Goal: Information Seeking & Learning: Learn about a topic

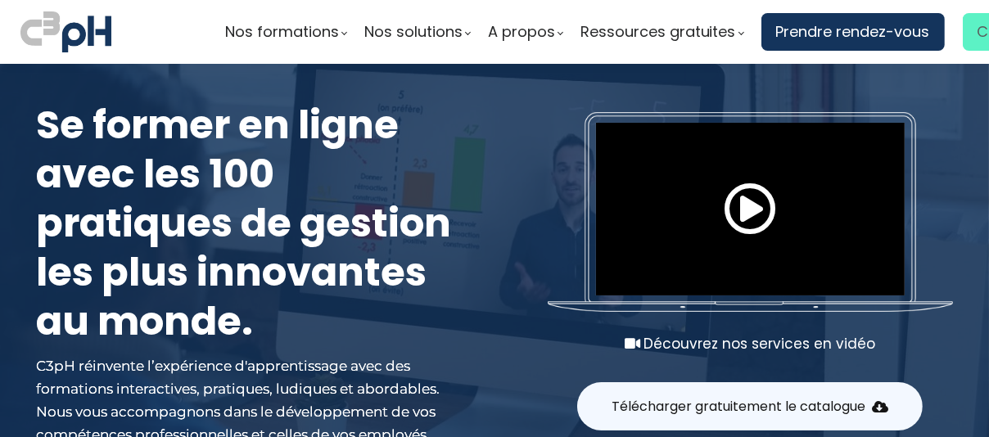
type input "bellerosea@picheinc.com"
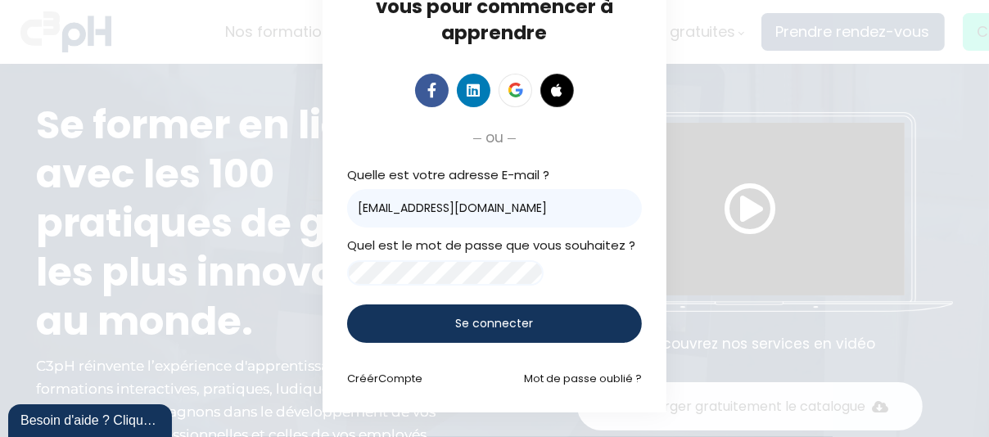
scroll to position [93, 0]
click at [496, 315] on span "Se connecter" at bounding box center [495, 323] width 78 height 17
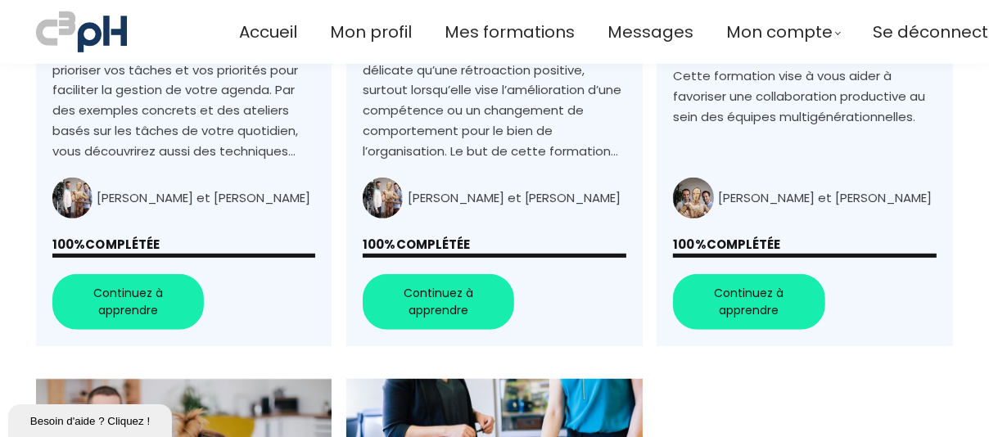
scroll to position [901, 0]
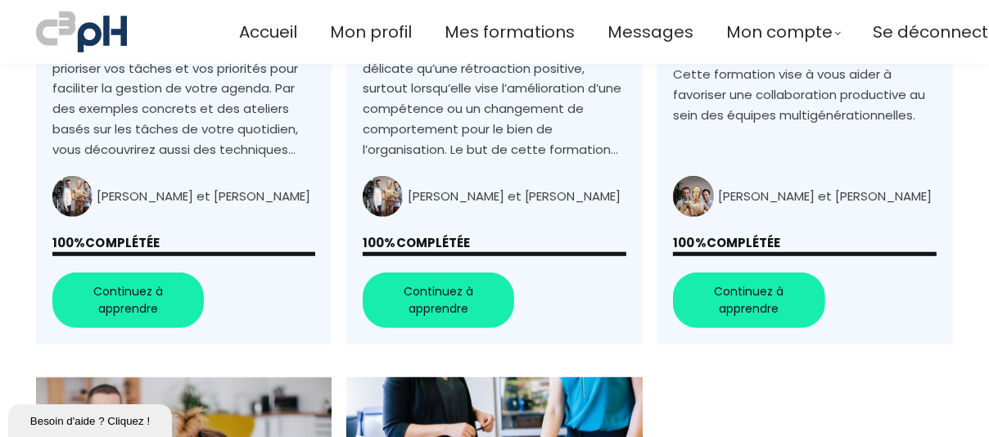
click at [155, 307] on link "Gérer au mieux son temps et ses priorités - Machinage Piché" at bounding box center [184, 50] width 296 height 589
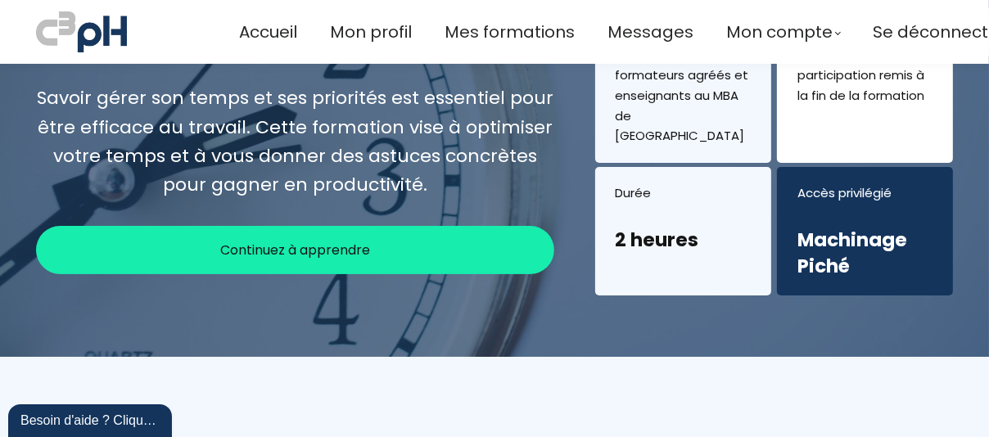
scroll to position [246, 0]
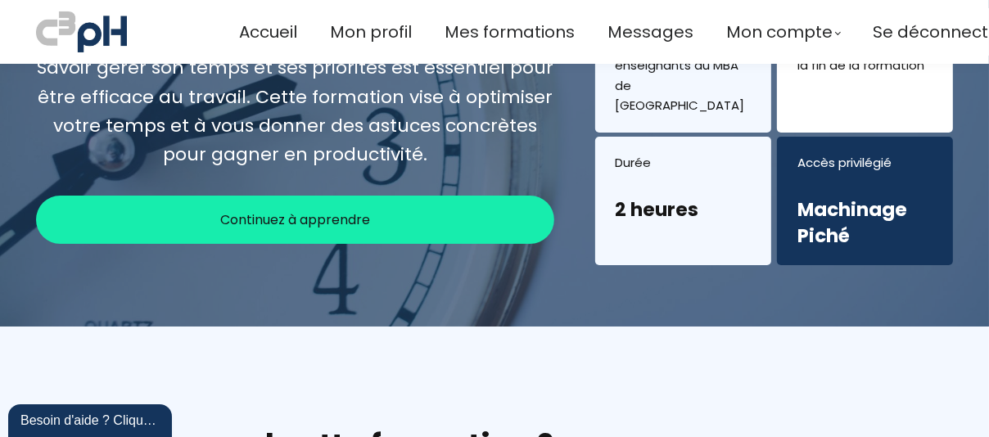
click at [340, 210] on span "Continuez à apprendre" at bounding box center [295, 220] width 150 height 20
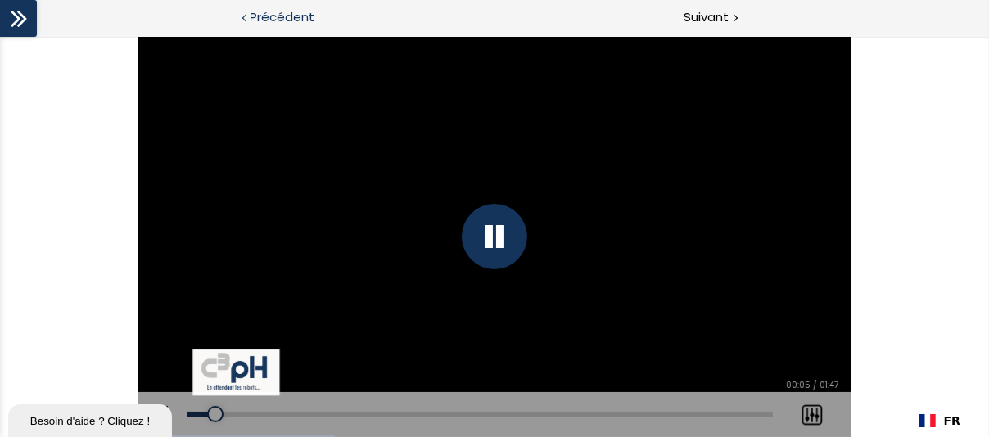
click at [282, 20] on span "Précédent" at bounding box center [283, 17] width 65 height 20
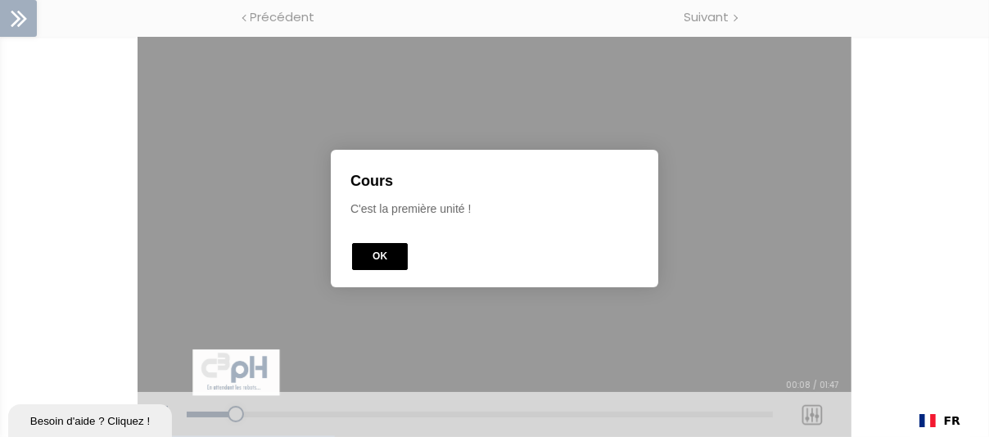
click at [382, 265] on button "OK" at bounding box center [380, 256] width 56 height 27
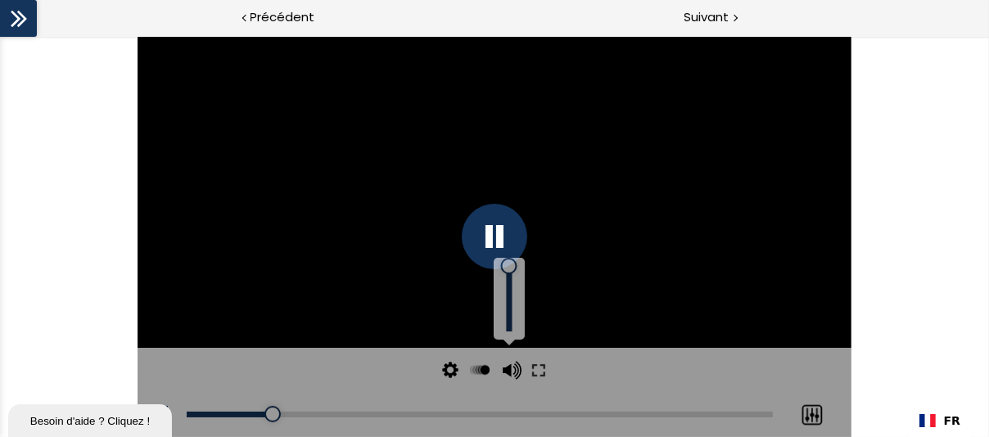
drag, startPoint x: 507, startPoint y: 301, endPoint x: 512, endPoint y: 267, distance: 34.7
click at [509, 266] on div at bounding box center [509, 266] width 0 height 0
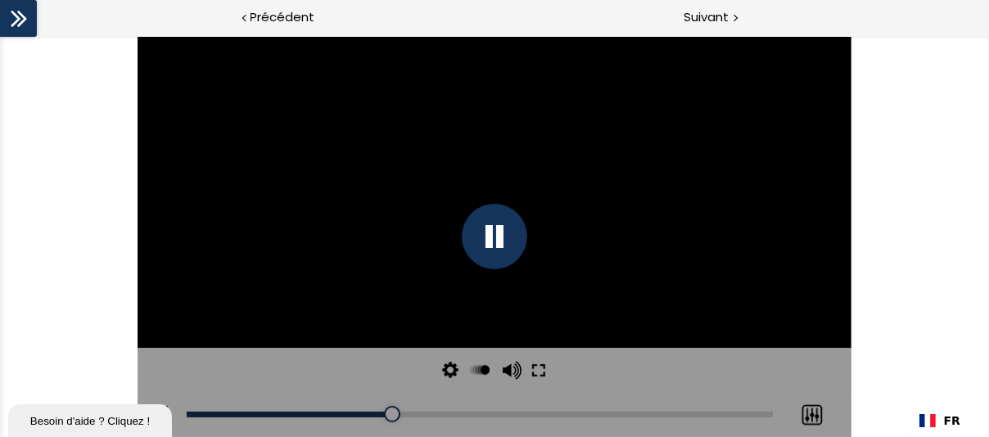
click at [536, 361] on button at bounding box center [538, 370] width 29 height 45
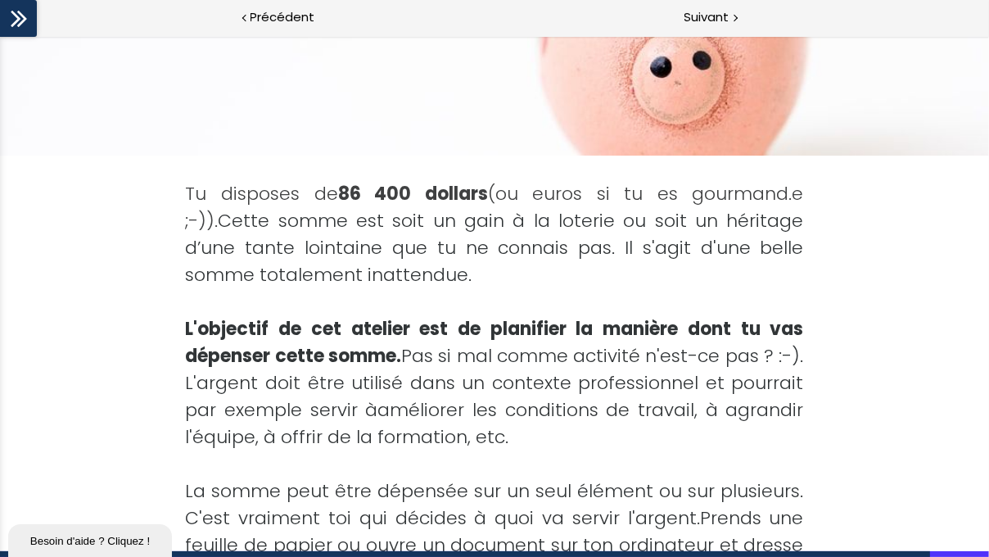
scroll to position [432, 0]
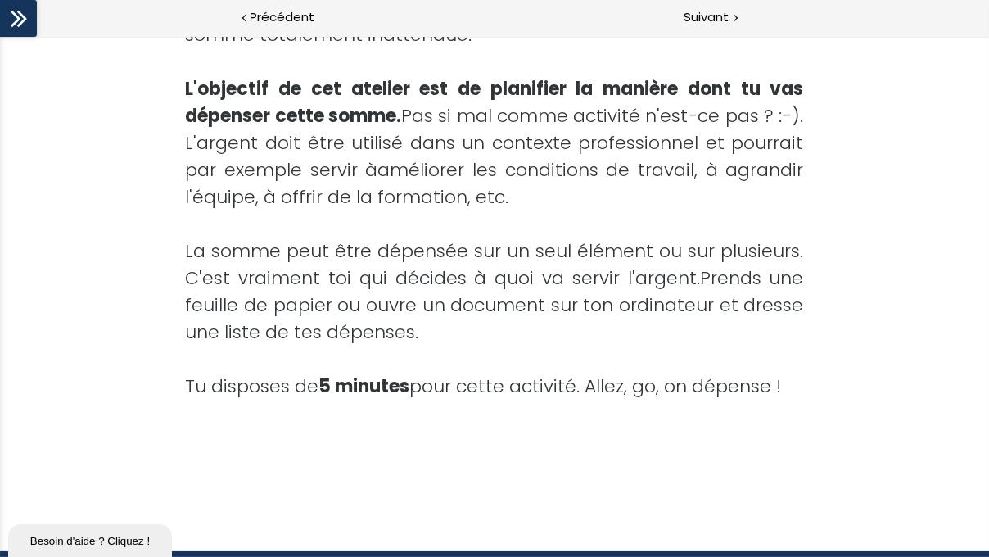
click at [705, 437] on div "Tu disposes de 86 400 dollars (ou euros si tu es gourmand.e ;-)). Cette somme e…" at bounding box center [495, 197] width 725 height 563
click at [672, 387] on span "Tu disposes de 5 minutes pour cette activité. Allez, go, on dépense !" at bounding box center [484, 385] width 596 height 25
click at [282, 373] on span "Tu disposes de 5 minutes pour cette activité. Allez, go, on dépense !" at bounding box center [484, 385] width 596 height 25
click at [300, 375] on span "Tu disposes de 5 minutes pour cette activité. Allez, go, on dépense !" at bounding box center [484, 385] width 596 height 25
click at [730, 316] on div "La somme peut être dépensée sur un seul élément ou sur plusieurs. C 'est vraime…" at bounding box center [495, 291] width 618 height 108
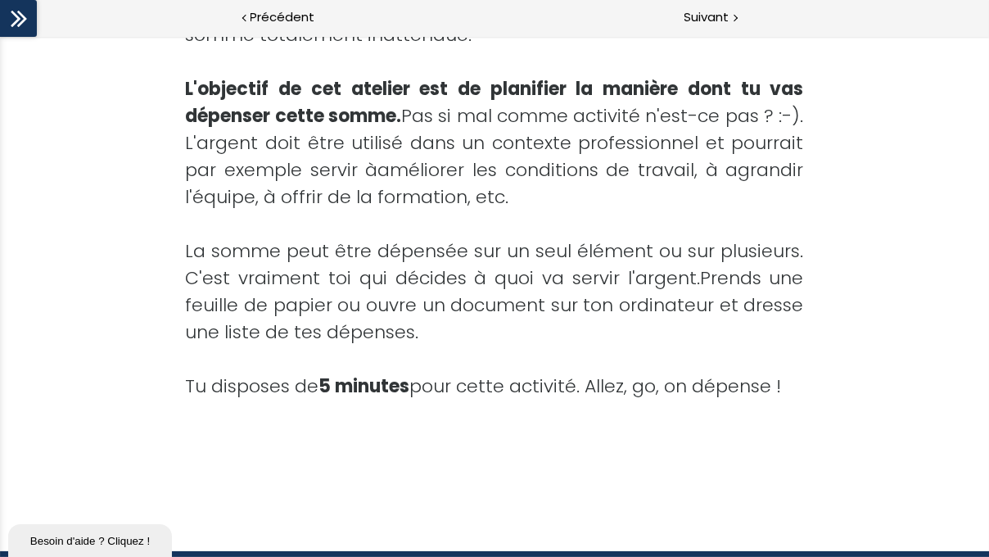
click at [852, 330] on div "Tu disposes de 86 400 dollars (ou euros si tu es gourmand.e ;-)). Cette somme e…" at bounding box center [495, 197] width 725 height 563
drag, startPoint x: 852, startPoint y: 330, endPoint x: 977, endPoint y: 354, distance: 127.5
click at [860, 332] on div "Tu disposes de 86 400 dollars (ou euros si tu es gourmand.e ;-)). Cette somme e…" at bounding box center [494, 197] width 989 height 563
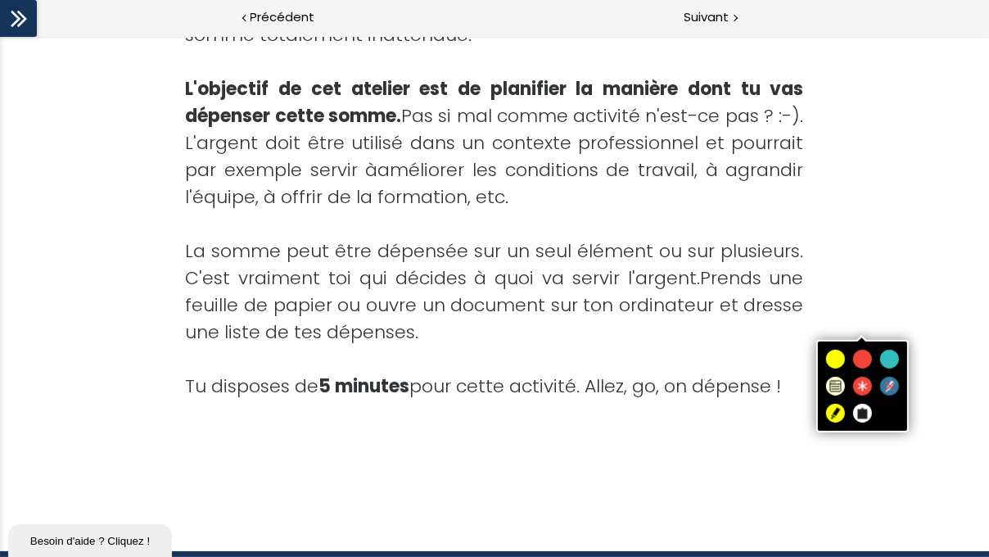
click at [930, 424] on div "Tu disposes de 86 400 dollars (ou euros si tu es gourmand.e ;-)). Cette somme e…" at bounding box center [494, 197] width 989 height 563
click at [699, 437] on div at bounding box center [495, 440] width 618 height 27
click at [573, 437] on div at bounding box center [495, 440] width 618 height 27
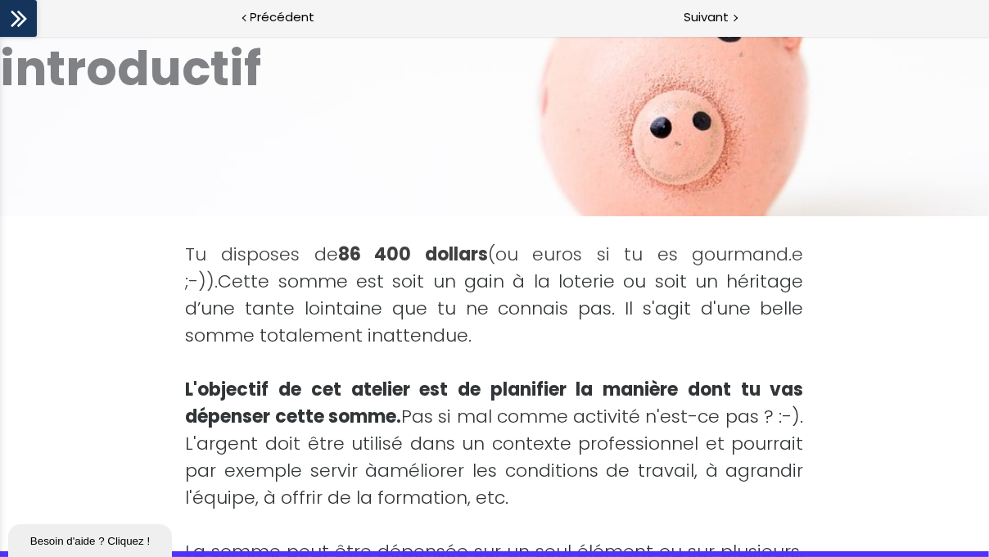
scroll to position [0, 0]
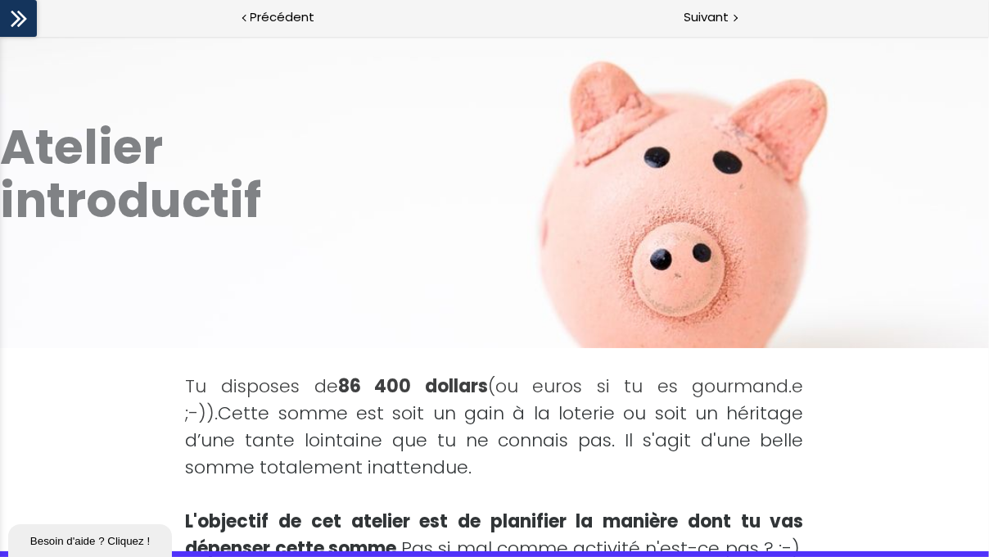
click at [487, 235] on div "Add image Atelier introductif" at bounding box center [494, 174] width 989 height 348
click at [536, 152] on div "Atelier" at bounding box center [494, 146] width 989 height 53
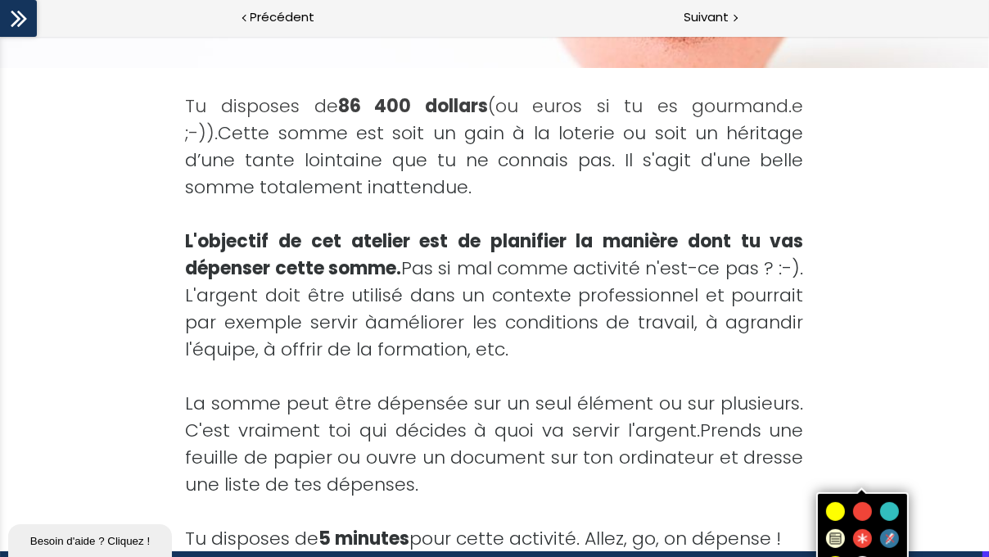
scroll to position [432, 0]
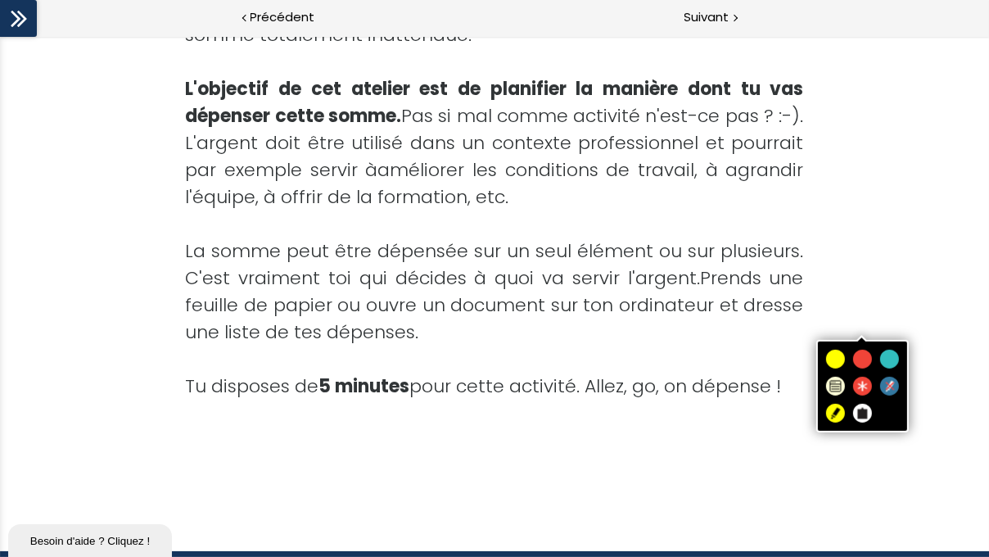
click at [858, 260] on div "Tu disposes de 86 400 dollars (ou euros si tu es gourmand.e ;-)). Cette somme e…" at bounding box center [494, 197] width 989 height 563
click at [610, 289] on span "Prends une feuille de papier ou ouvre un document sur ton ordinateur et dresse …" at bounding box center [495, 304] width 618 height 79
click at [513, 255] on span "La somme peut être dépensée sur un seul élément ou sur plusieurs. C" at bounding box center [495, 264] width 618 height 52
click at [496, 320] on div "La somme peut être dépensée sur un seul élément ou sur plusieurs. C 'est vraime…" at bounding box center [495, 291] width 618 height 108
click at [237, 266] on span "'est vraiment toi qui décides à quoi va servir l'argent." at bounding box center [450, 277] width 500 height 25
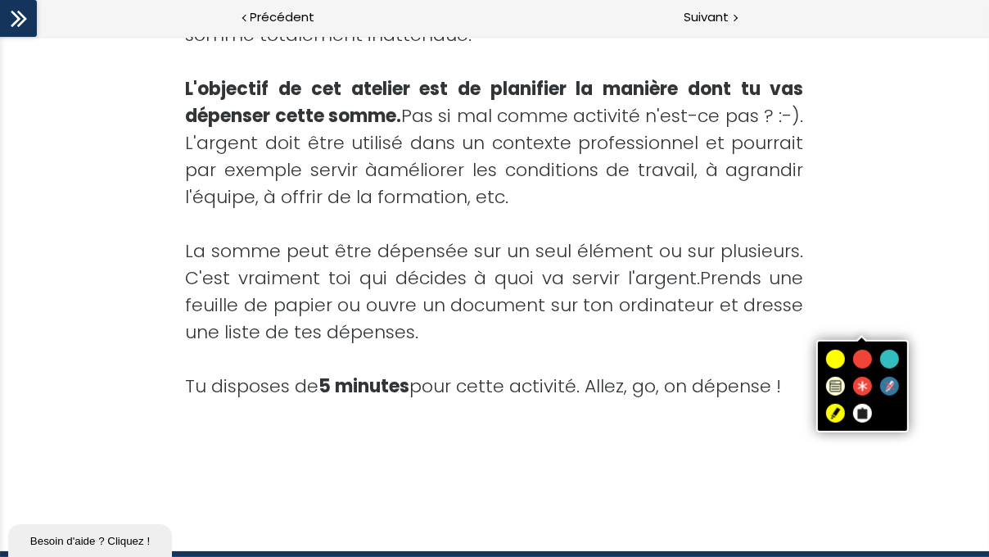
click at [197, 228] on div at bounding box center [495, 223] width 618 height 27
click at [90, 241] on div "Tu disposes de 86 400 dollars (ou euros si tu es gourmand.e ;-)). Cette somme e…" at bounding box center [494, 197] width 989 height 563
click at [674, 437] on div at bounding box center [495, 440] width 618 height 27
click at [839, 361] on span at bounding box center [836, 359] width 22 height 22
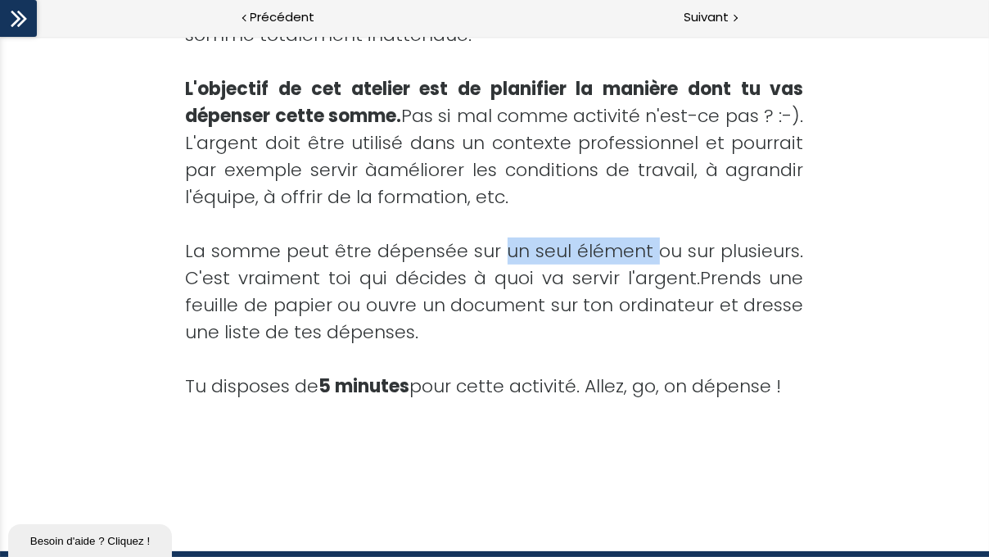
drag, startPoint x: 504, startPoint y: 247, endPoint x: 659, endPoint y: 256, distance: 155.1
click at [659, 256] on span "La somme peut être dépensée sur un seul élément ou sur plusieurs. C" at bounding box center [495, 264] width 618 height 52
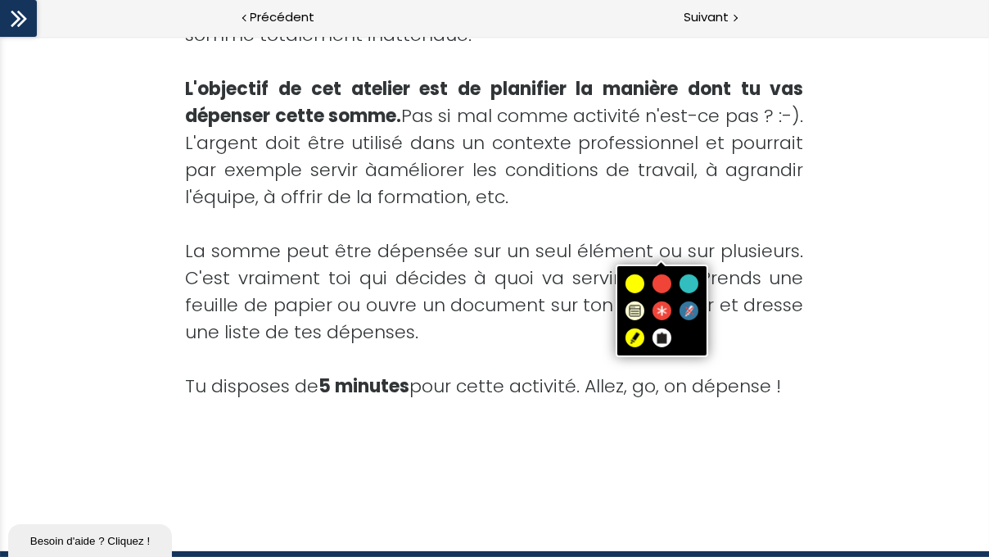
click at [722, 214] on div at bounding box center [495, 223] width 618 height 27
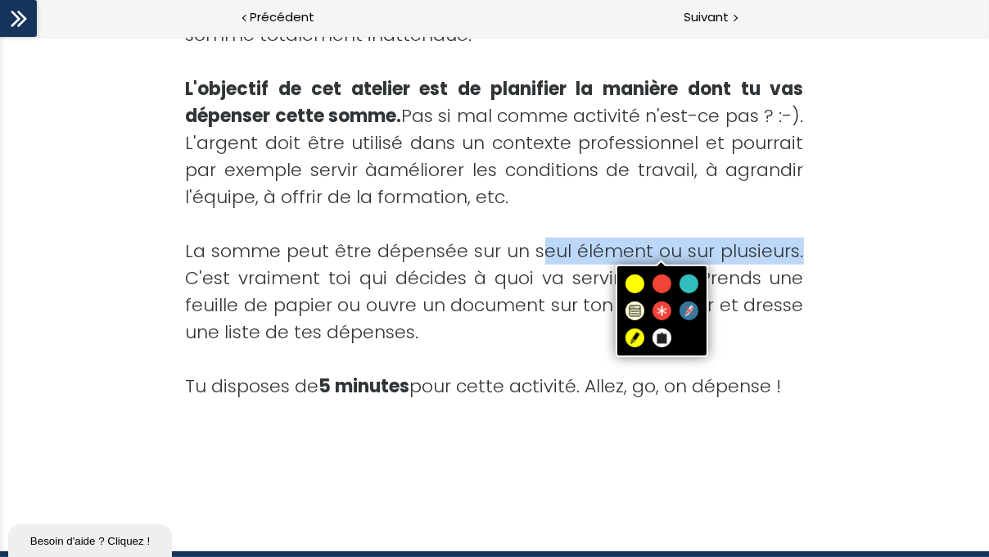
drag, startPoint x: 540, startPoint y: 248, endPoint x: 802, endPoint y: 254, distance: 262.1
click at [802, 254] on div "Tu disposes de 86 400 dollars (ou euros si tu es gourmand.e ;-)). Cette somme e…" at bounding box center [495, 197] width 725 height 563
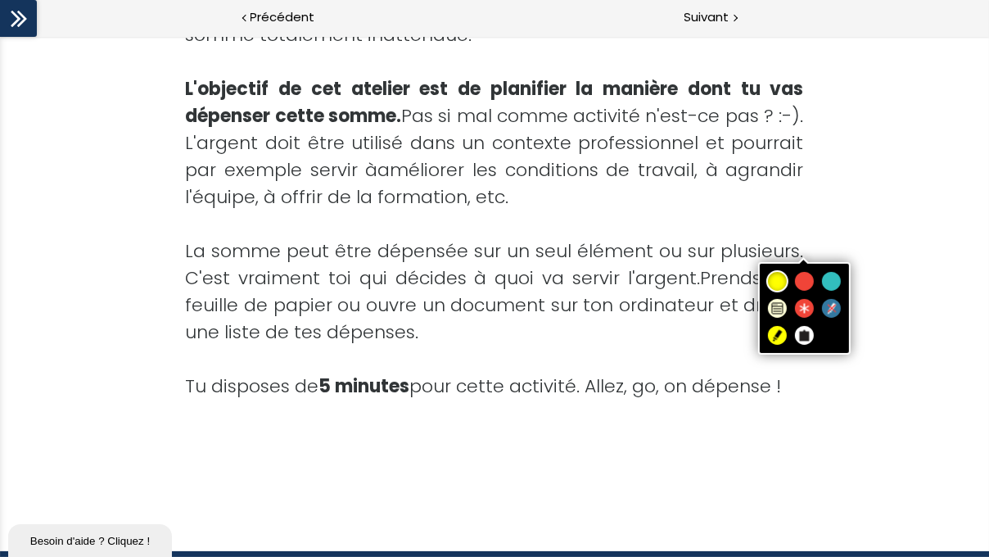
click at [782, 278] on span at bounding box center [778, 281] width 22 height 22
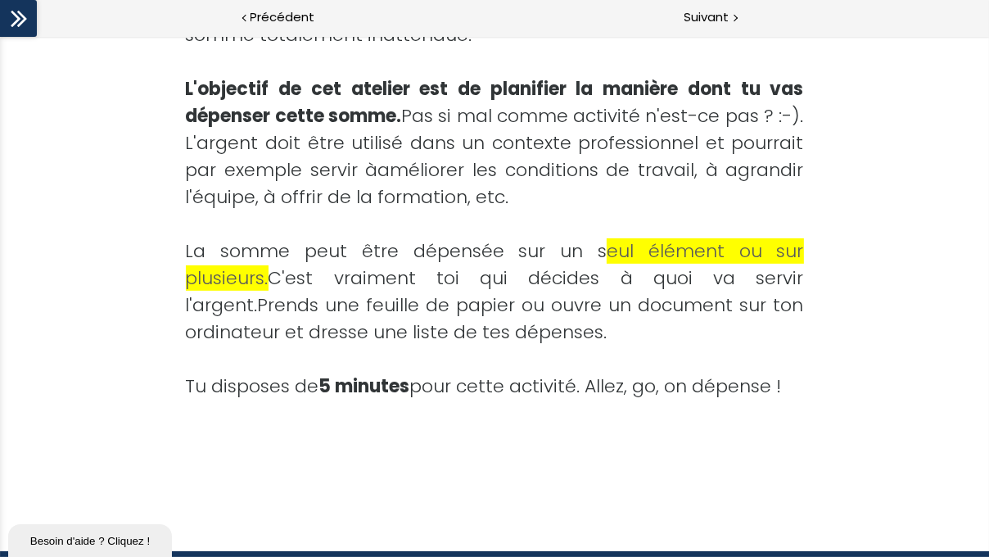
click at [803, 219] on div "Tu disposes de 86 400 dollars (ou euros si tu es gourmand.e ;-)). Cette somme e…" at bounding box center [495, 197] width 725 height 563
click at [215, 392] on span "Tu disposes de 5 minutes pour cette activité. Allez, go, on dépense !" at bounding box center [484, 385] width 596 height 25
drag, startPoint x: 314, startPoint y: 386, endPoint x: 409, endPoint y: 383, distance: 95.8
click at [409, 383] on span "Tu disposes de 5 minutes pour cette activité. Allez, go, on dépense !" at bounding box center [484, 385] width 596 height 25
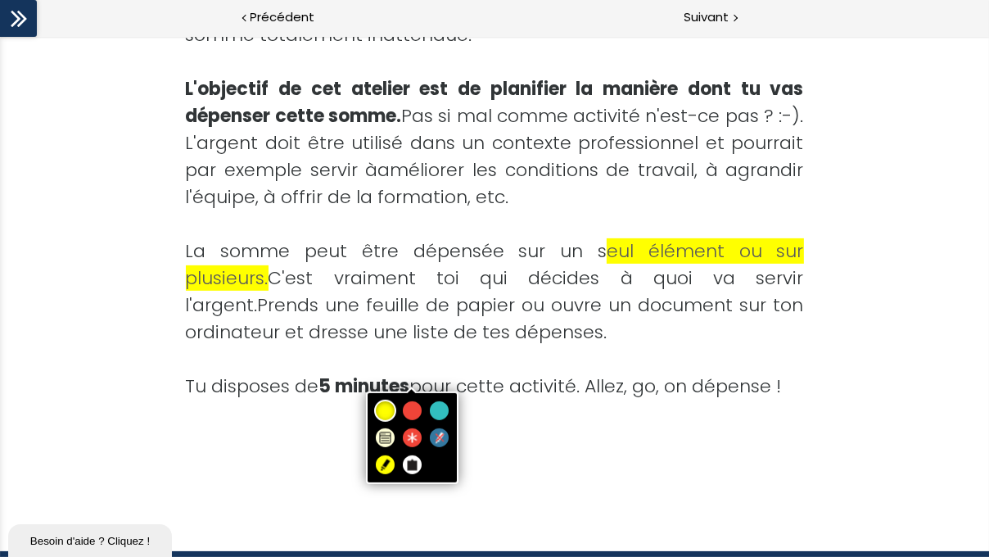
click at [380, 403] on span at bounding box center [385, 411] width 22 height 22
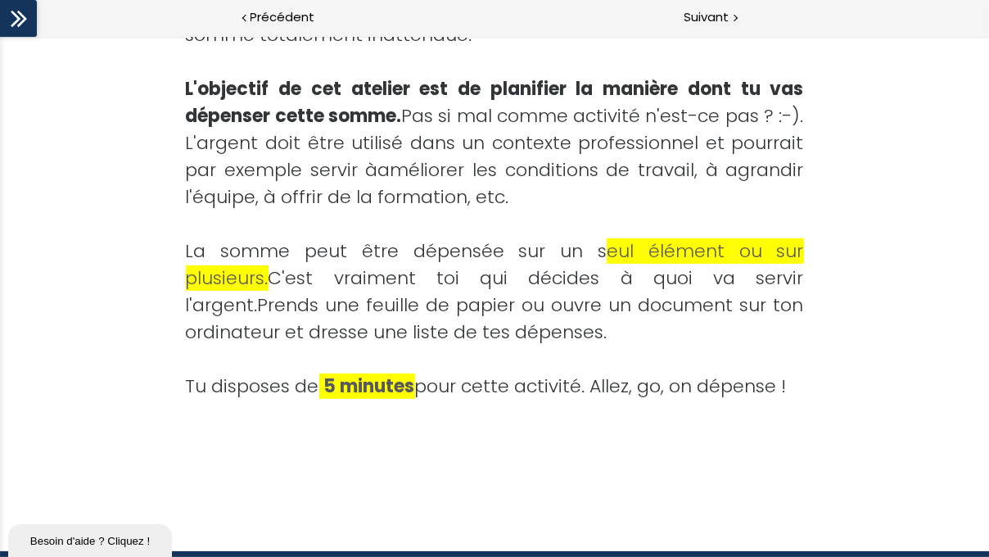
click at [380, 422] on div at bounding box center [495, 413] width 618 height 27
drag, startPoint x: 466, startPoint y: 381, endPoint x: 594, endPoint y: 387, distance: 127.9
click at [594, 387] on span "Tu disposes de 5 minutes pour cette activité. Allez, go, on dépense !" at bounding box center [486, 385] width 601 height 25
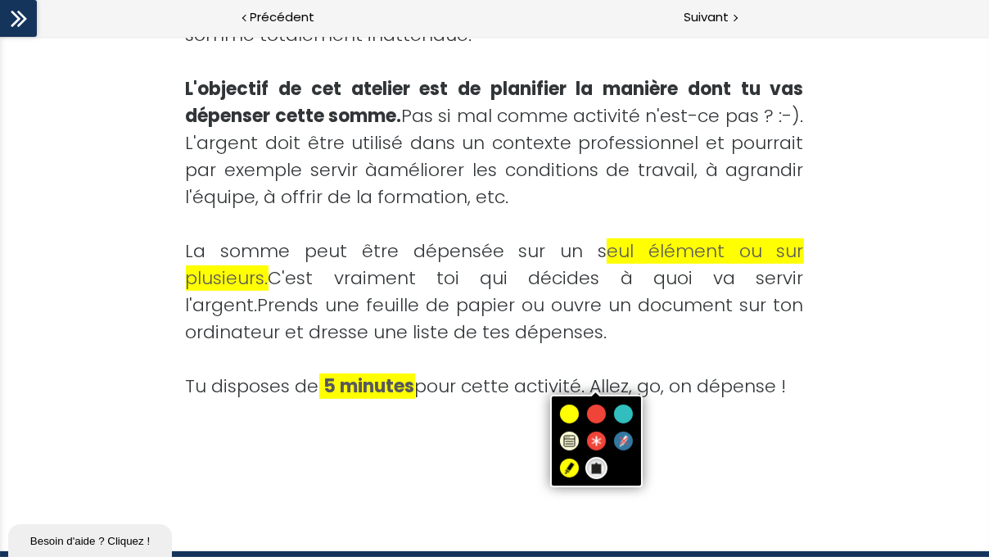
click at [590, 437] on span at bounding box center [597, 468] width 22 height 22
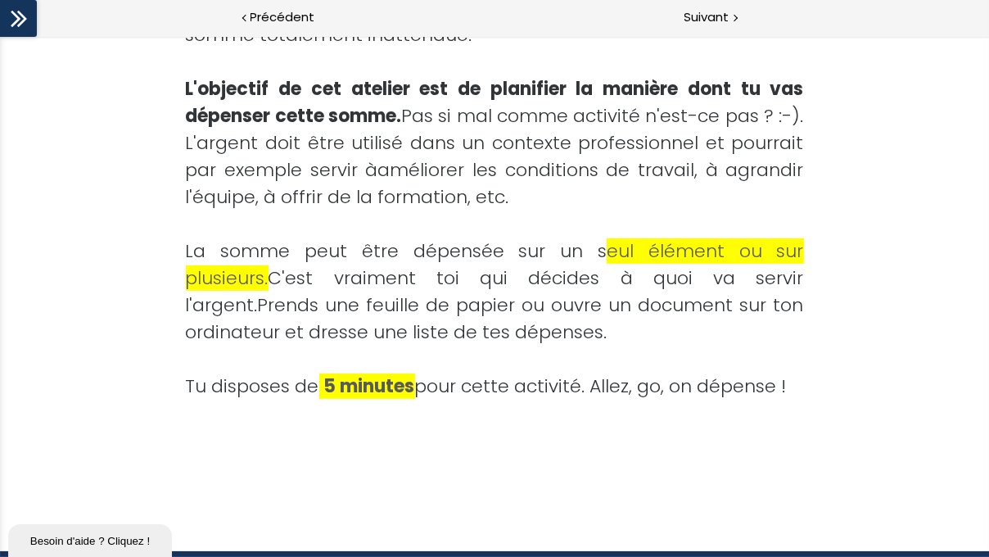
click at [461, 416] on div at bounding box center [495, 413] width 618 height 27
click at [518, 360] on div at bounding box center [495, 359] width 618 height 27
drag, startPoint x: 523, startPoint y: 382, endPoint x: 579, endPoint y: 385, distance: 55.8
click at [579, 385] on span "Tu disposes de 5 minutes pour cette activité. Allez, go, on dépense !" at bounding box center [486, 385] width 601 height 25
click at [545, 387] on span "Tu disposes de 5 minutes pour cette activité. Allez, go, on dépense !" at bounding box center [486, 385] width 601 height 25
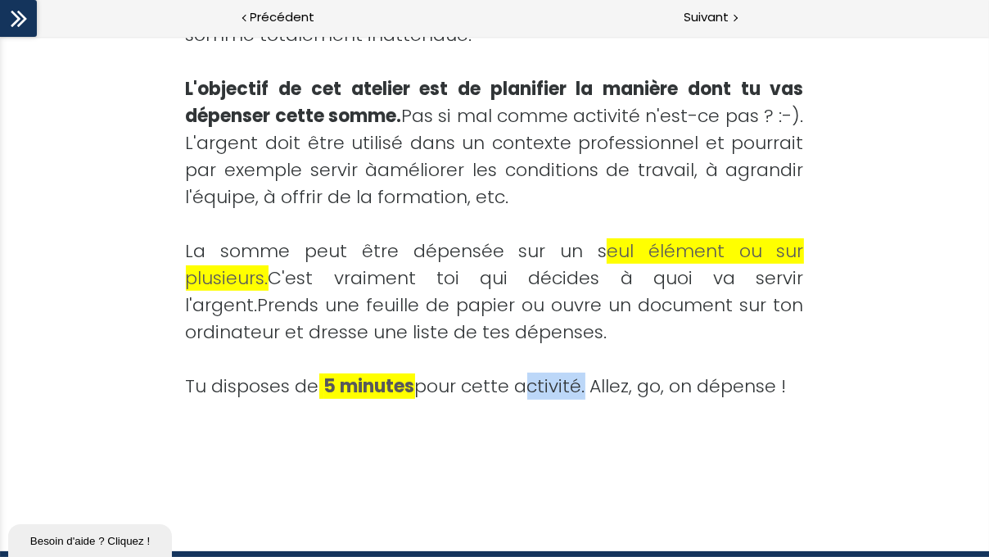
drag, startPoint x: 512, startPoint y: 381, endPoint x: 574, endPoint y: 385, distance: 62.4
click at [574, 385] on span "Tu disposes de 5 minutes pour cette activité. Allez, go, on dépense !" at bounding box center [486, 385] width 601 height 25
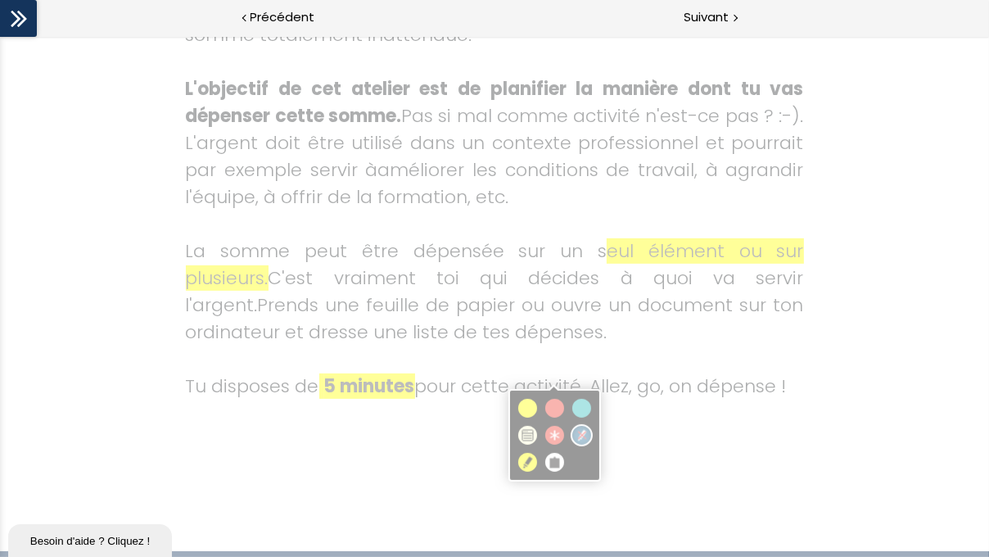
click at [584, 0] on body "Add image Atelier introductif Tu disposes de 86 400 dollars (ou euros si tu es …" at bounding box center [494, 0] width 989 height 0
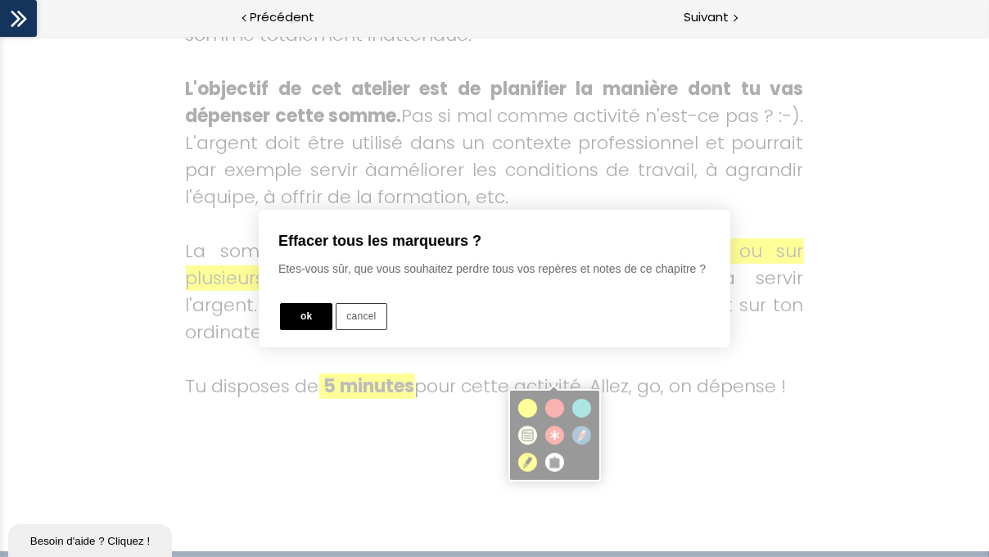
click at [309, 325] on button "ok" at bounding box center [306, 316] width 52 height 27
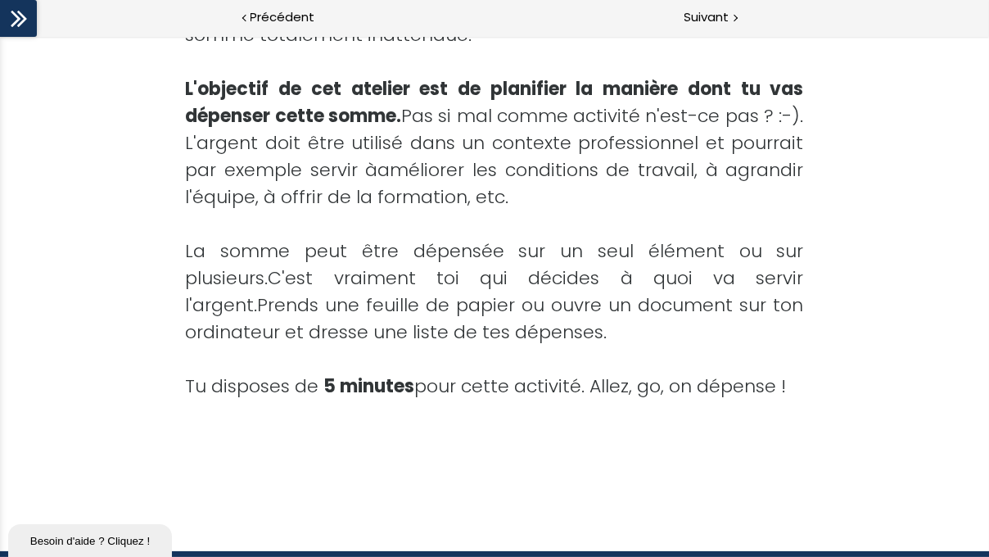
click at [384, 428] on div at bounding box center [495, 440] width 618 height 27
click at [637, 410] on div at bounding box center [495, 413] width 618 height 27
click at [690, 412] on div at bounding box center [495, 413] width 618 height 27
click at [668, 437] on div "Tu disposes de 86 400 dollars (ou euros si tu es gourmand.e ;-)). Cette somme e…" at bounding box center [495, 197] width 725 height 563
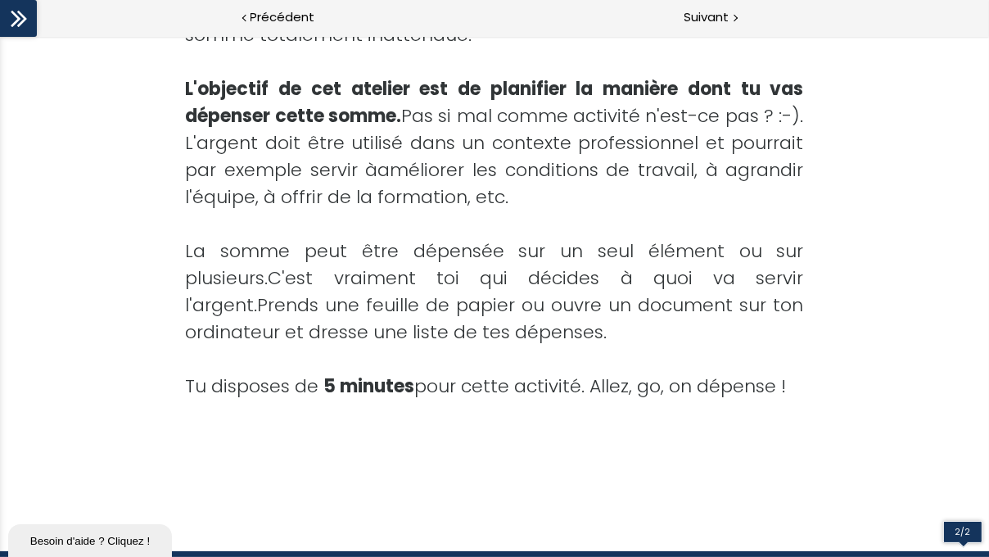
click at [957, 437] on div at bounding box center [495, 554] width 990 height 6
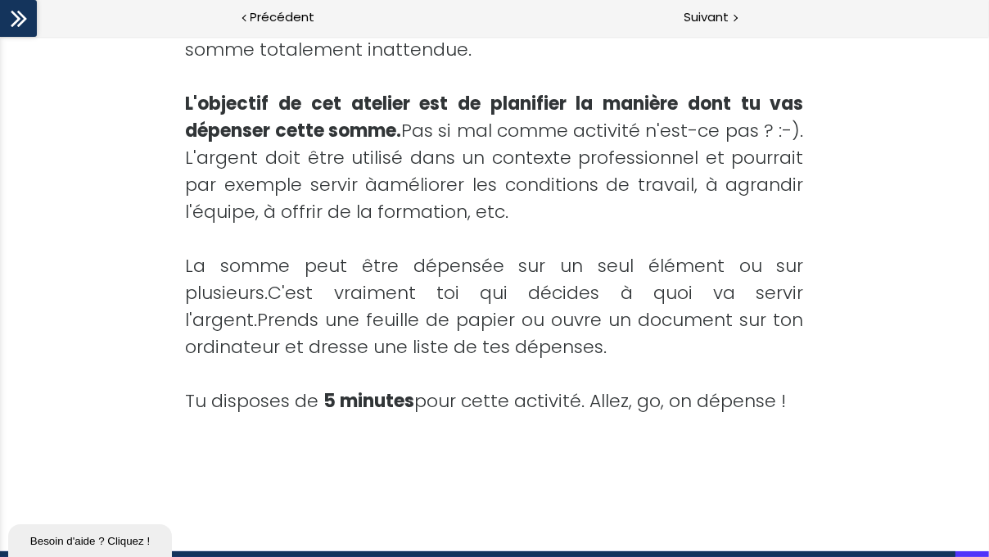
click at [957, 437] on div "2/2" at bounding box center [494, 554] width 989 height 6
click at [967, 437] on div "2/2" at bounding box center [494, 554] width 989 height 6
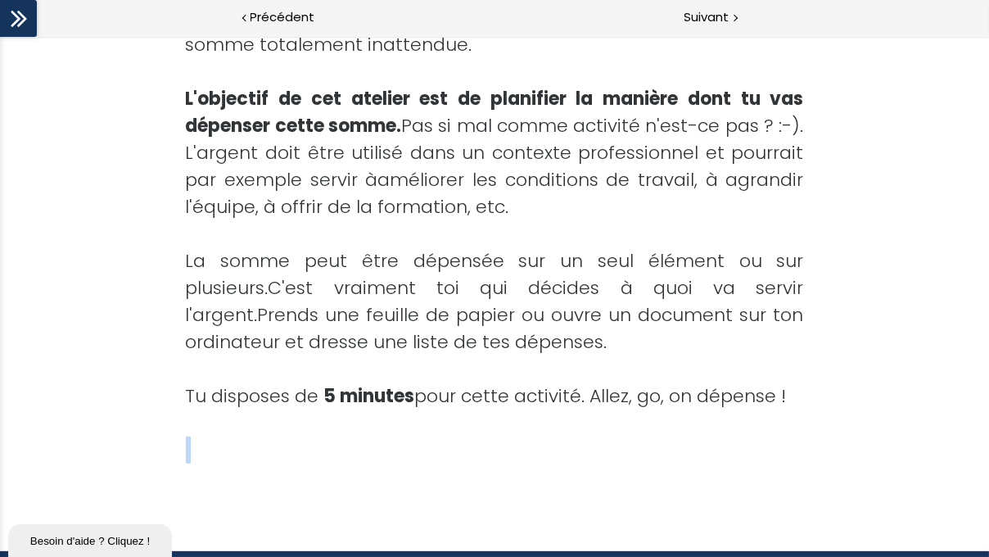
drag, startPoint x: 975, startPoint y: 554, endPoint x: 917, endPoint y: 551, distance: 58.2
click at [901, 0] on body "Add image Atelier introductif Tu disposes de 86 400 dollars (ou euros si tu es …" at bounding box center [494, 0] width 989 height 0
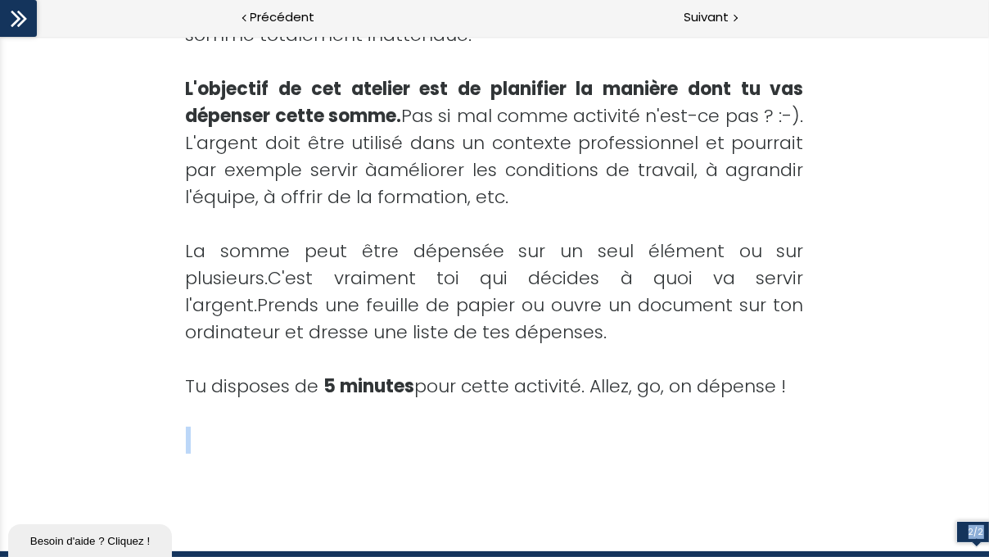
click at [970, 437] on div at bounding box center [495, 554] width 990 height 6
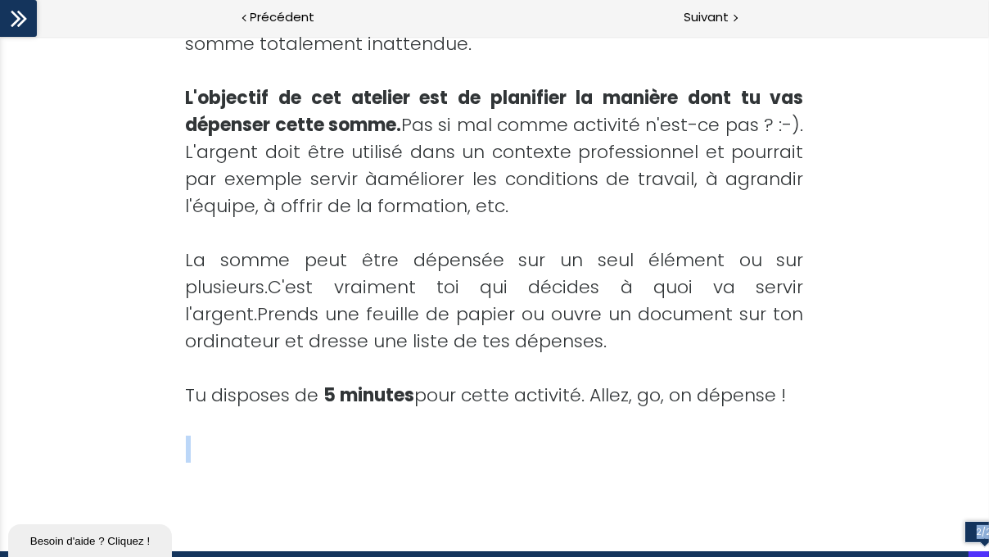
click at [978, 437] on div "2/2" at bounding box center [494, 554] width 989 height 6
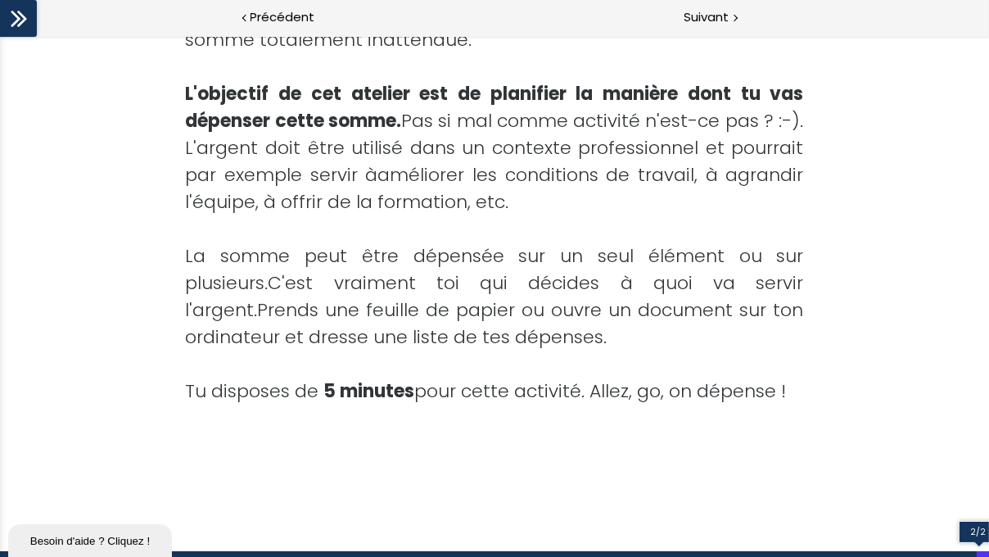
click at [972, 437] on div at bounding box center [488, 554] width 977 height 6
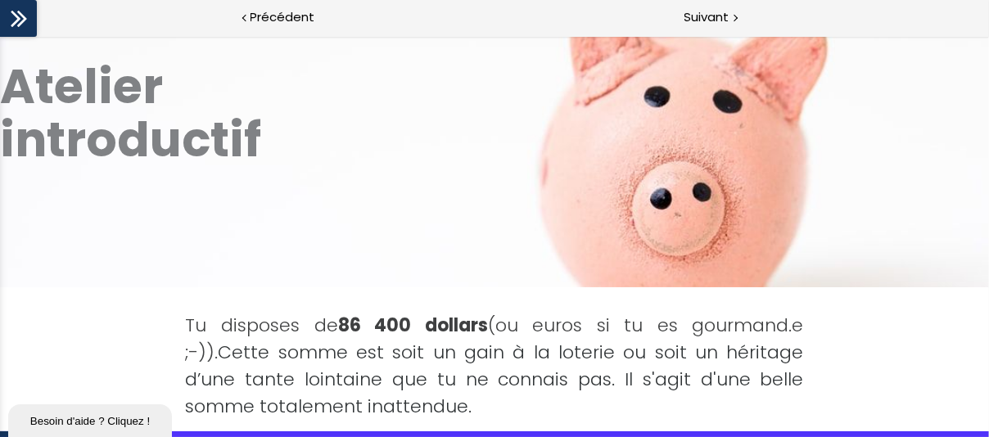
scroll to position [0, 0]
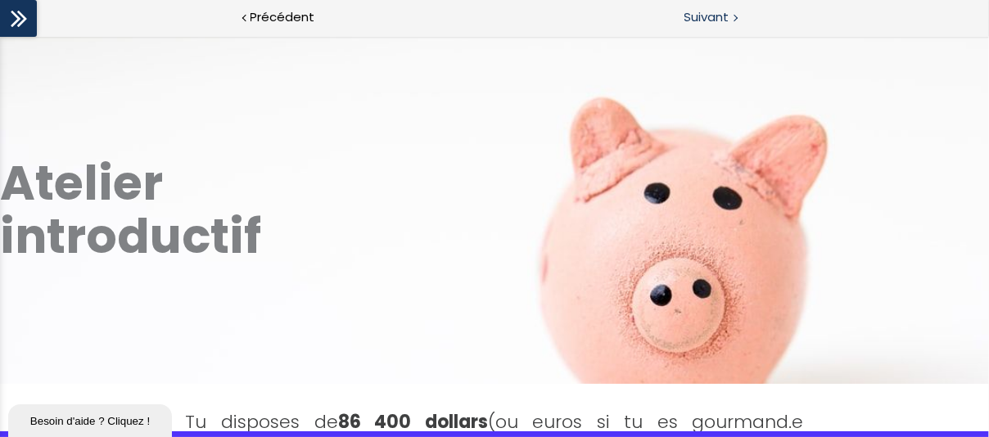
click at [697, 13] on span "Suivant" at bounding box center [707, 17] width 45 height 20
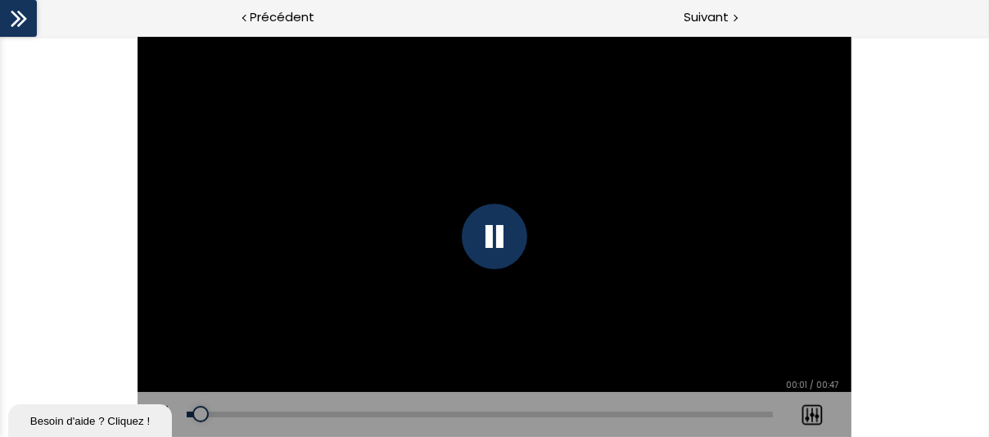
click at [883, 287] on div "Click for sound @keyframes VOLUME_SMALL_WAVE_FLASH { 0% { opacity: 0; } 33% { o…" at bounding box center [494, 236] width 989 height 401
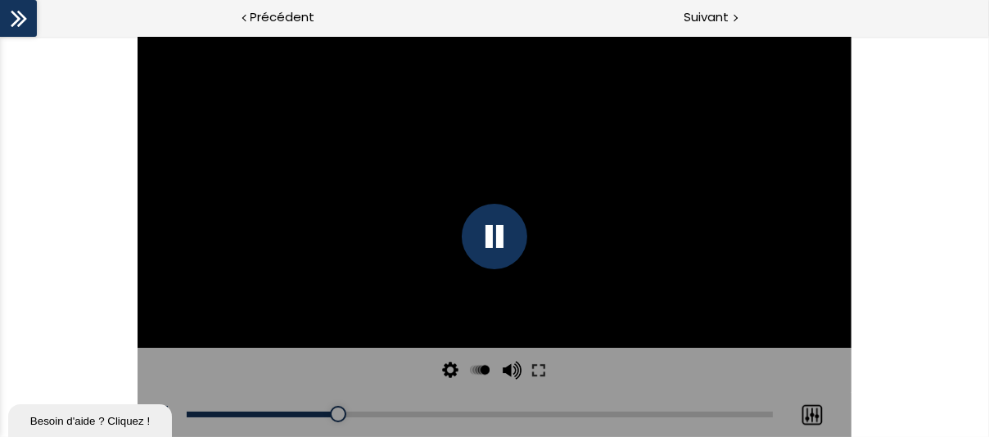
click at [803, 400] on div at bounding box center [812, 415] width 41 height 46
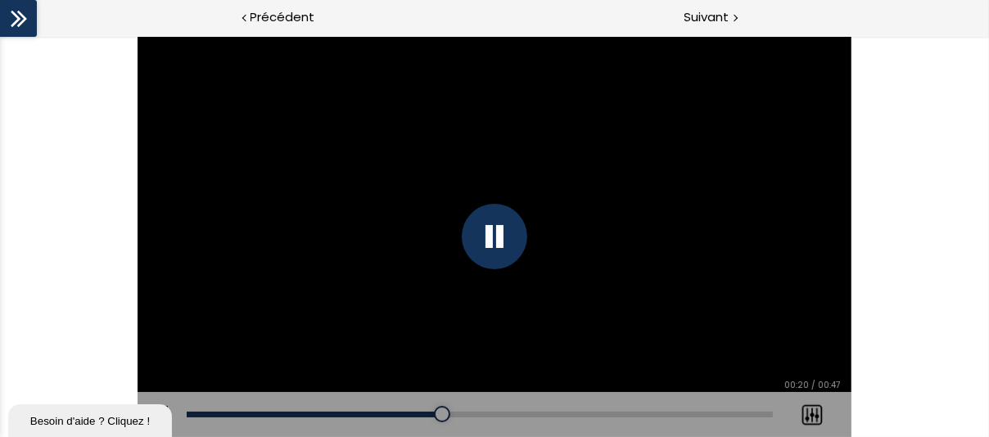
click at [36, 113] on div "Click for sound @keyframes VOLUME_SMALL_WAVE_FLASH { 0% { opacity: 0; } 33% { o…" at bounding box center [494, 236] width 989 height 401
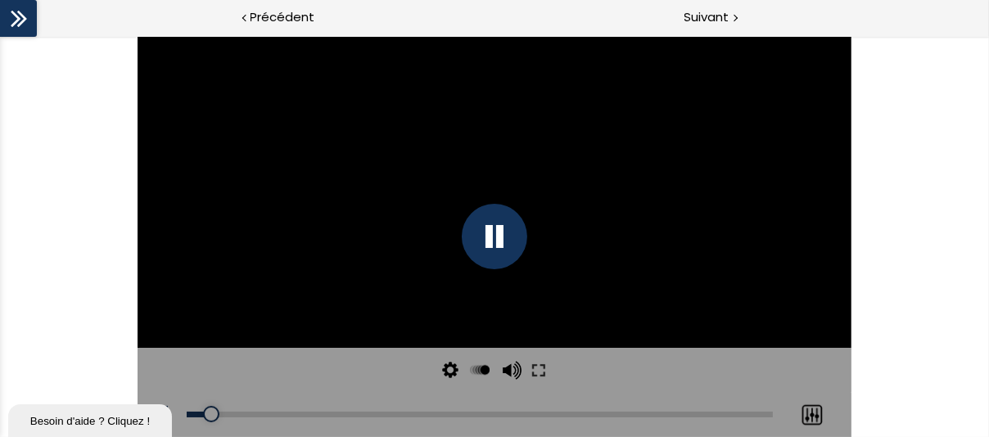
click at [820, 409] on div at bounding box center [812, 415] width 41 height 46
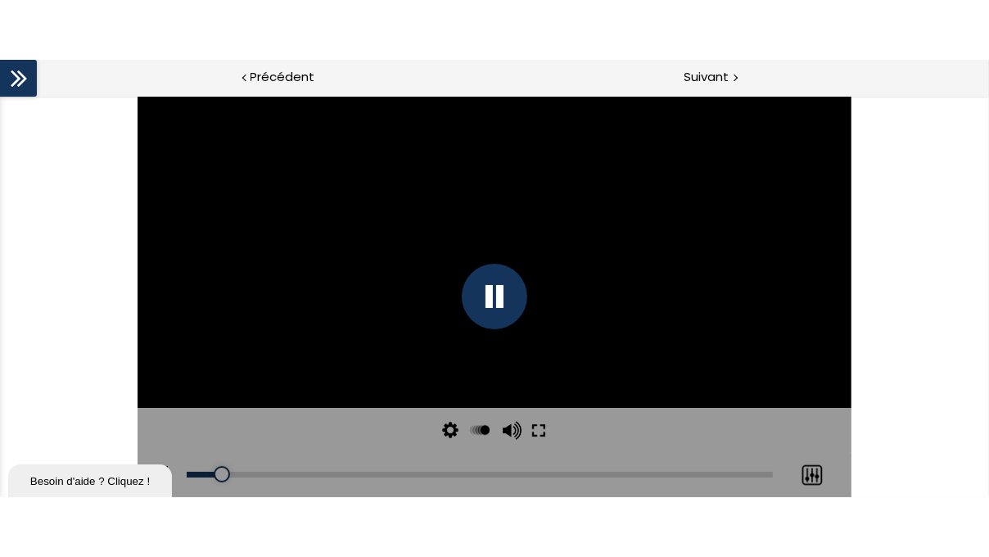
click at [529, 427] on button at bounding box center [538, 430] width 29 height 45
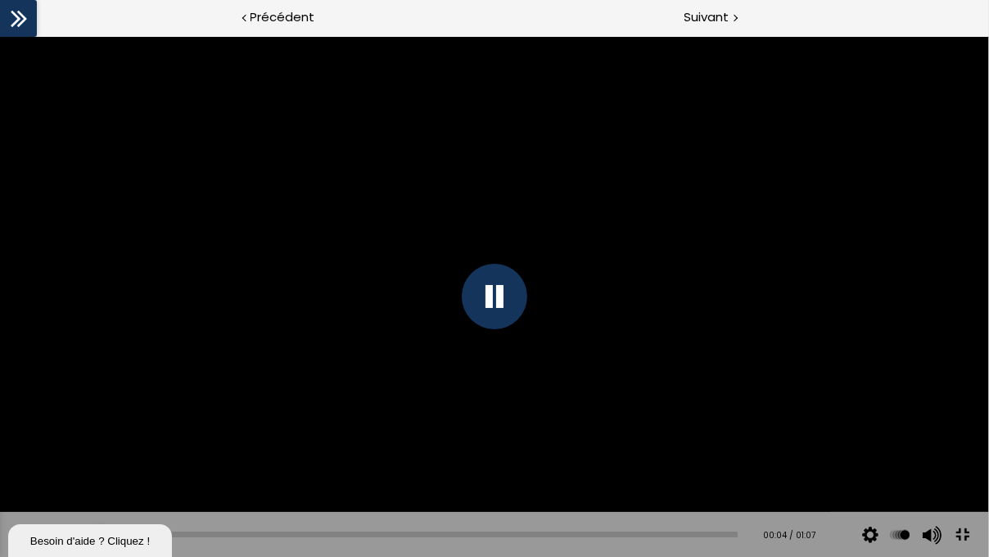
click at [228, 167] on div at bounding box center [494, 296] width 989 height 521
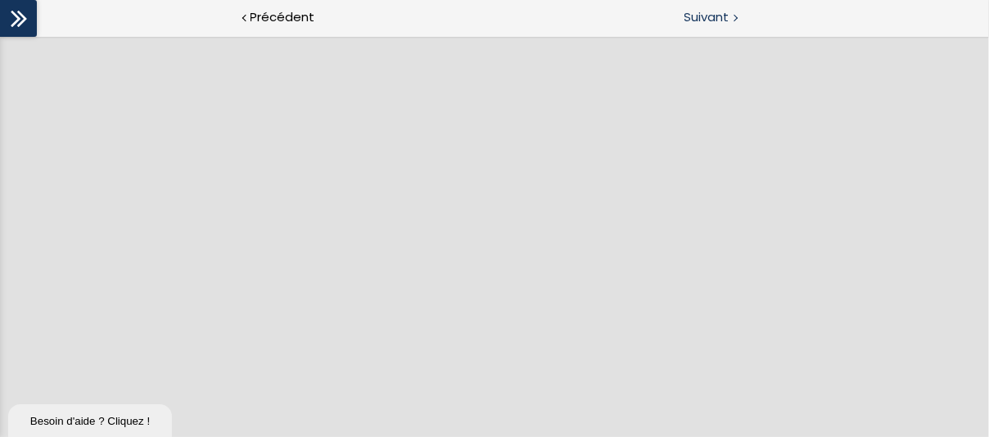
click at [724, 16] on span "Suivant" at bounding box center [707, 17] width 45 height 20
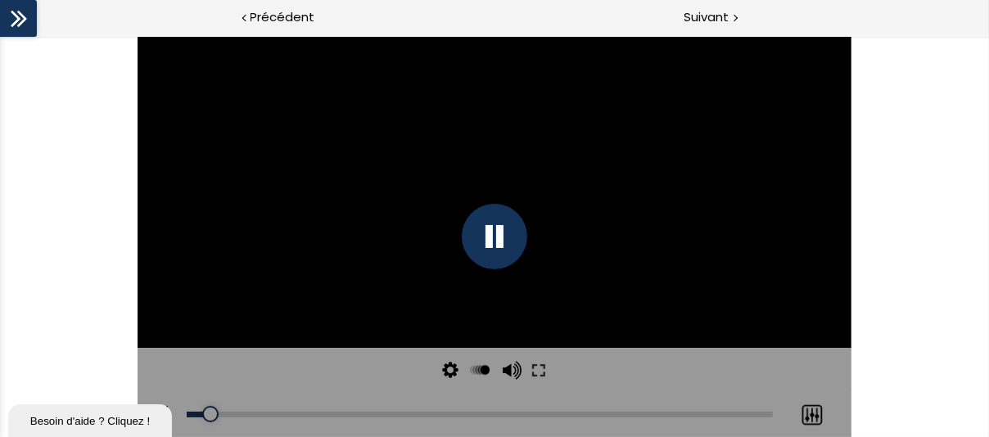
click at [805, 417] on div at bounding box center [812, 415] width 41 height 46
click at [809, 409] on div at bounding box center [812, 415] width 41 height 46
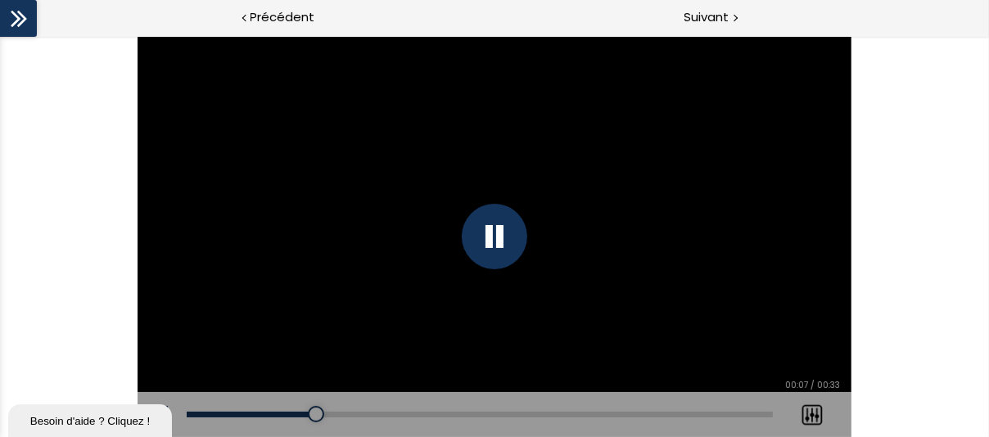
click at [916, 281] on div "Click for sound @keyframes VOLUME_SMALL_WAVE_FLASH { 0% { opacity: 0; } 33% { o…" at bounding box center [494, 236] width 989 height 401
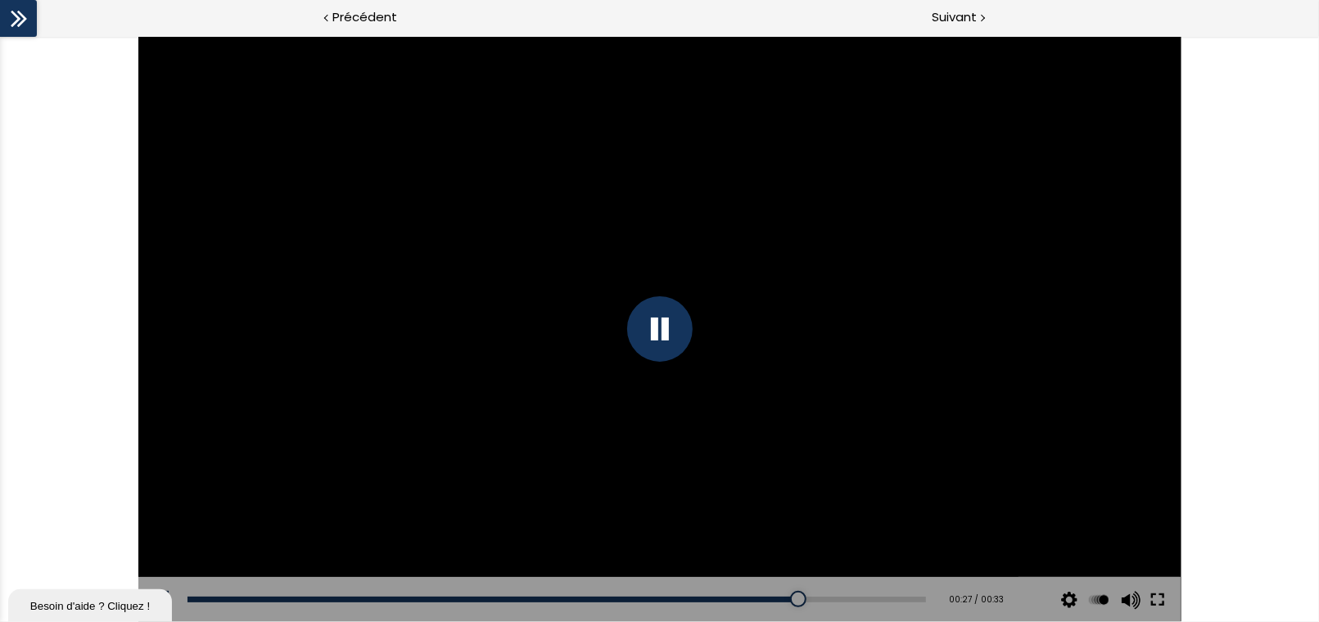
click at [988, 437] on button at bounding box center [1157, 600] width 29 height 46
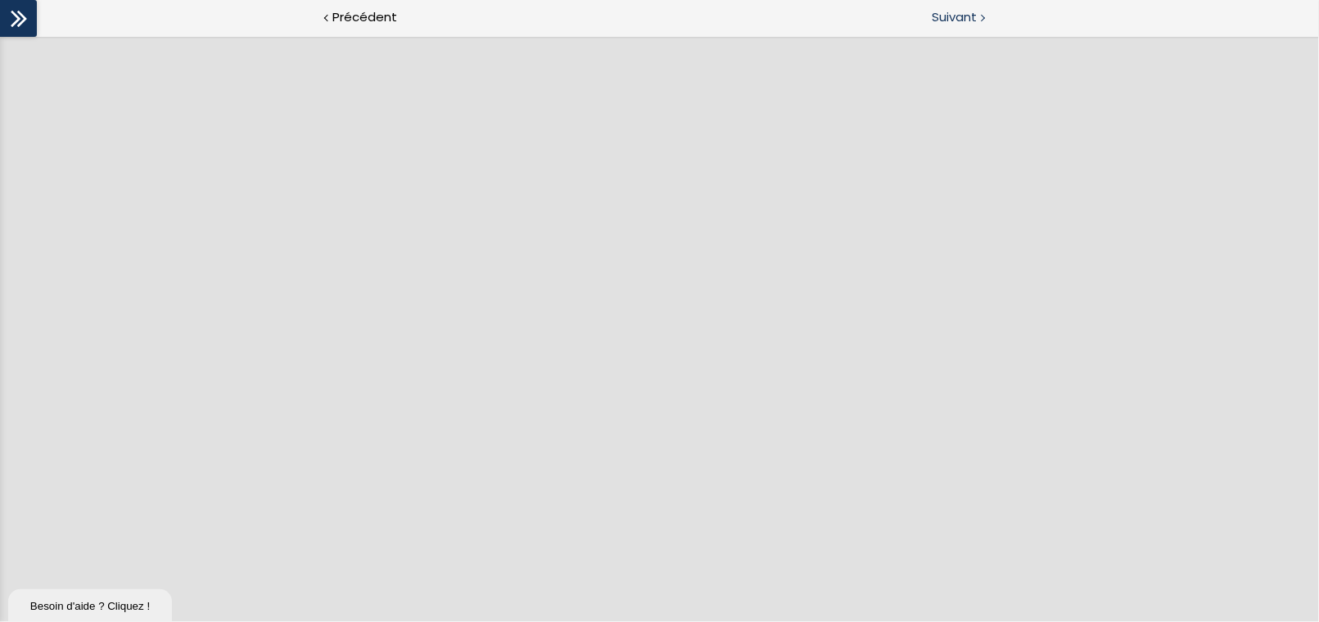
click at [960, 13] on span "Suivant" at bounding box center [954, 17] width 45 height 20
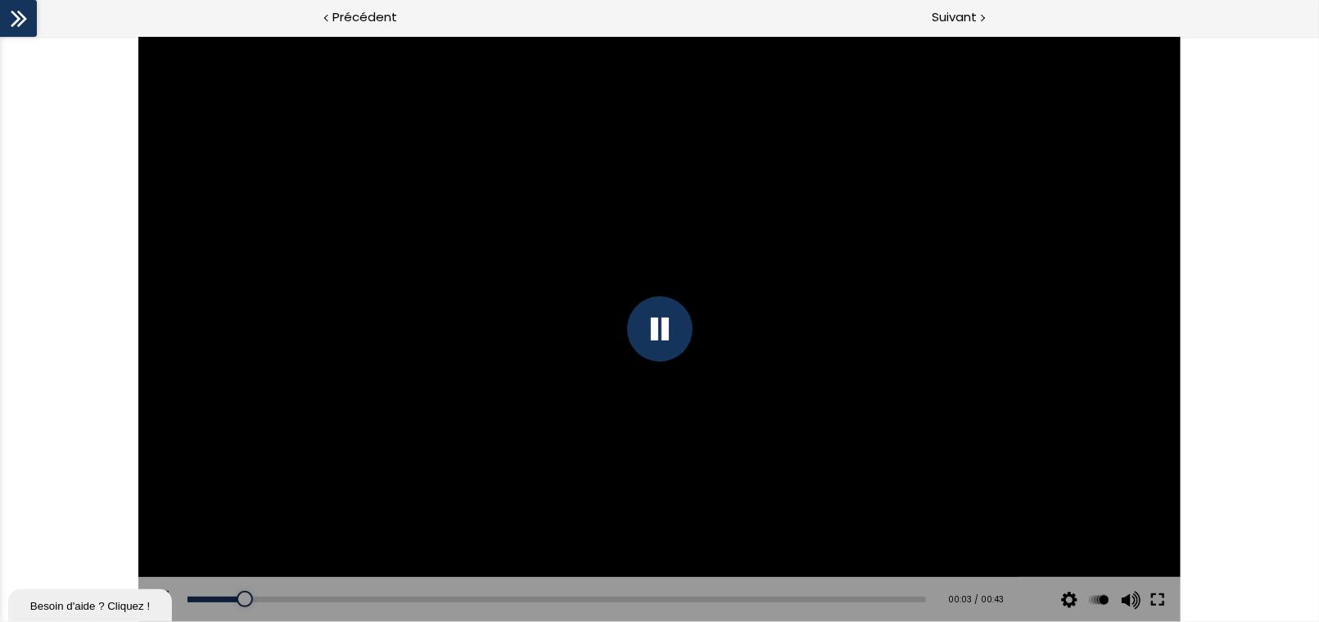
click at [988, 437] on button at bounding box center [1157, 600] width 29 height 46
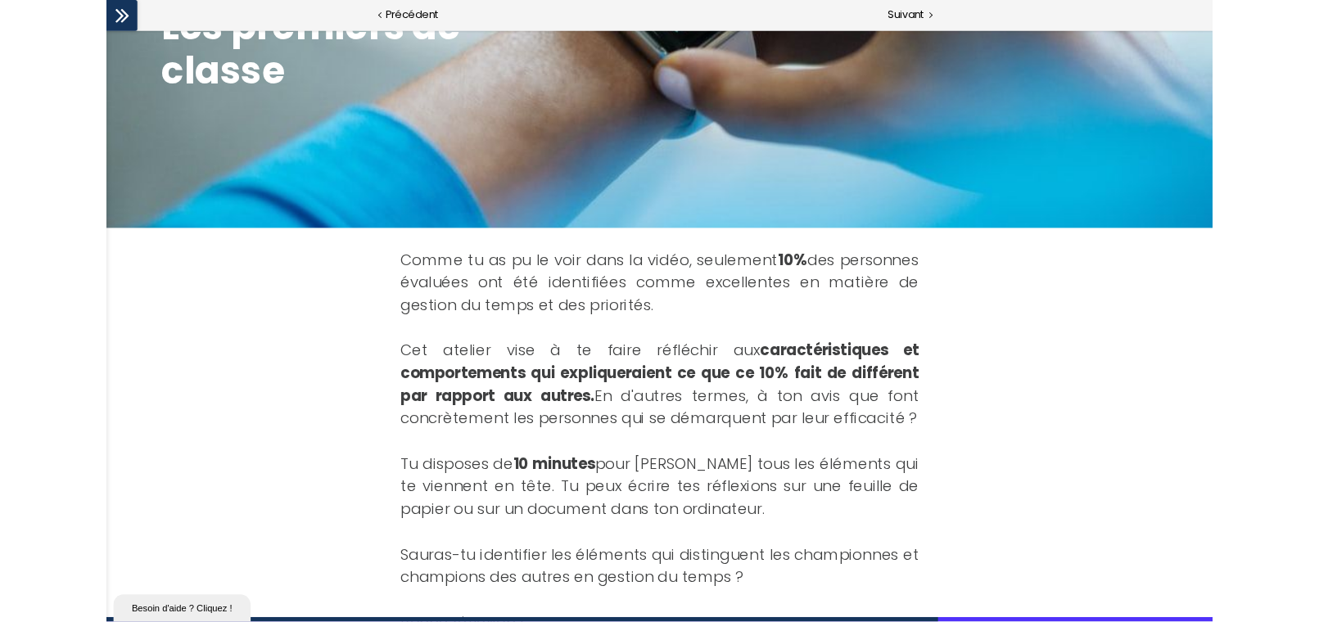
scroll to position [328, 0]
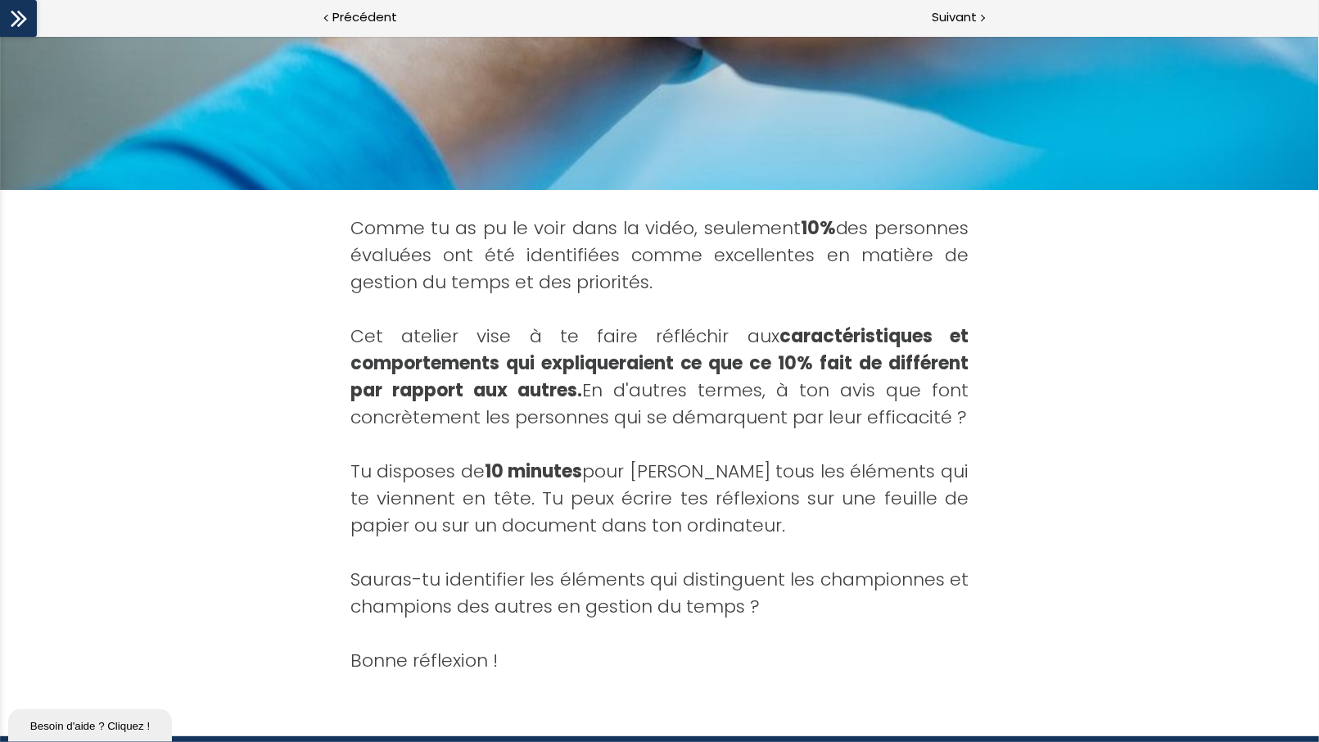
click at [988, 379] on div "Comme tu as pu le voir dans la vidéo, seulement 10% des personnes évaluées ont …" at bounding box center [659, 443] width 725 height 509
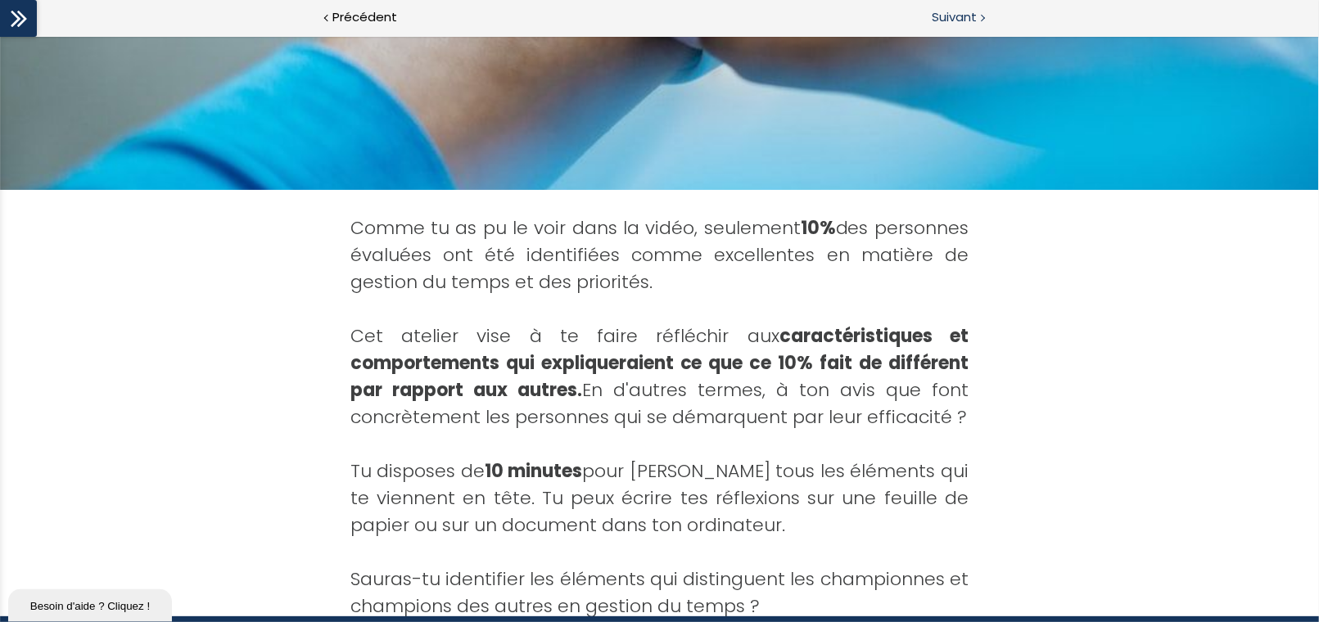
click at [952, 17] on span "Suivant" at bounding box center [954, 17] width 45 height 20
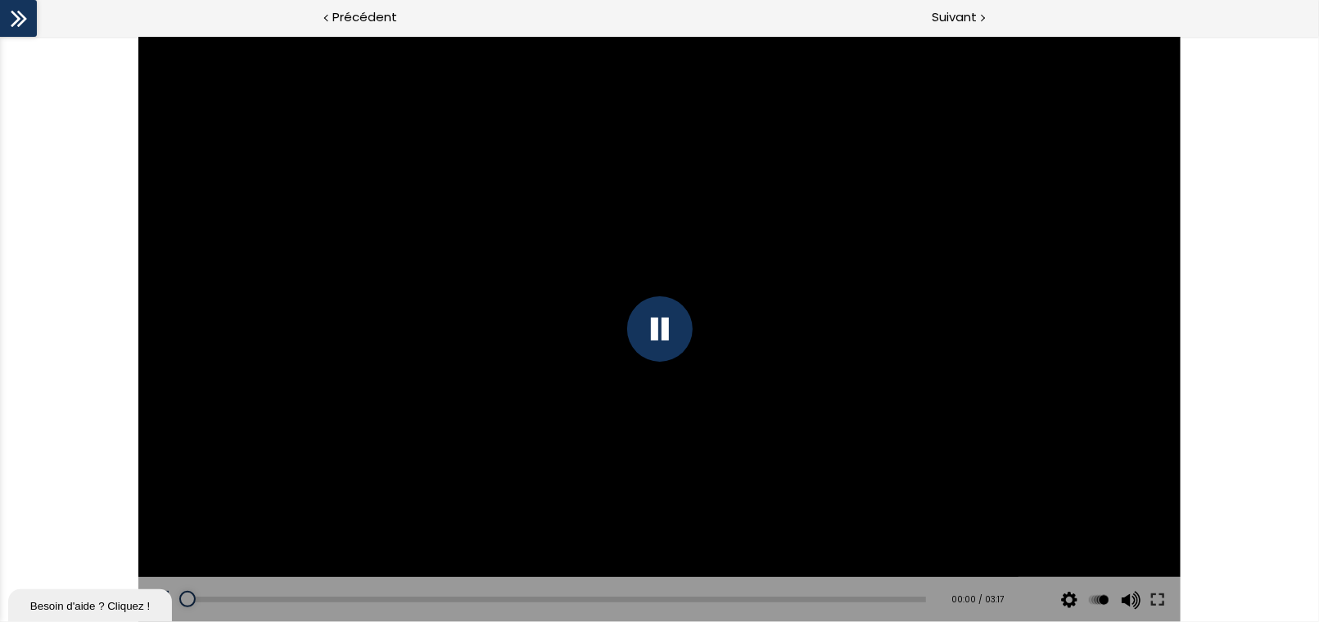
click at [988, 437] on button at bounding box center [1157, 600] width 29 height 46
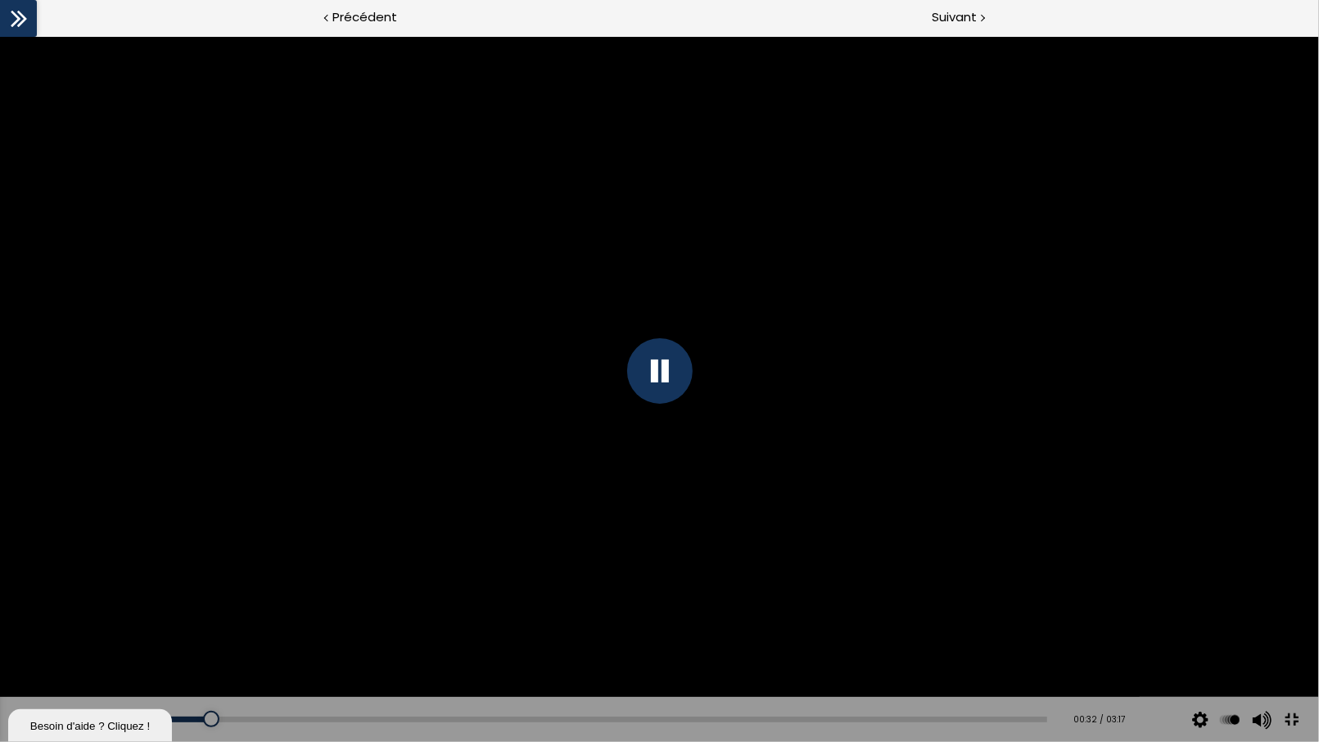
click at [654, 380] on div at bounding box center [660, 371] width 66 height 66
click at [29, 437] on button at bounding box center [24, 720] width 49 height 46
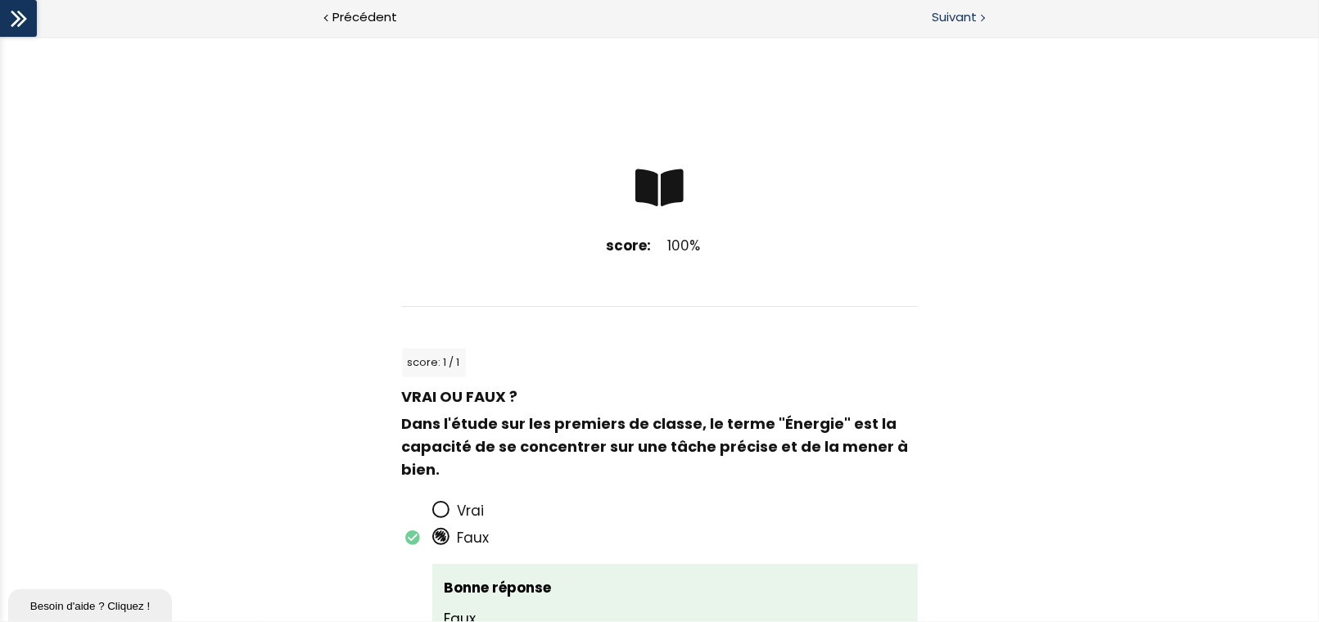
click at [952, 20] on span "Suivant" at bounding box center [954, 17] width 45 height 20
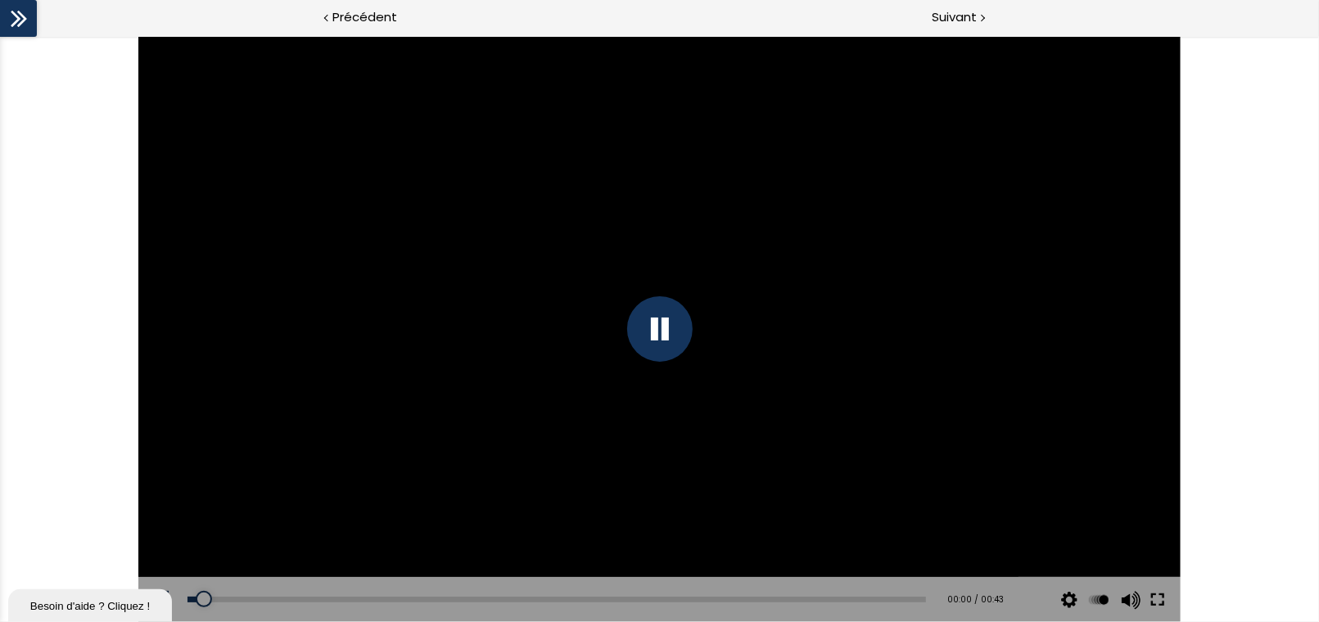
click at [988, 437] on button at bounding box center [1157, 600] width 29 height 46
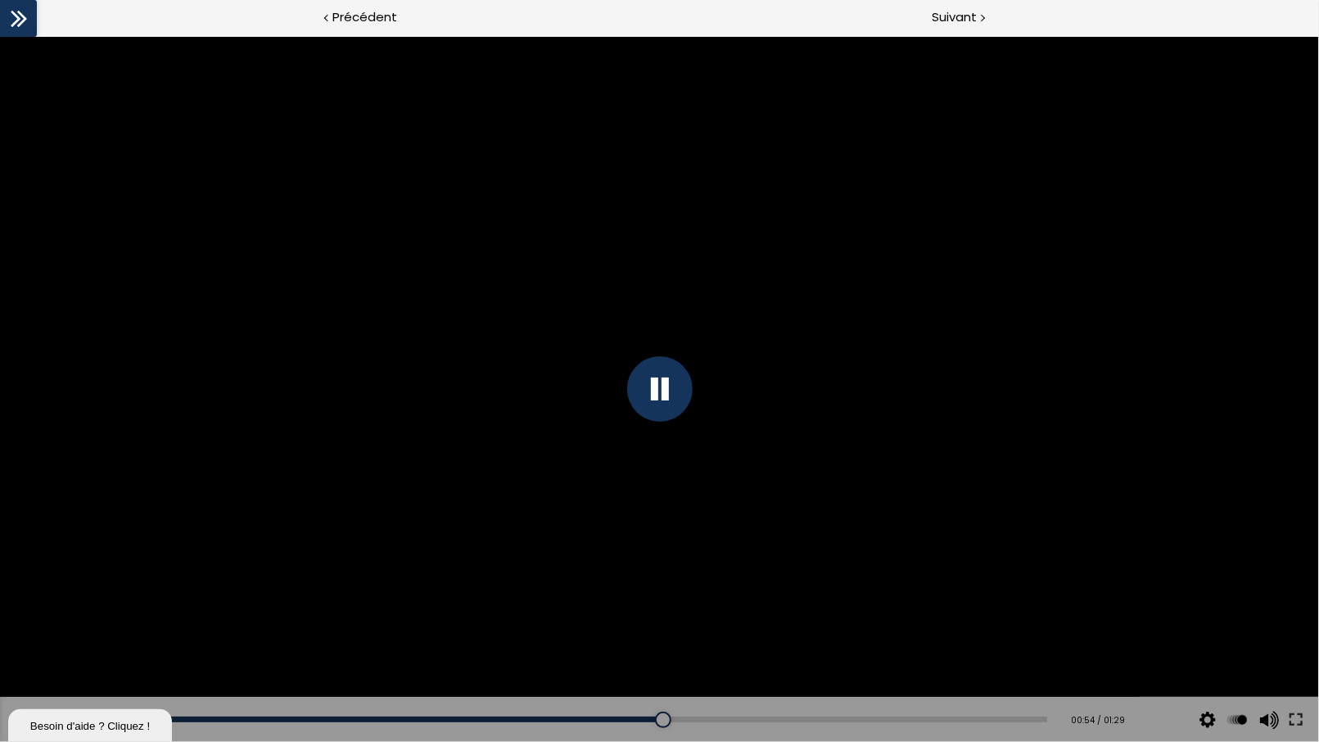
click at [672, 417] on div at bounding box center [660, 388] width 66 height 66
click at [25, 437] on button at bounding box center [24, 719] width 49 height 46
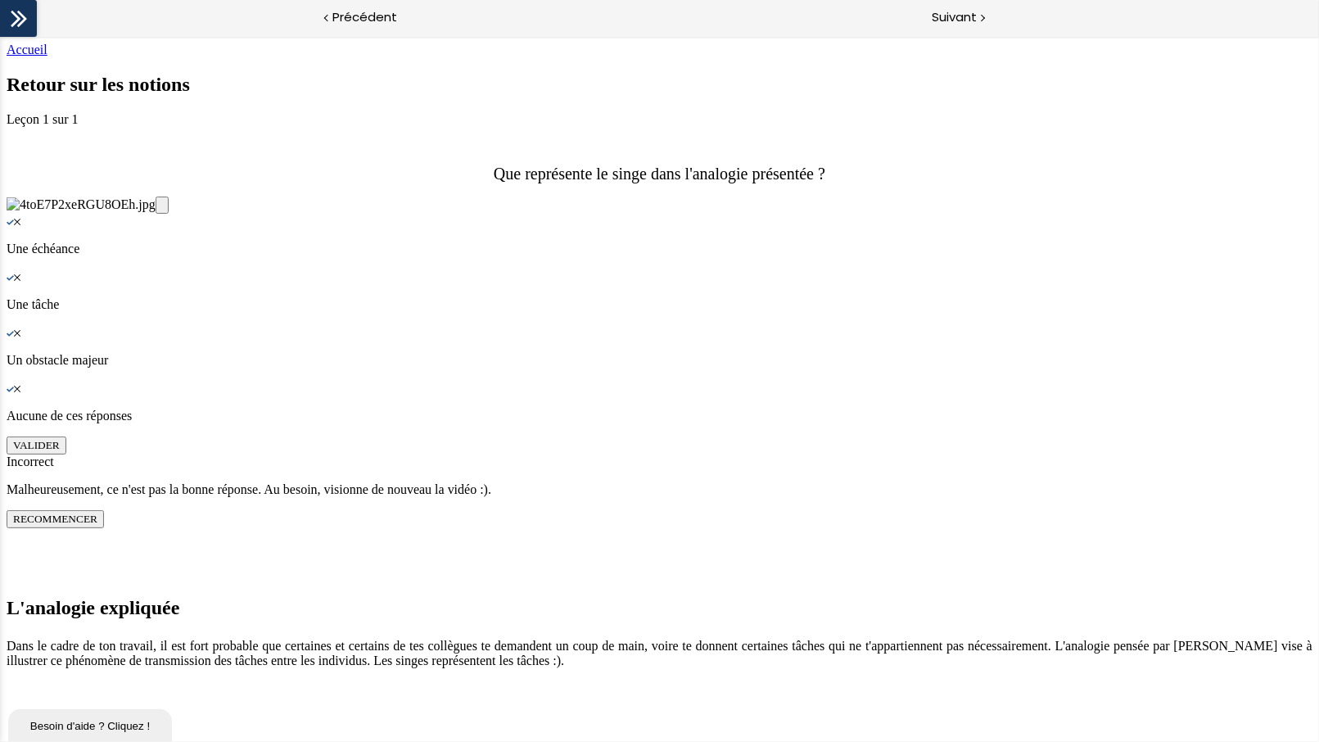
scroll to position [466, 0]
click at [494, 283] on div "Knowledge Check: Multiple Choice" at bounding box center [660, 276] width 1306 height 15
click at [66, 437] on button "VALIDER" at bounding box center [37, 445] width 60 height 18
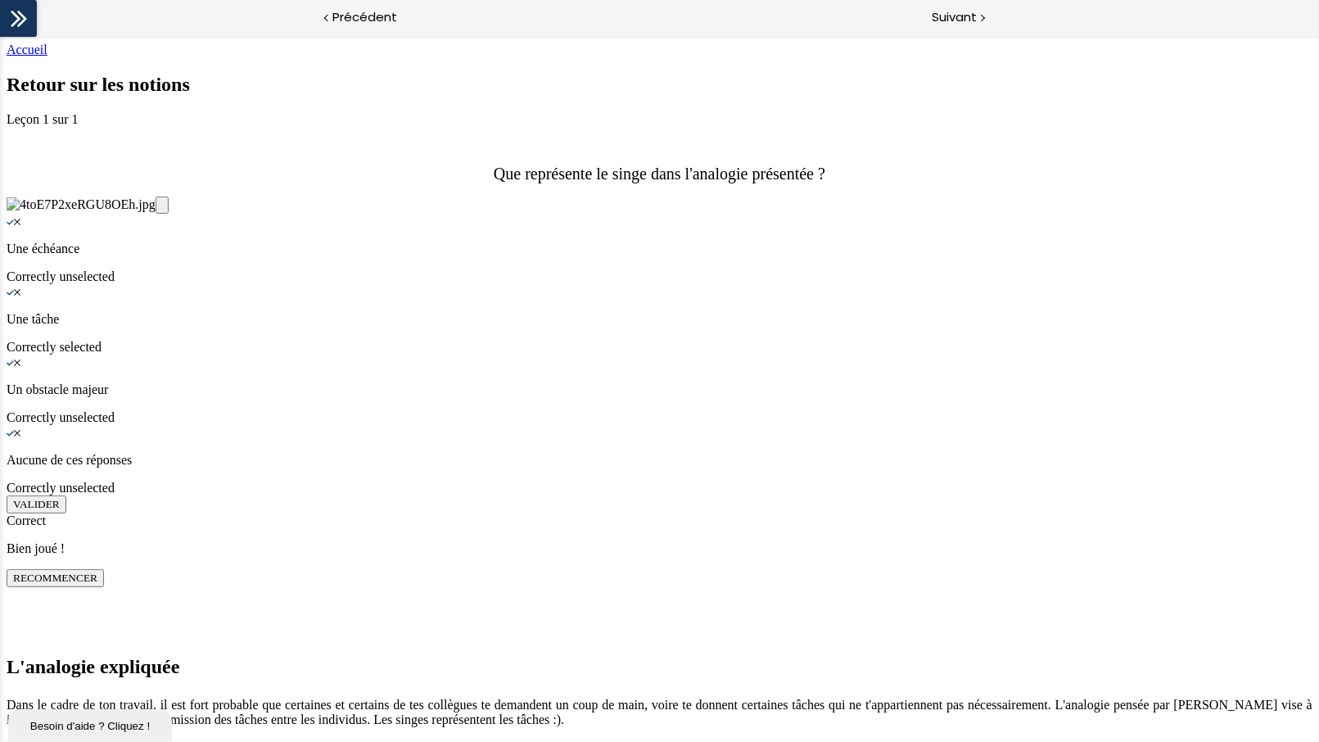
scroll to position [1367, 0]
drag, startPoint x: 470, startPoint y: 329, endPoint x: 518, endPoint y: 509, distance: 185.5
drag, startPoint x: 487, startPoint y: 437, endPoint x: 499, endPoint y: 437, distance: 11.5
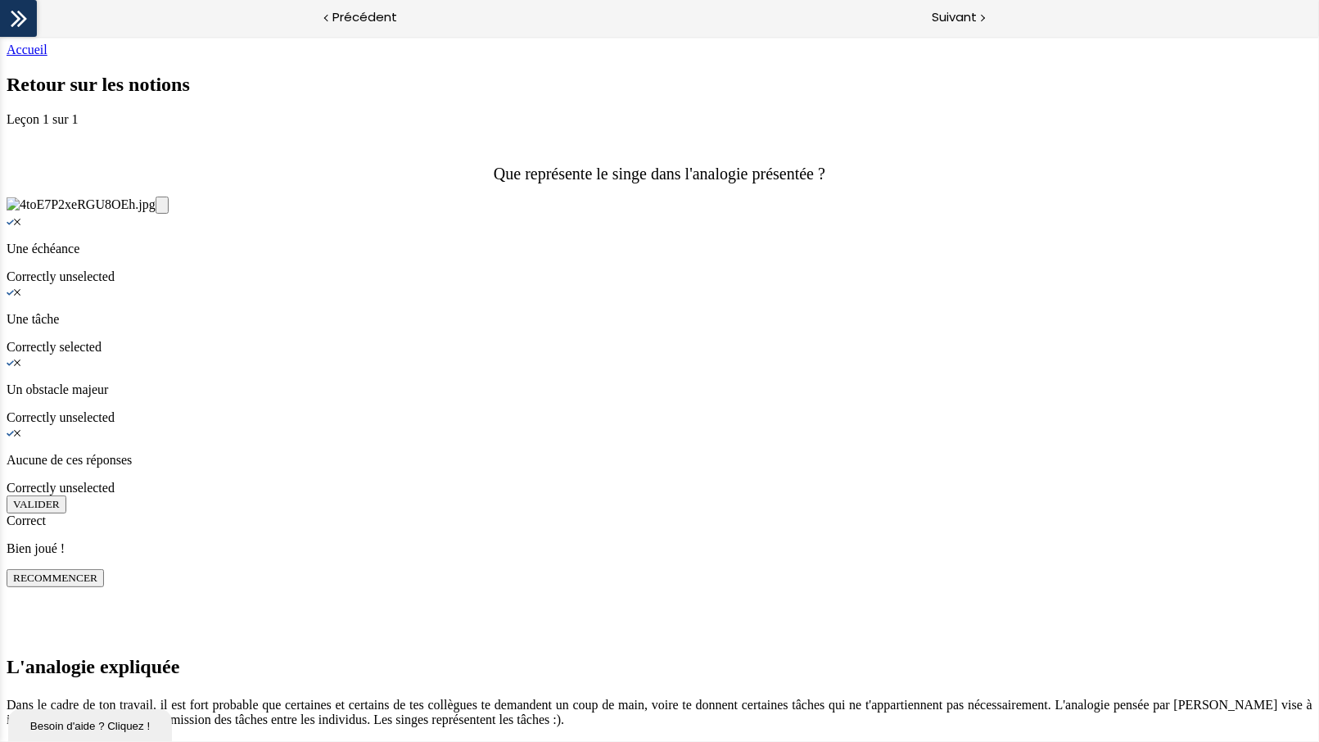
drag, startPoint x: 482, startPoint y: 356, endPoint x: 524, endPoint y: 355, distance: 42.6
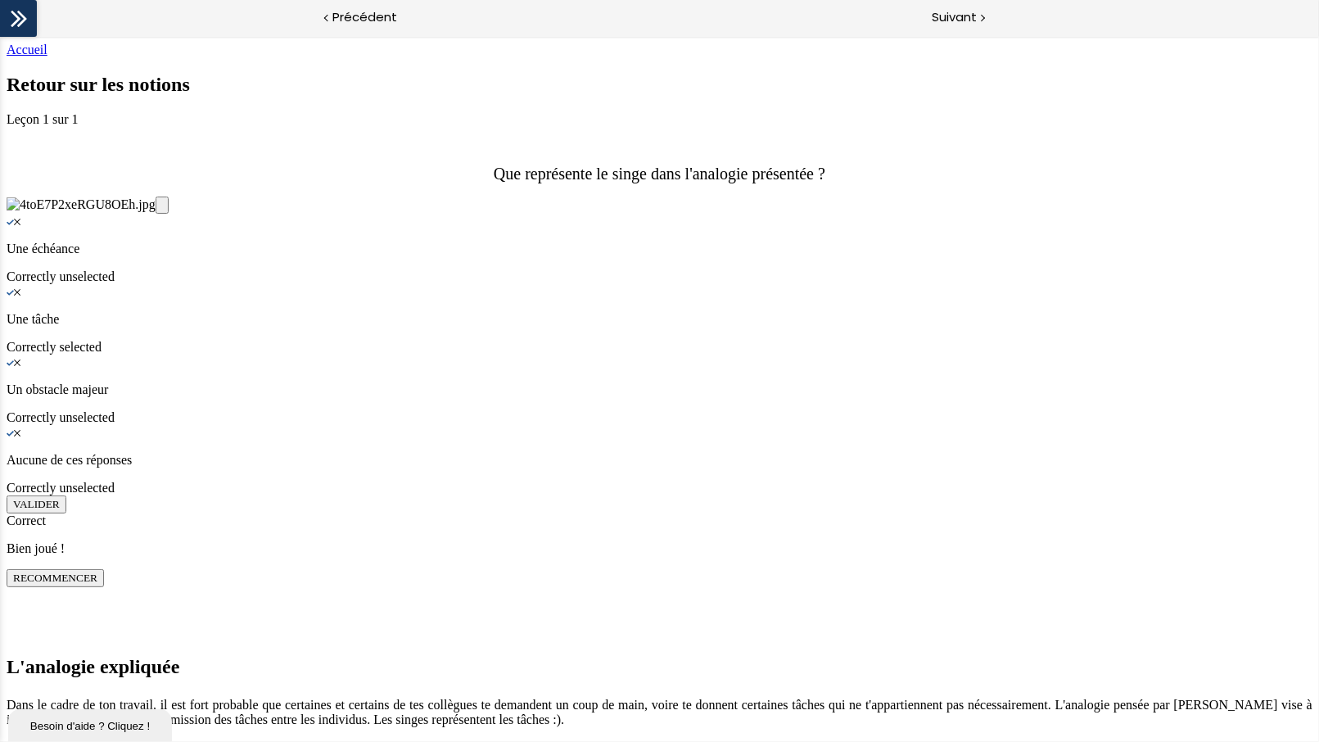
scroll to position [2513, 0]
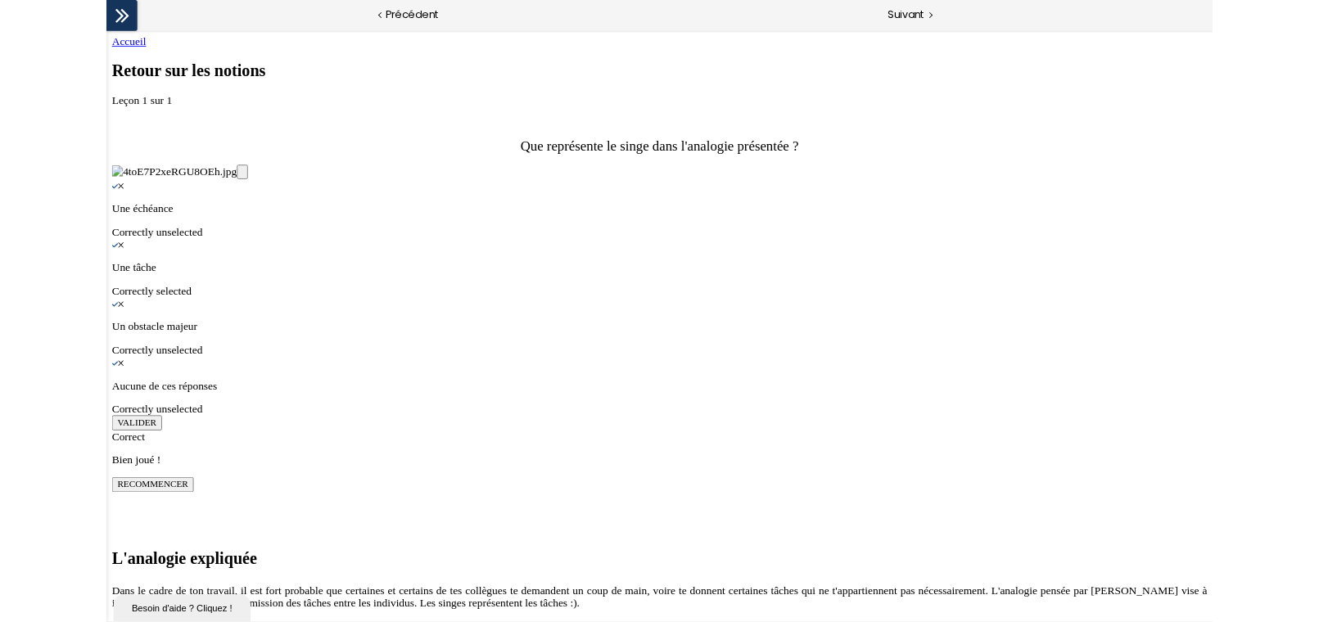
scroll to position [0, 0]
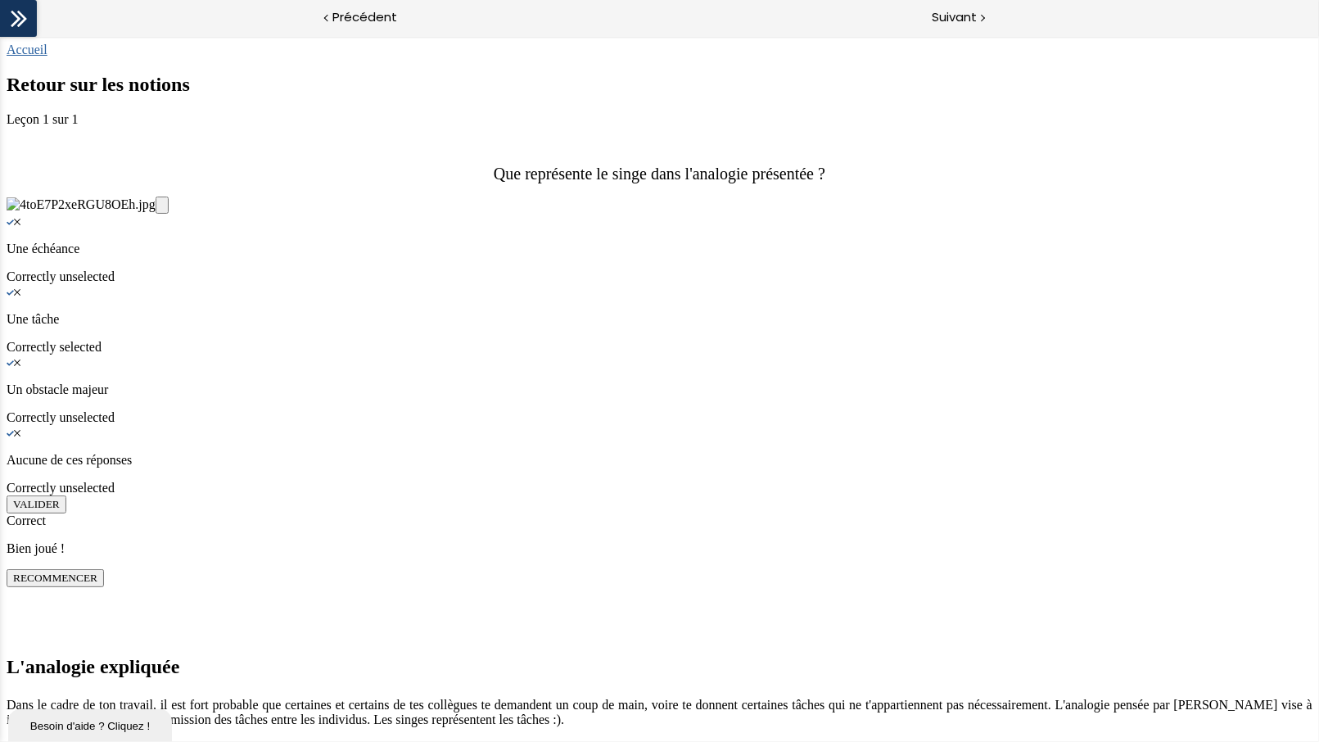
click at [47, 57] on div "Accueil" at bounding box center [27, 49] width 41 height 15
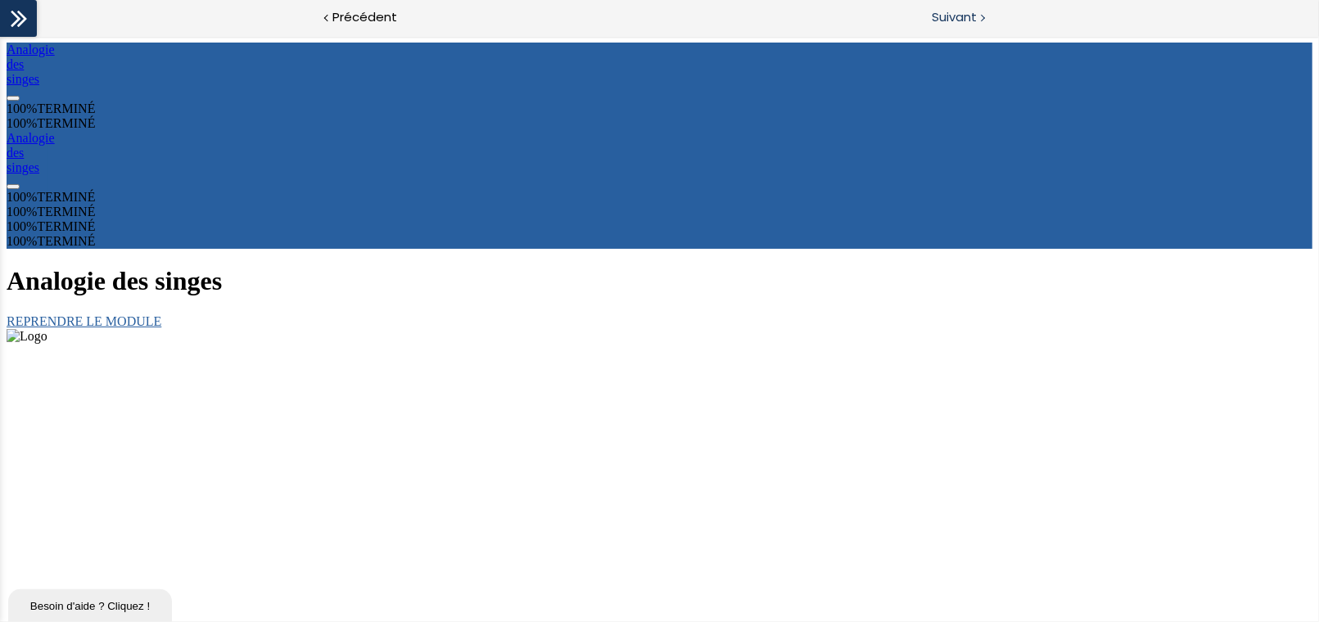
click at [949, 21] on span "Suivant" at bounding box center [954, 17] width 45 height 20
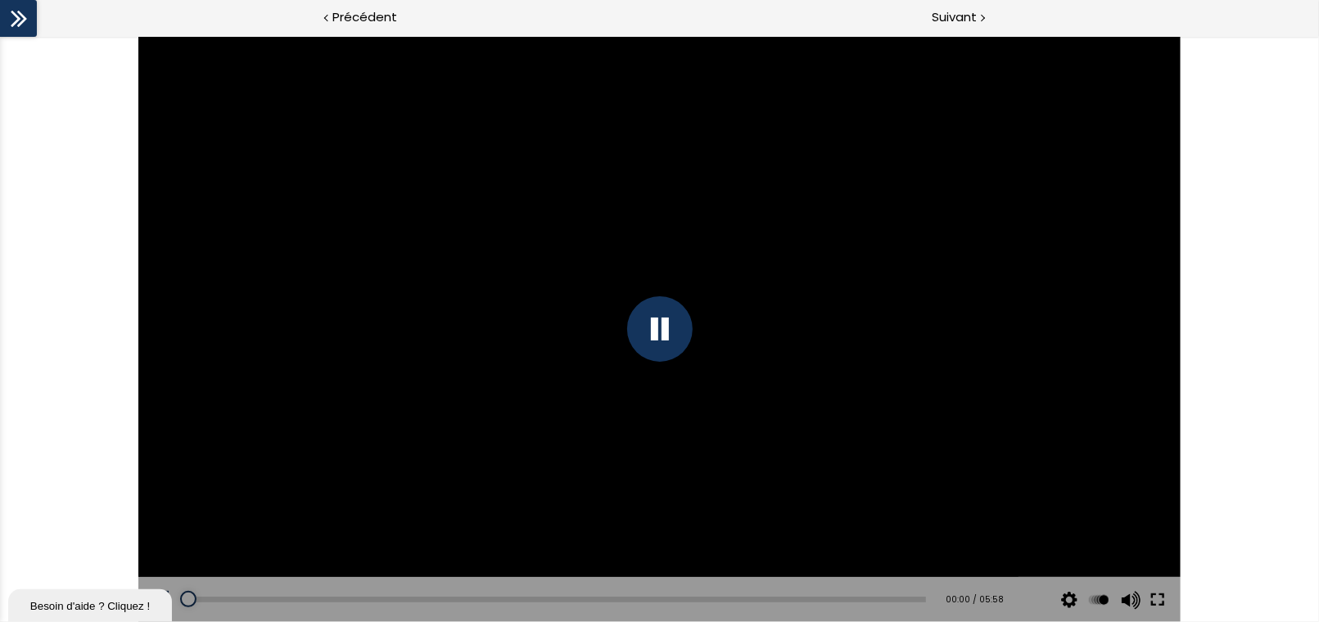
click at [988, 437] on button at bounding box center [1157, 600] width 29 height 46
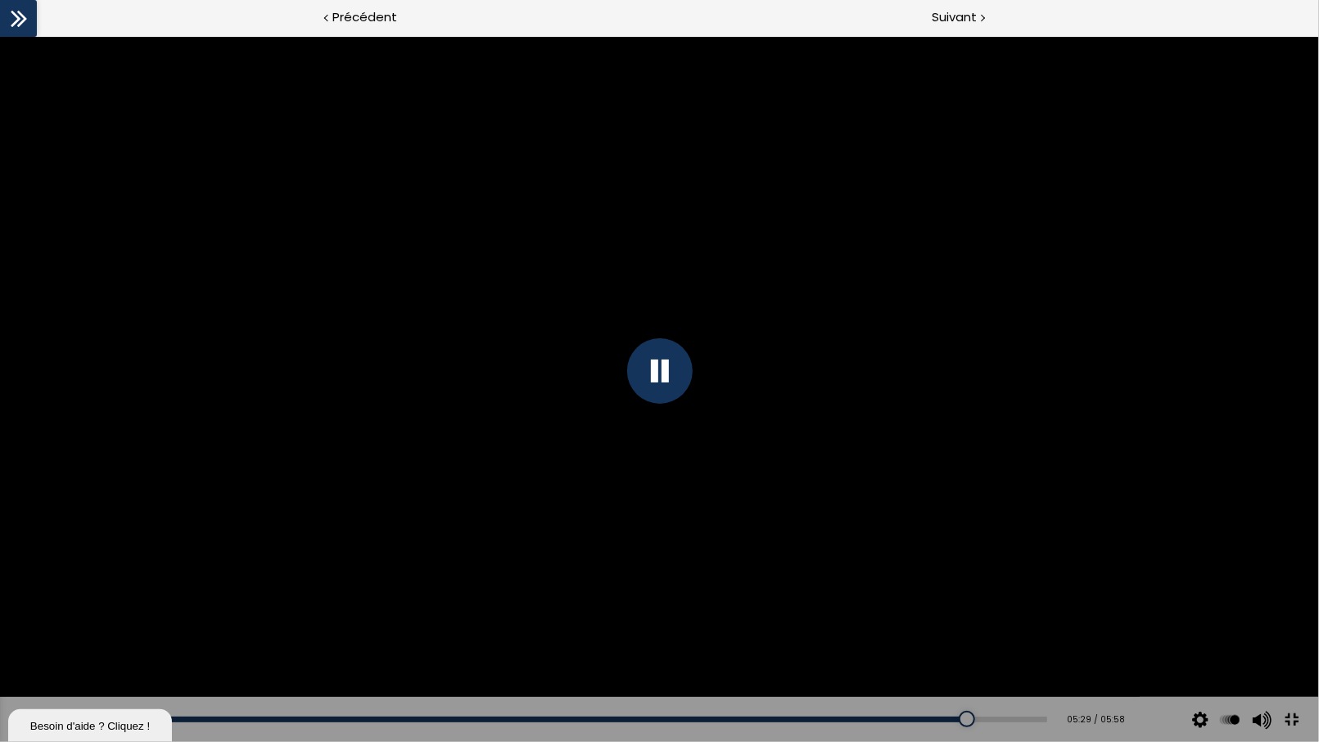
click at [658, 367] on div at bounding box center [660, 371] width 66 height 66
click at [666, 355] on div at bounding box center [660, 371] width 66 height 66
click at [551, 289] on div at bounding box center [659, 371] width 1319 height 742
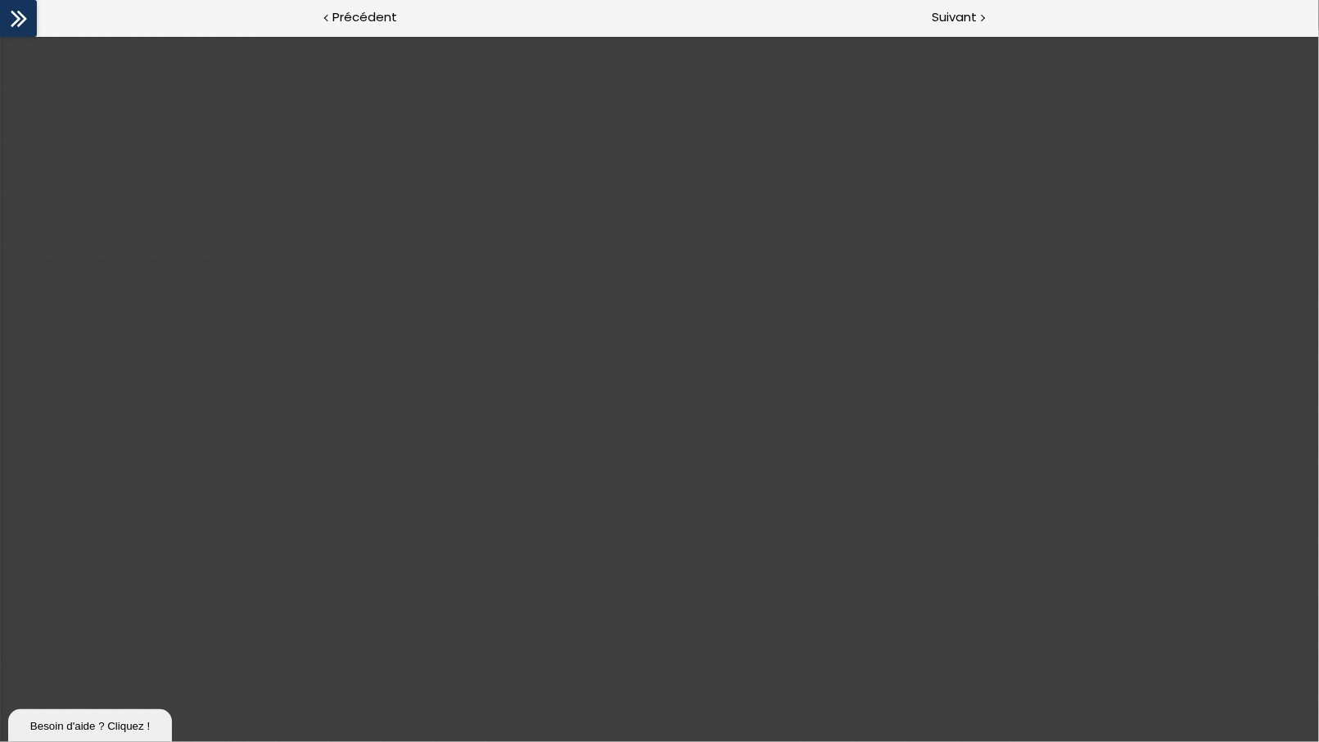
type input "1"
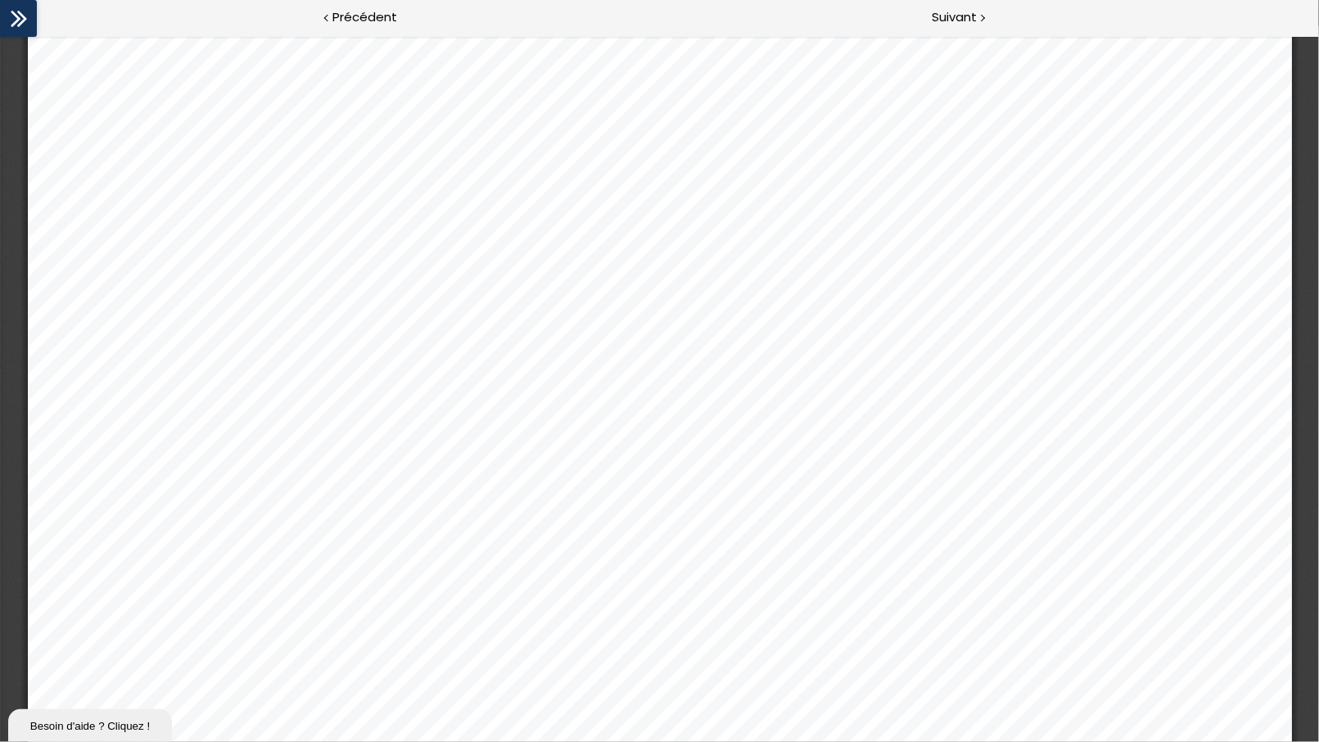
click at [988, 15] on button "Mode présentation" at bounding box center [1269, 12] width 26 height 20
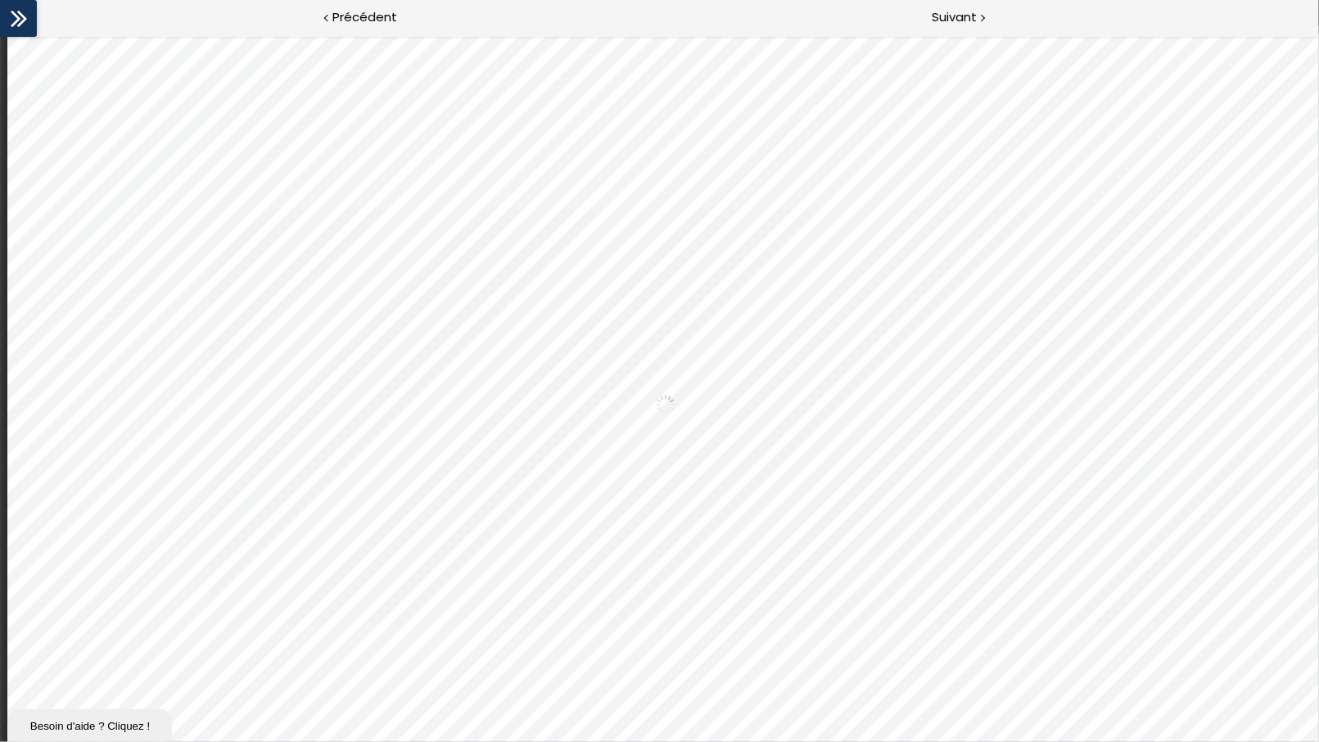
scroll to position [1, 0]
select select "auto"
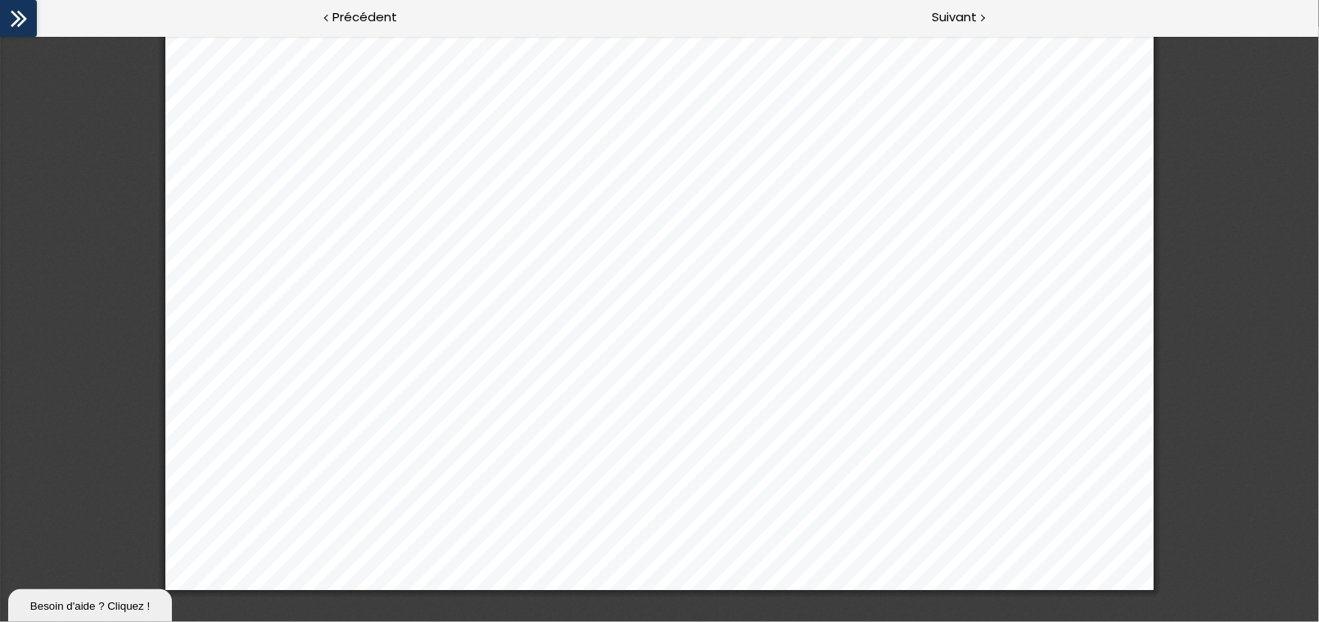
scroll to position [0, 0]
click at [961, 17] on span "Suivant" at bounding box center [954, 17] width 45 height 20
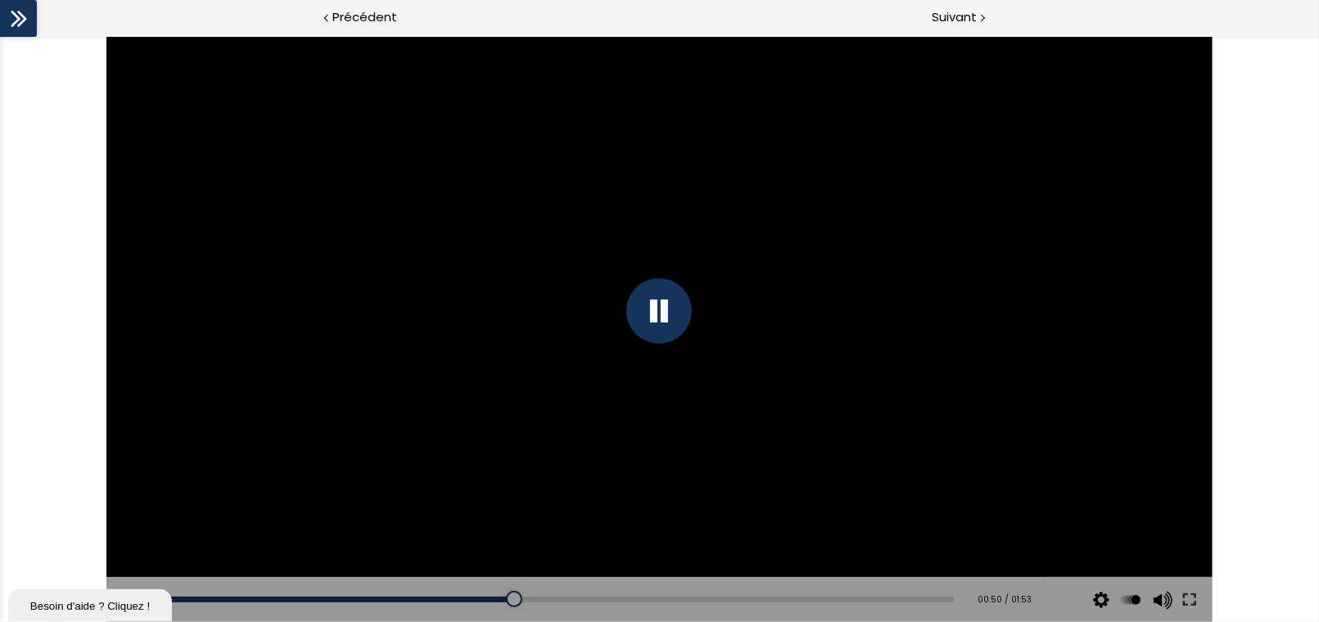
click at [665, 411] on div at bounding box center [659, 311] width 1106 height 622
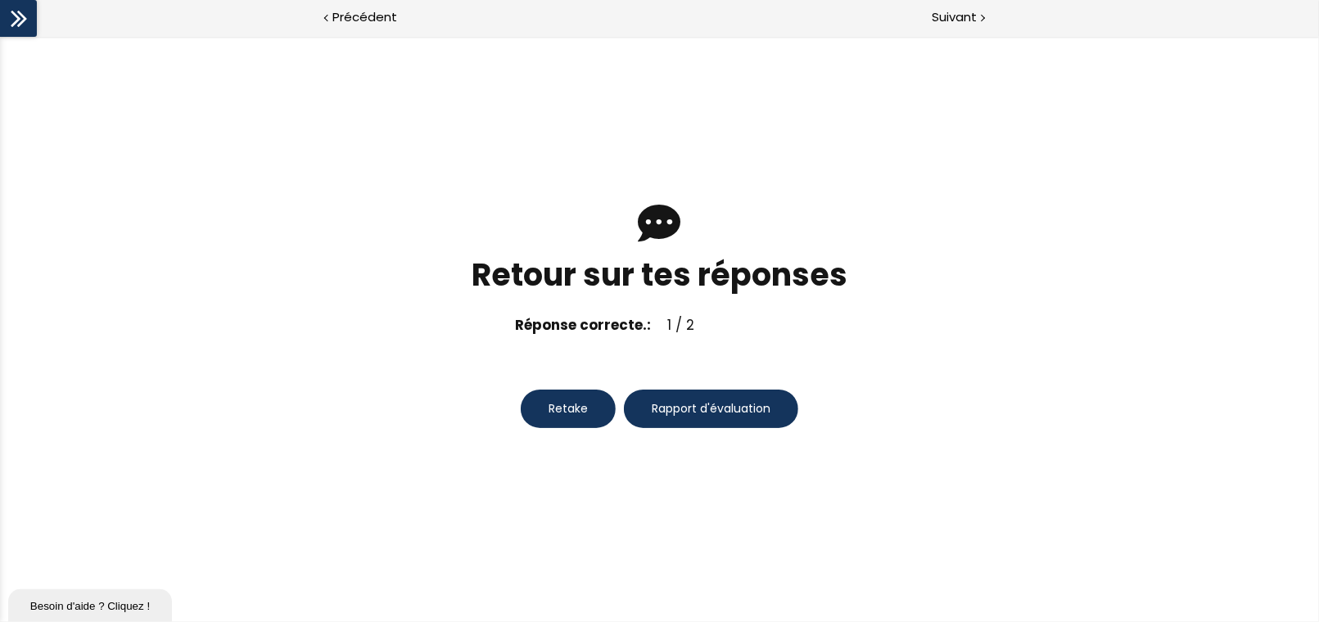
click at [575, 400] on button "Retake" at bounding box center [568, 409] width 95 height 38
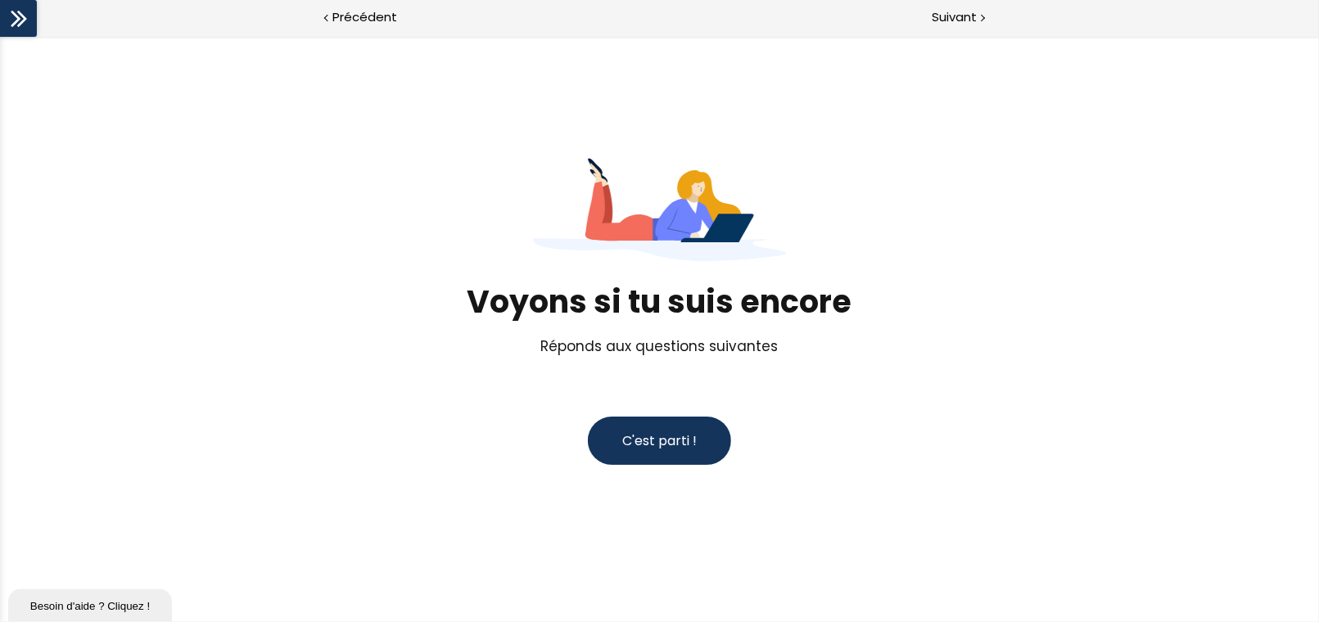
click at [659, 432] on span "C'est parti !" at bounding box center [659, 441] width 75 height 19
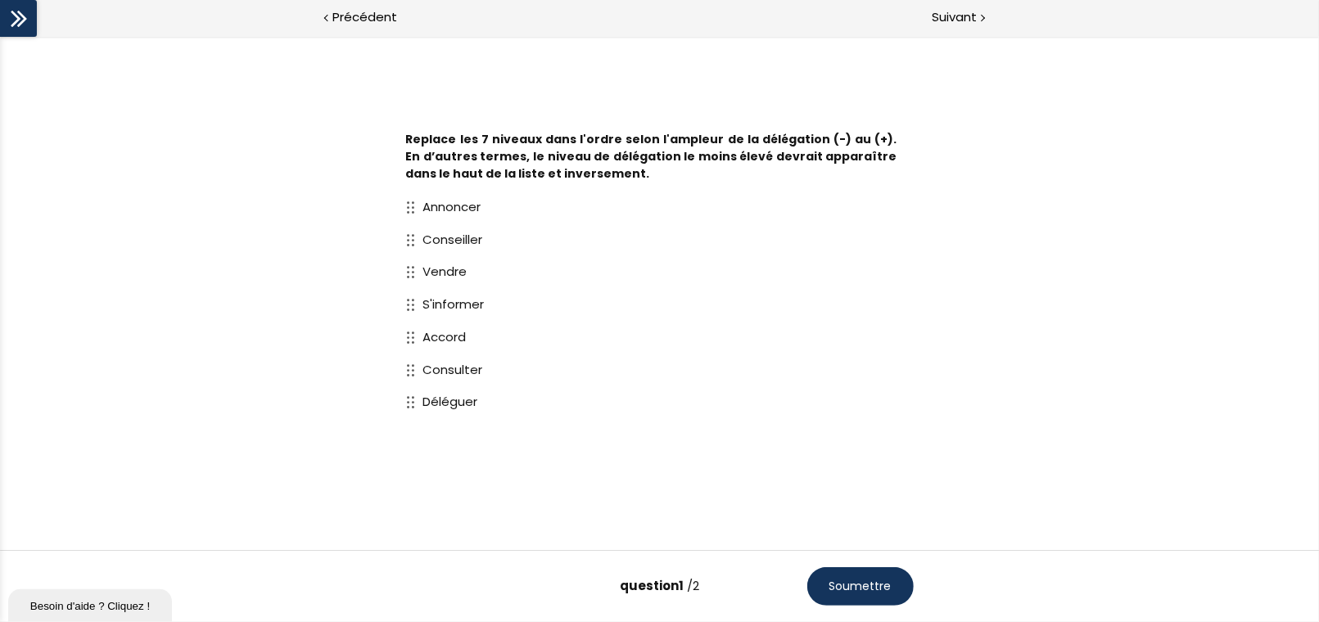
click at [842, 437] on button "Soumettre" at bounding box center [860, 587] width 106 height 38
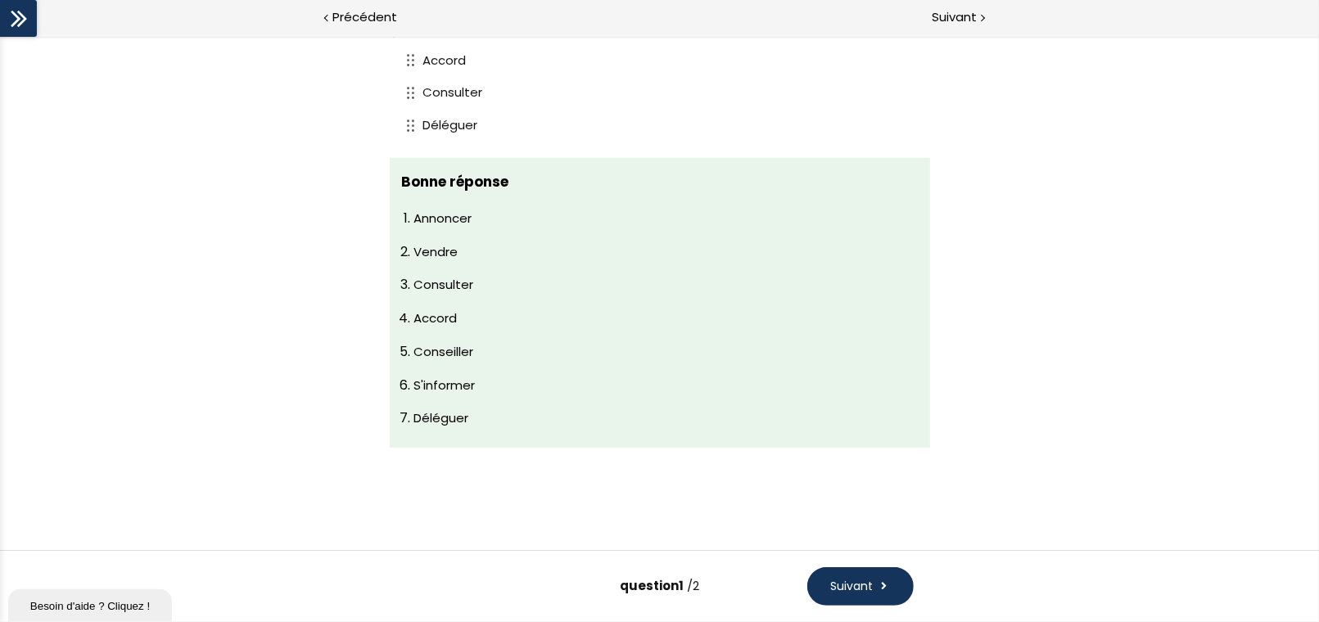
scroll to position [285, 0]
click at [860, 437] on span "Suivant" at bounding box center [851, 586] width 43 height 17
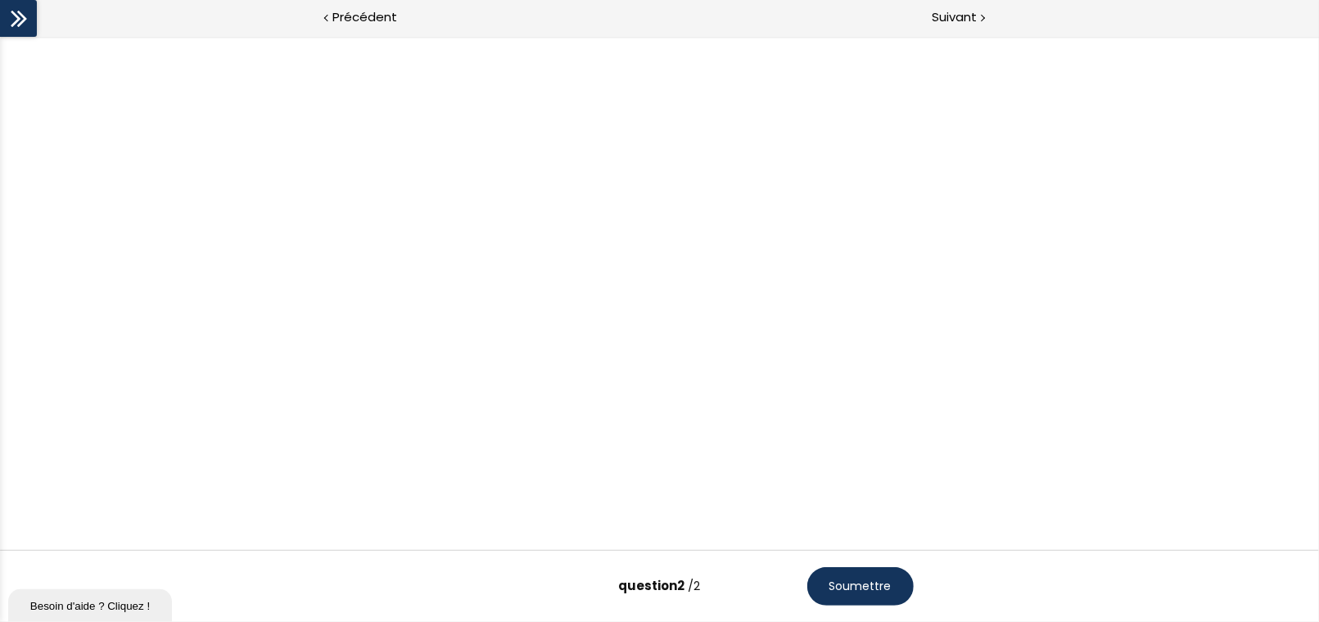
scroll to position [0, 0]
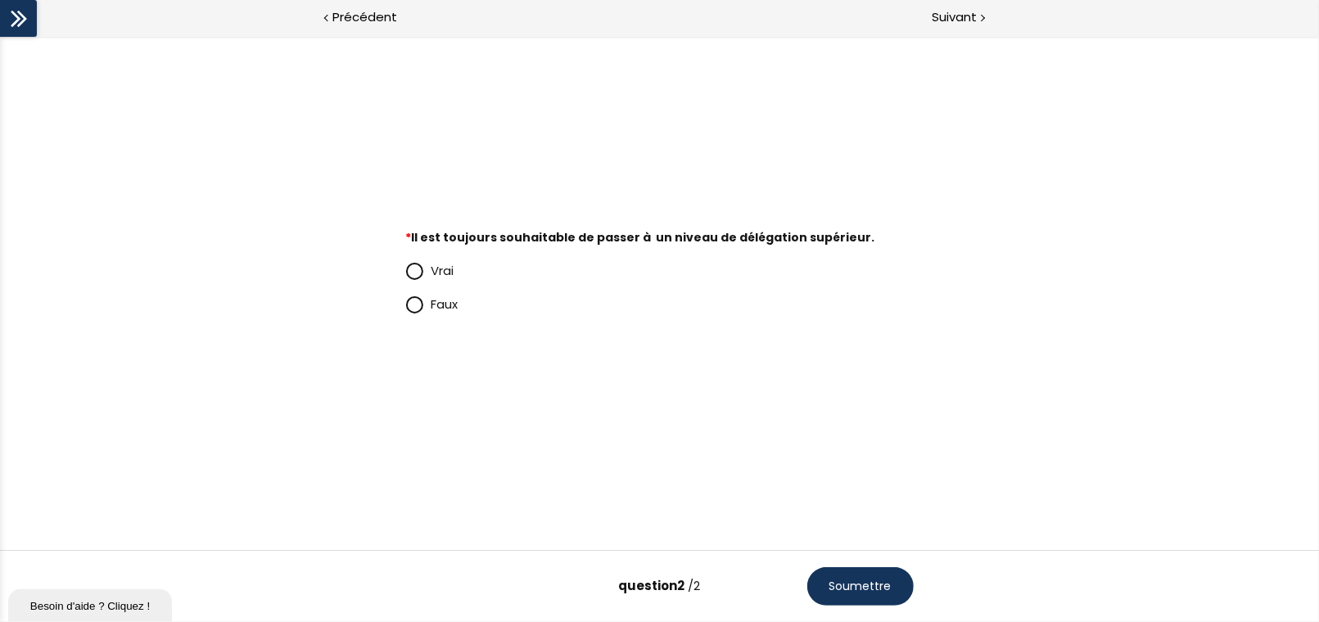
click at [446, 296] on span "Faux" at bounding box center [445, 304] width 27 height 17
click at [406, 309] on input "Faux" at bounding box center [406, 309] width 0 height 0
click at [855, 437] on span "Soumettre" at bounding box center [861, 586] width 62 height 17
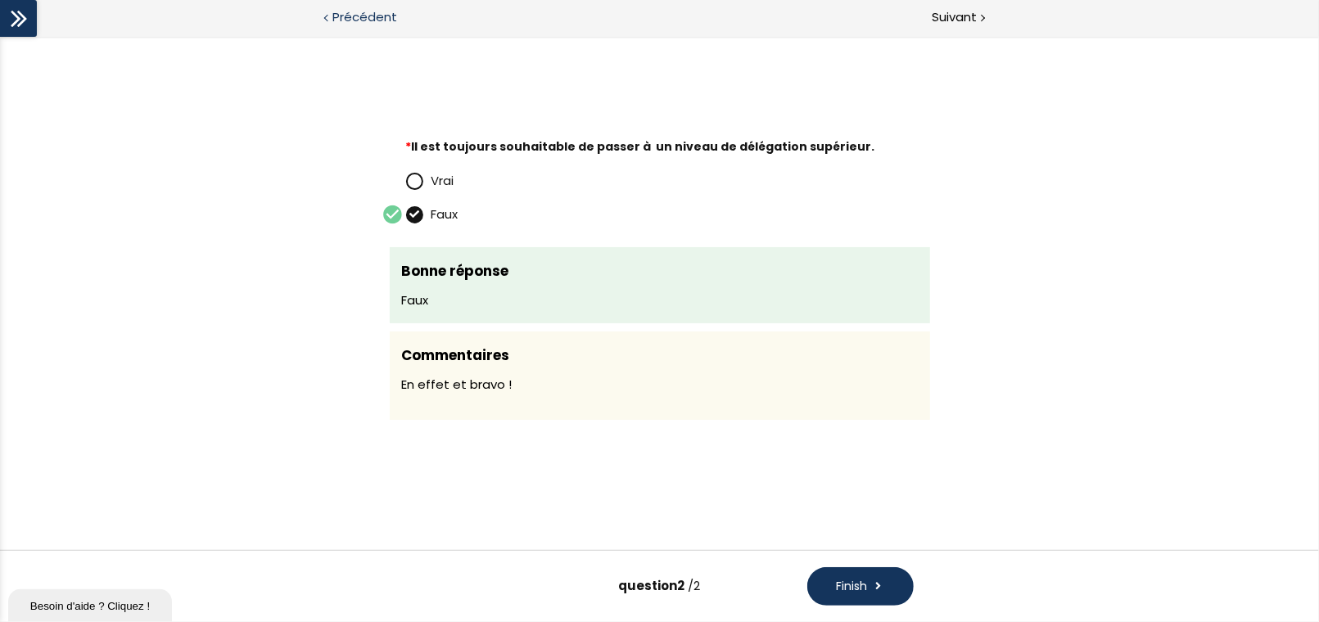
click at [387, 14] on span "Précédent" at bounding box center [364, 17] width 65 height 20
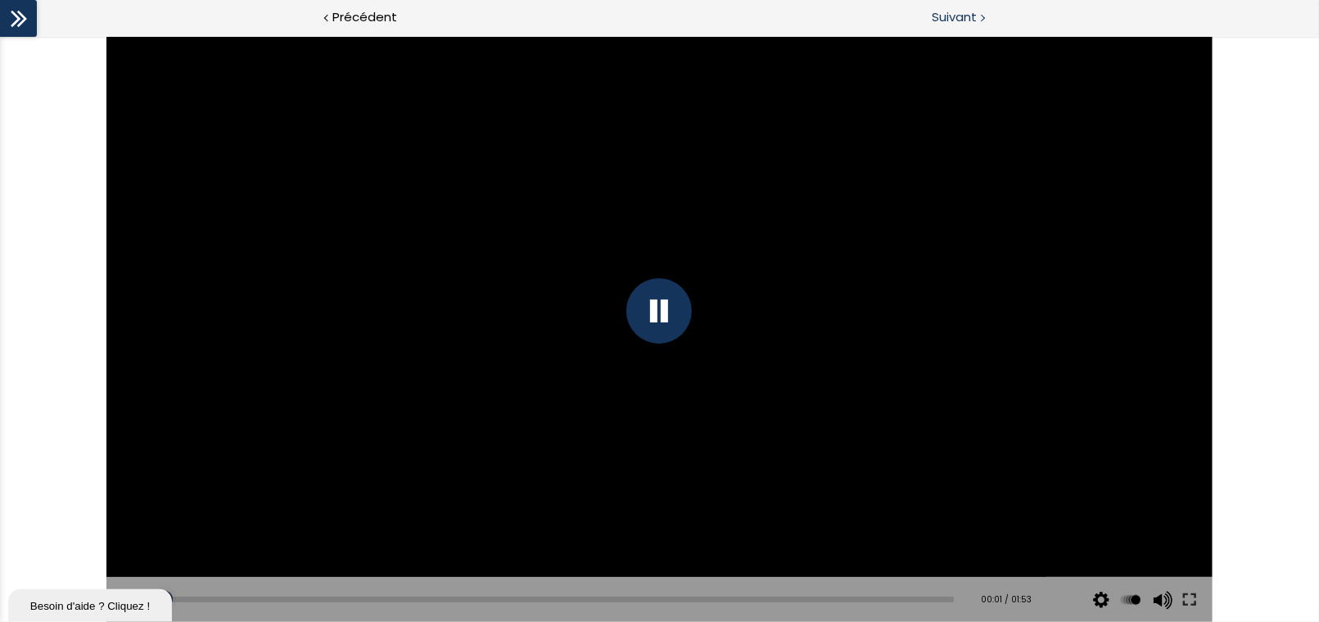
click at [961, 23] on span "Suivant" at bounding box center [954, 17] width 45 height 20
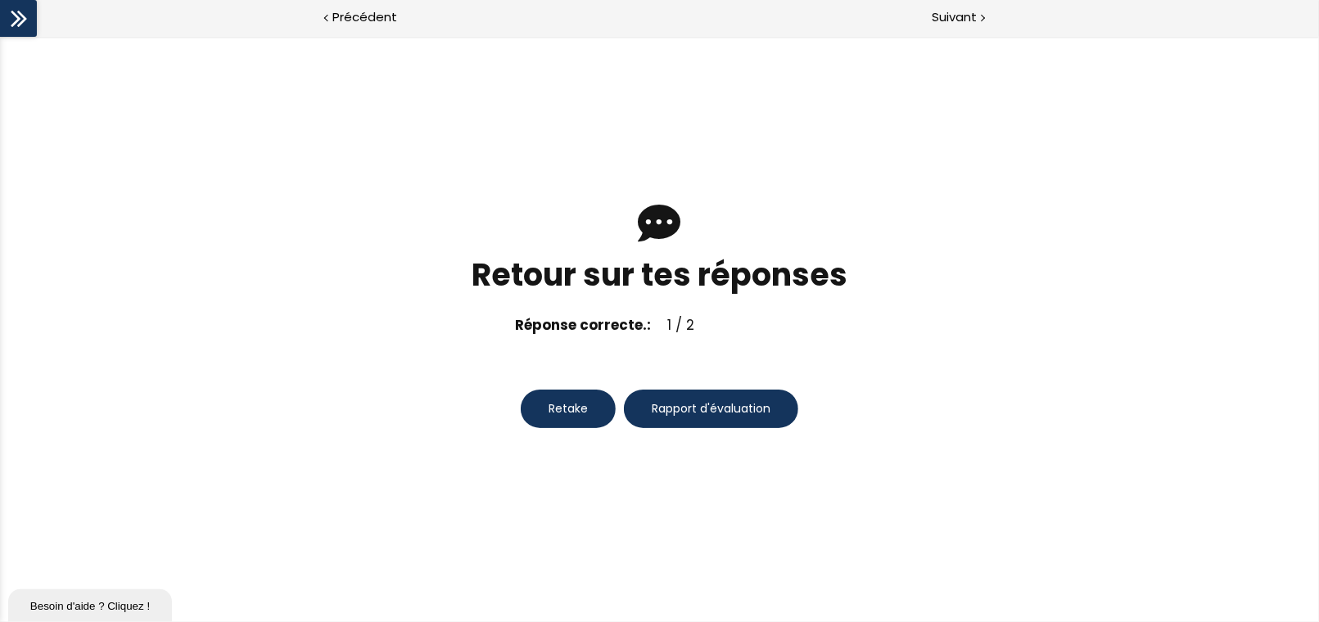
click at [552, 400] on span "Retake" at bounding box center [568, 408] width 39 height 17
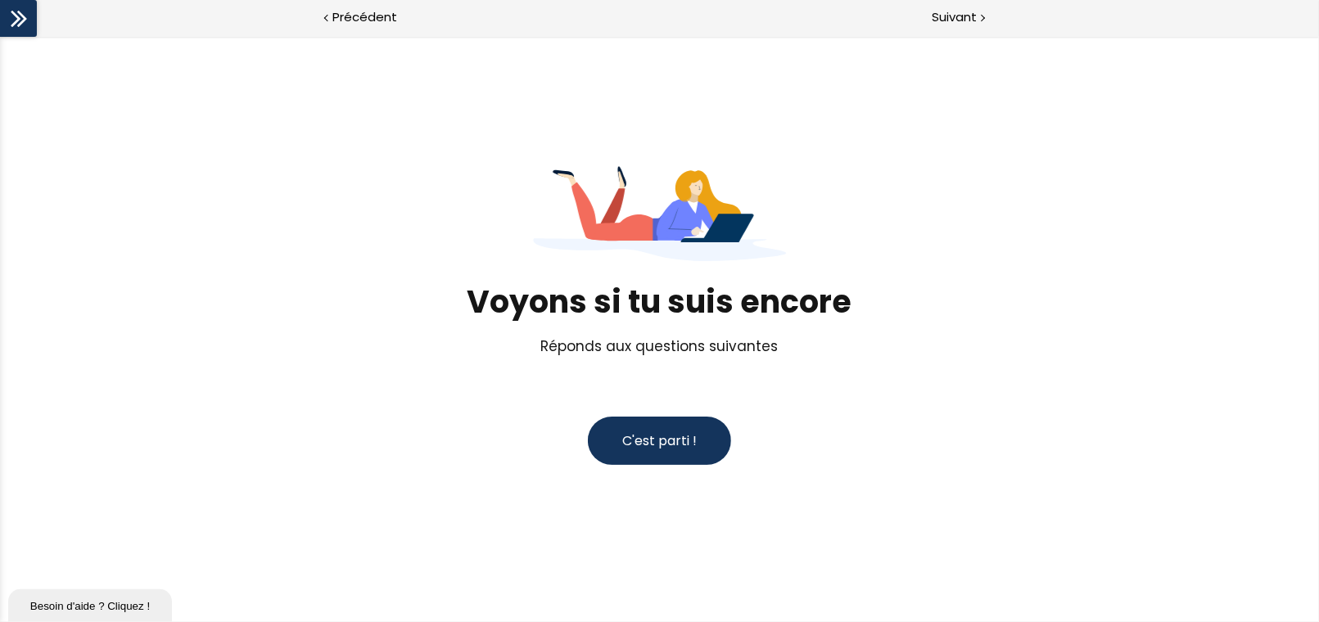
click at [676, 434] on button "C'est parti !" at bounding box center [659, 441] width 143 height 48
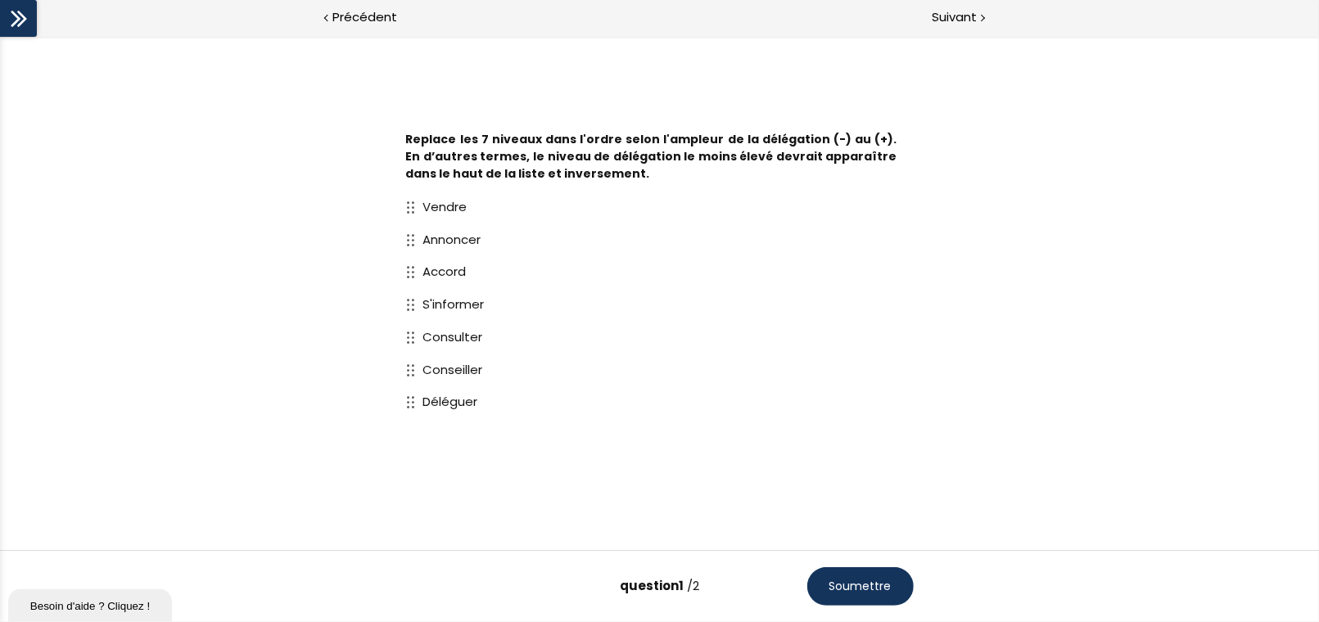
click at [880, 437] on span "Soumettre" at bounding box center [861, 586] width 62 height 17
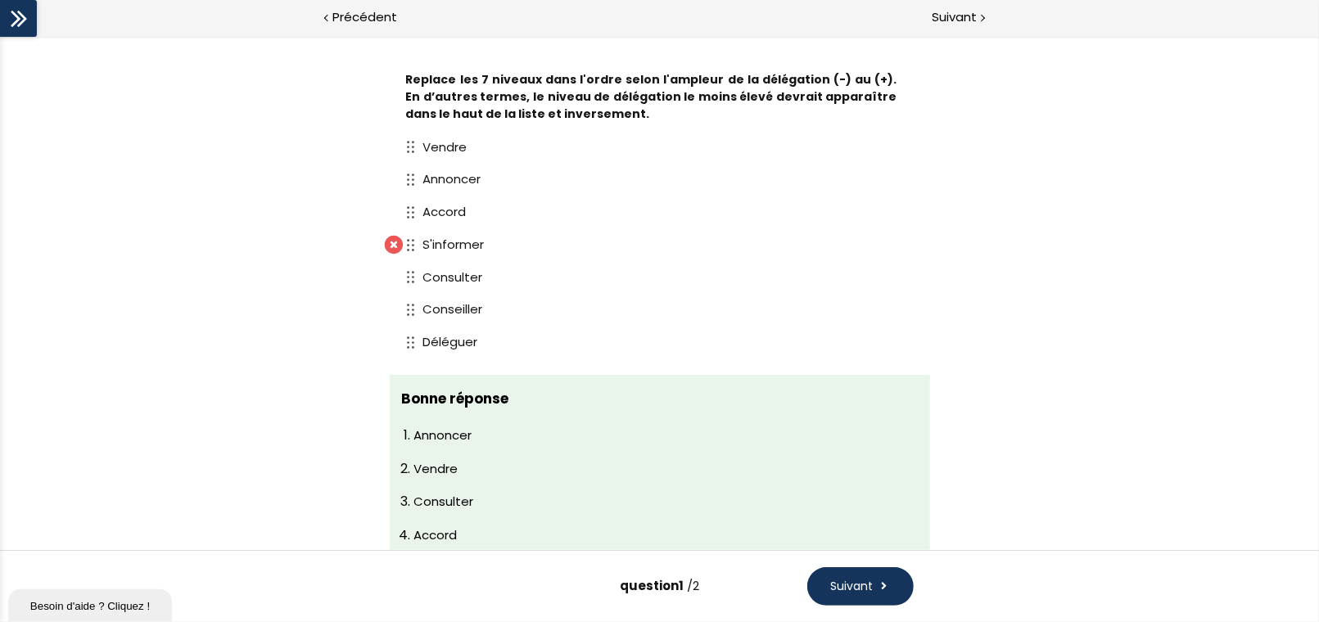
scroll to position [285, 0]
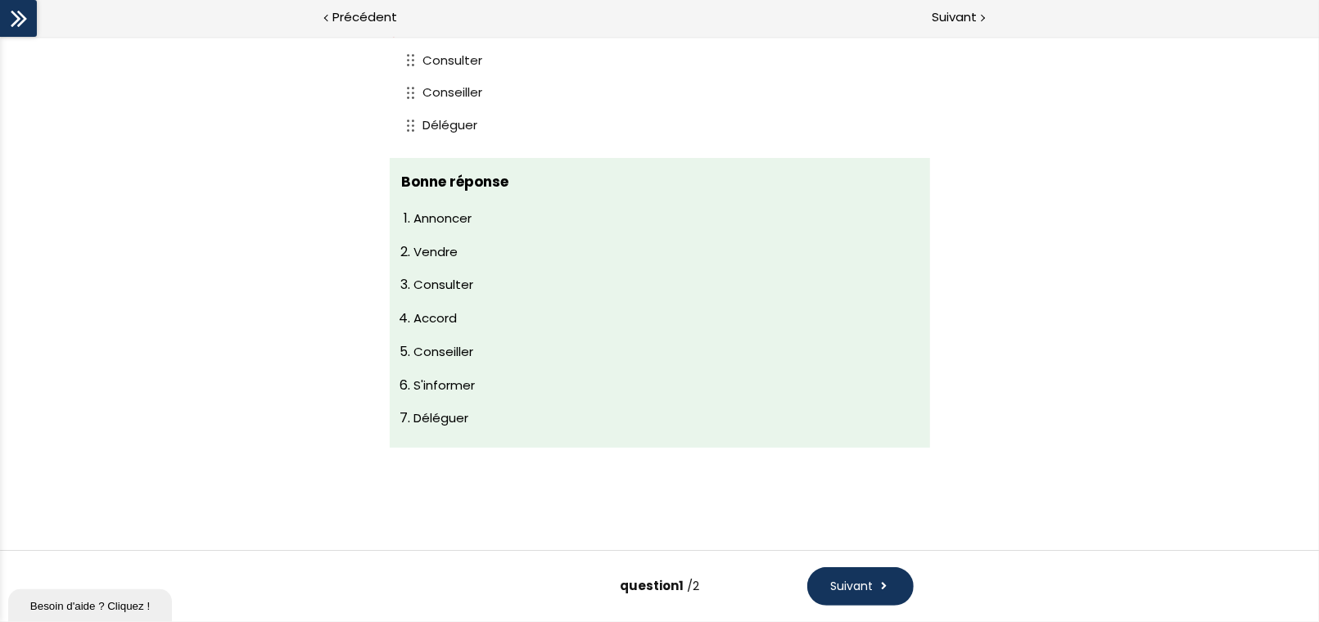
click at [875, 437] on button "Suivant" at bounding box center [860, 587] width 106 height 38
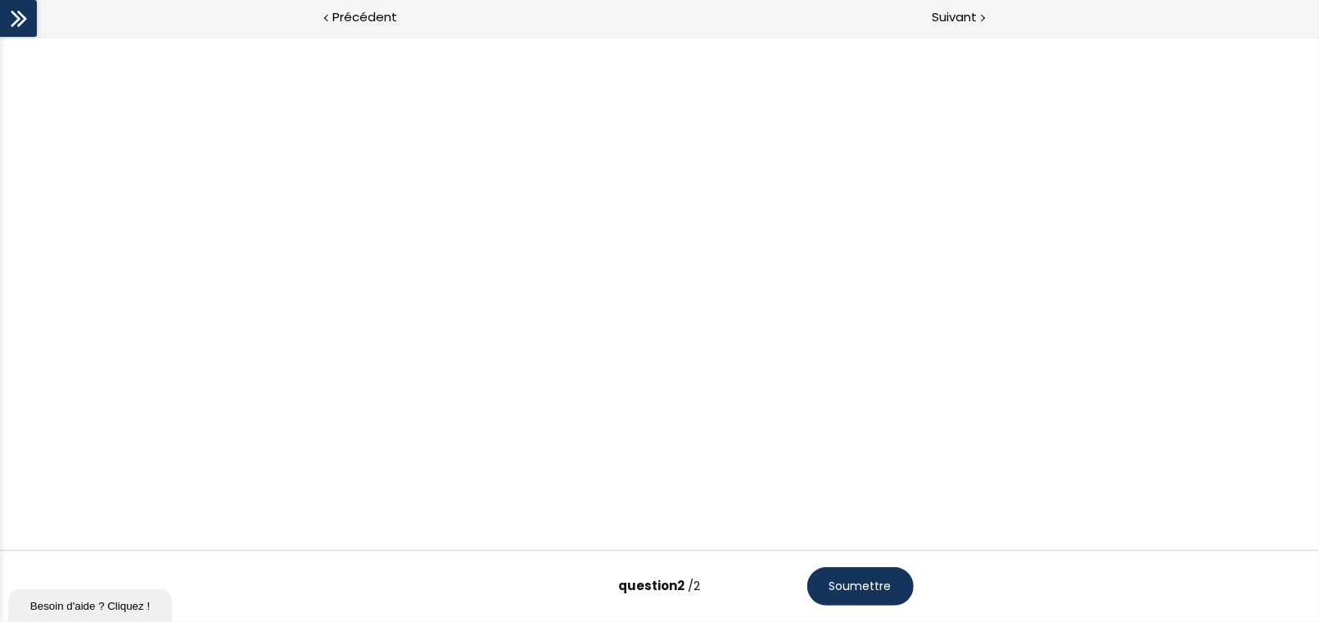
scroll to position [0, 0]
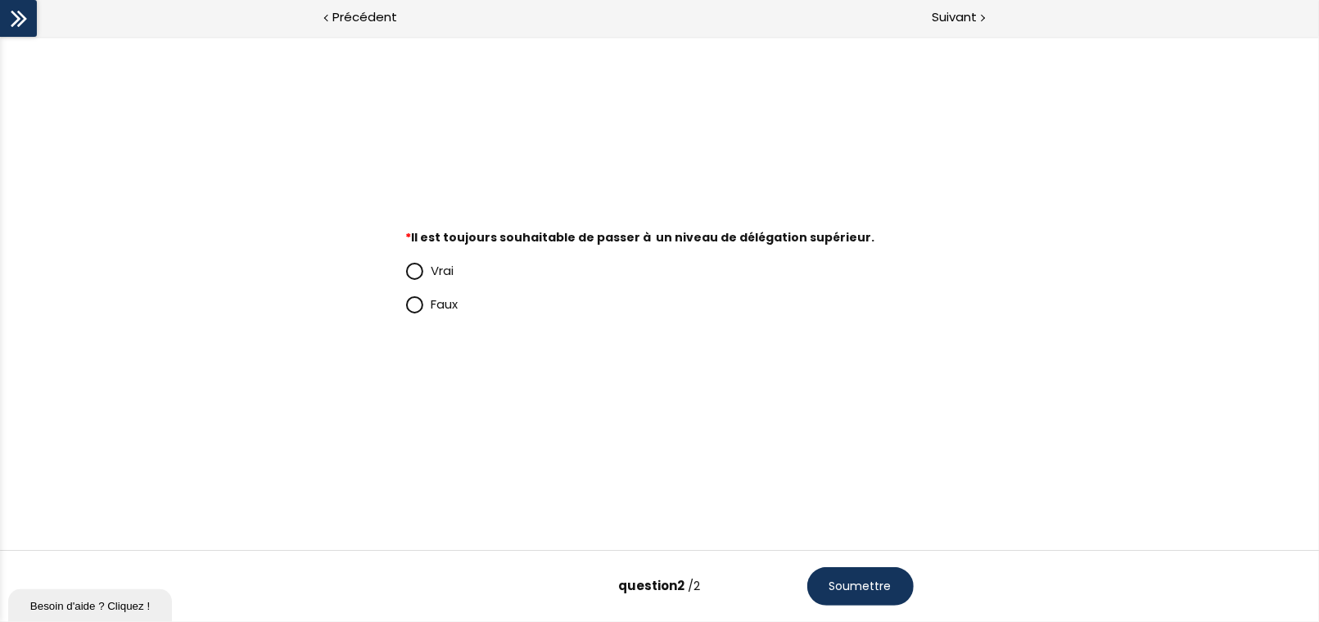
click at [419, 298] on span at bounding box center [415, 305] width 14 height 14
click at [406, 309] on input "Faux" at bounding box center [406, 309] width 0 height 0
click at [867, 437] on span "Soumettre" at bounding box center [861, 586] width 62 height 17
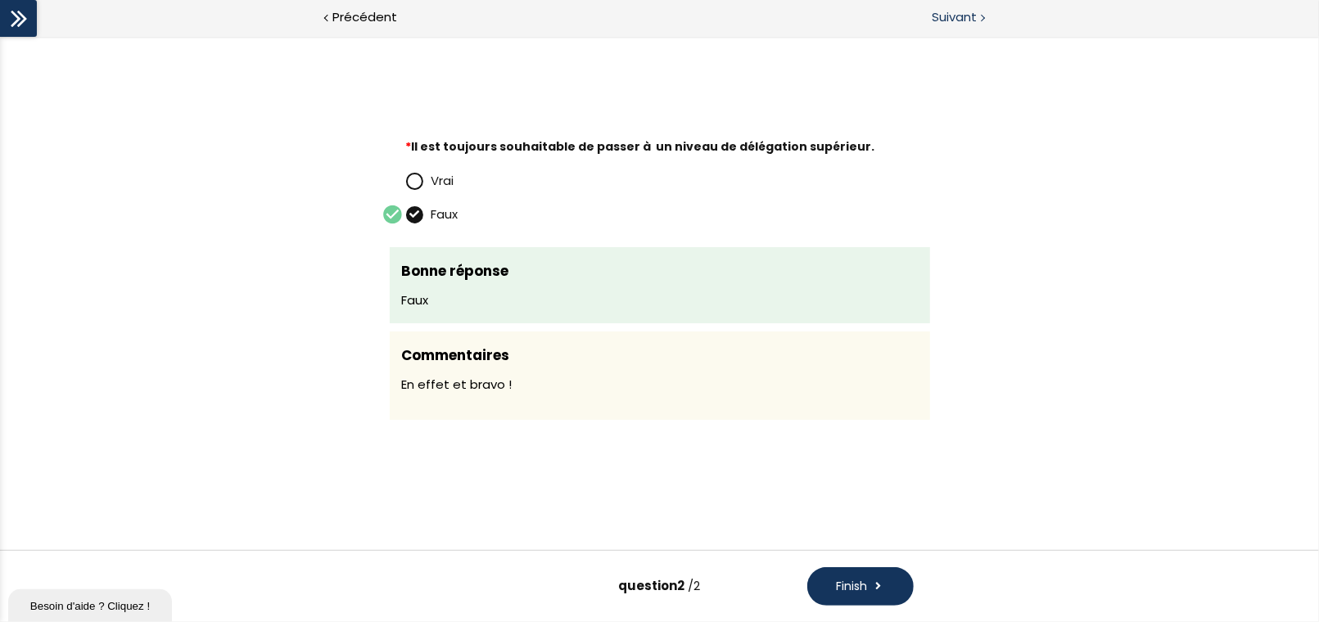
click at [967, 24] on span "Suivant" at bounding box center [954, 17] width 45 height 20
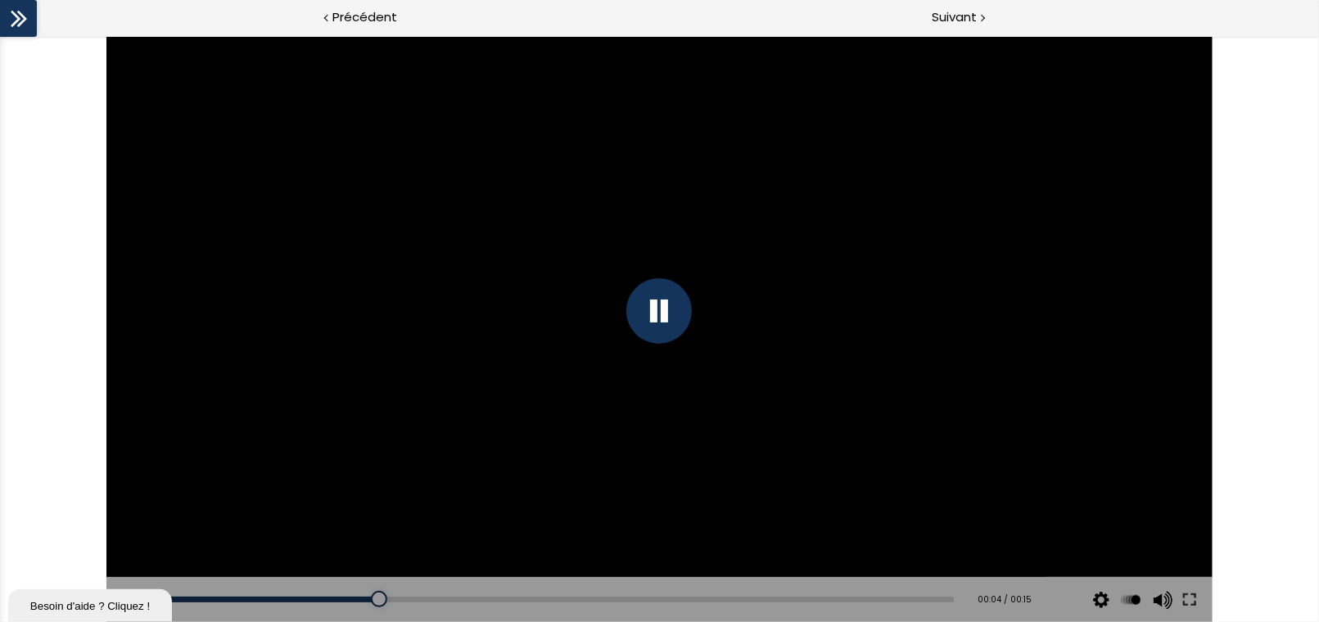
click at [676, 290] on div at bounding box center [660, 311] width 66 height 66
click at [358, 16] on span "Précédent" at bounding box center [364, 17] width 65 height 20
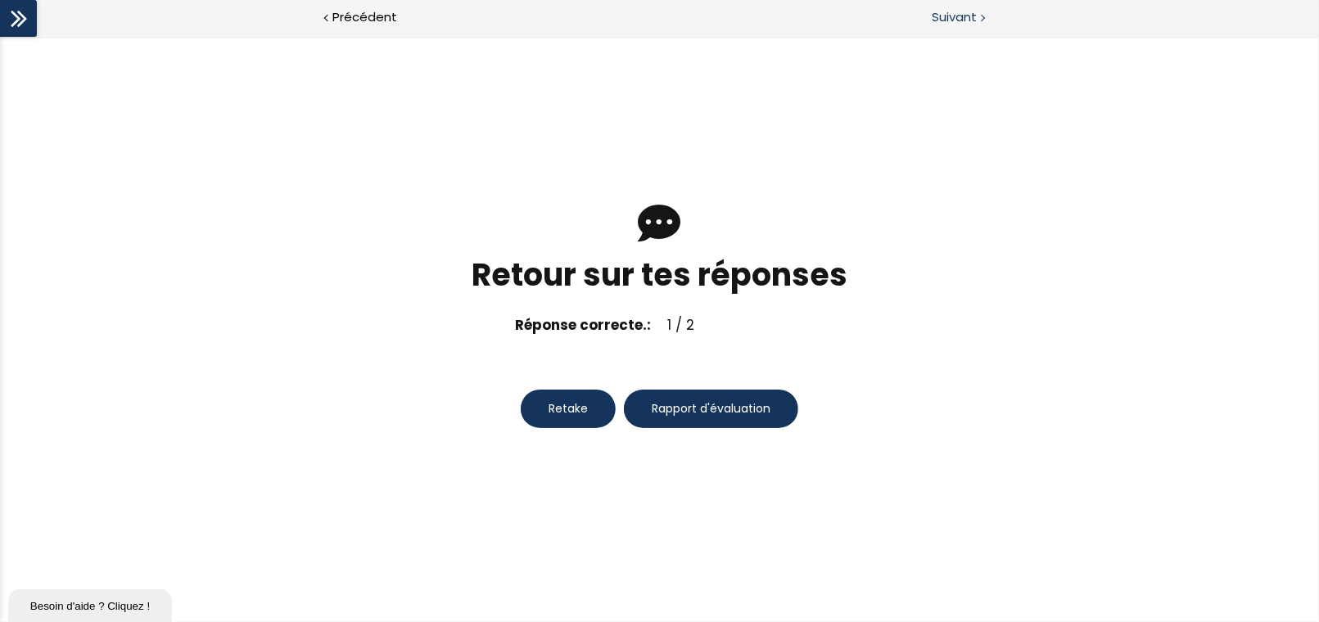
click at [970, 24] on span "Suivant" at bounding box center [954, 17] width 45 height 20
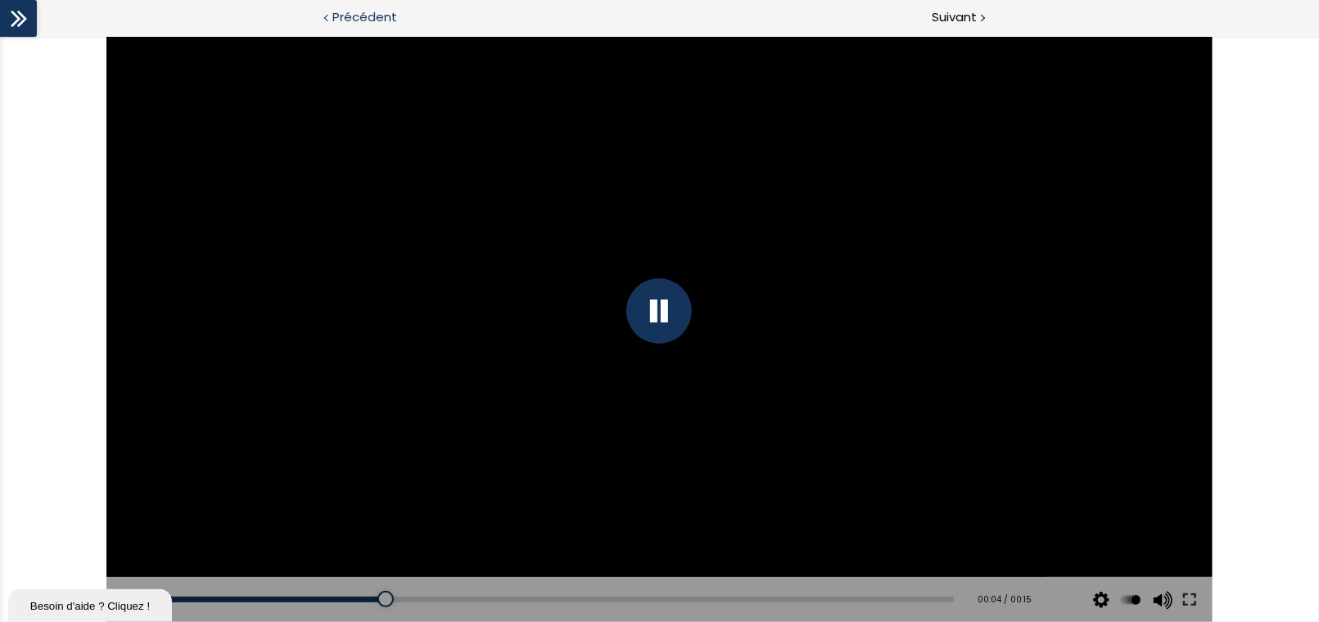
click at [378, 16] on span "Précédent" at bounding box center [364, 17] width 65 height 20
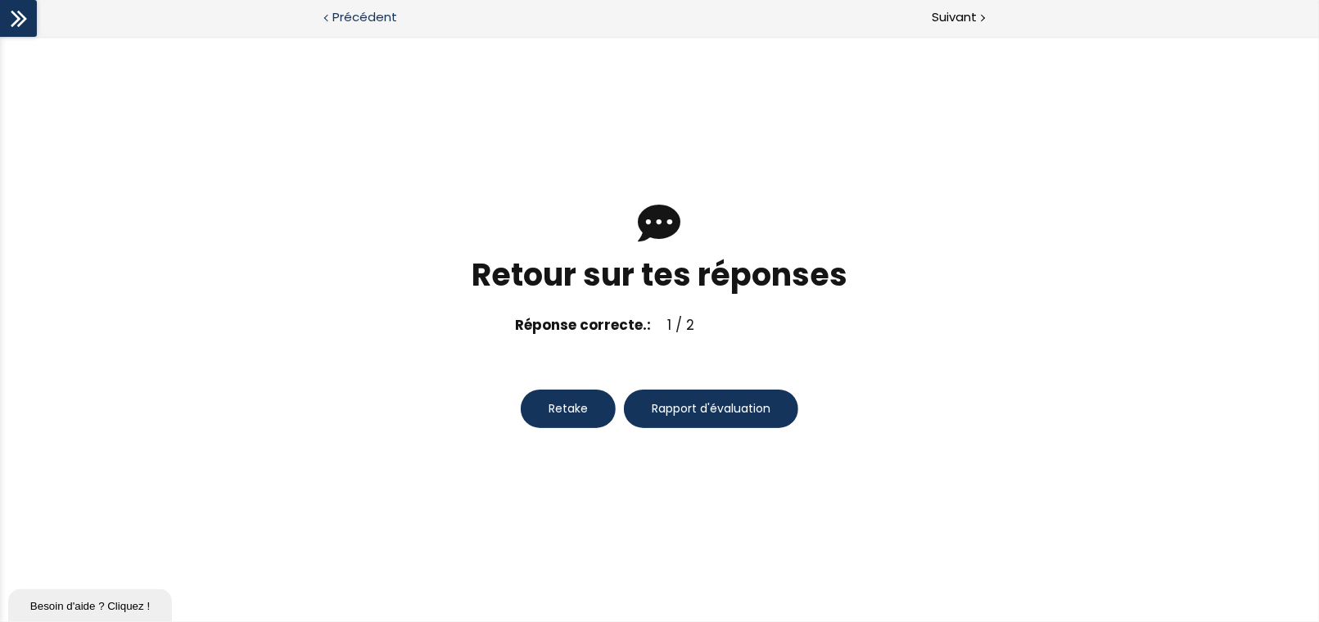
click at [352, 21] on span "Précédent" at bounding box center [364, 17] width 65 height 20
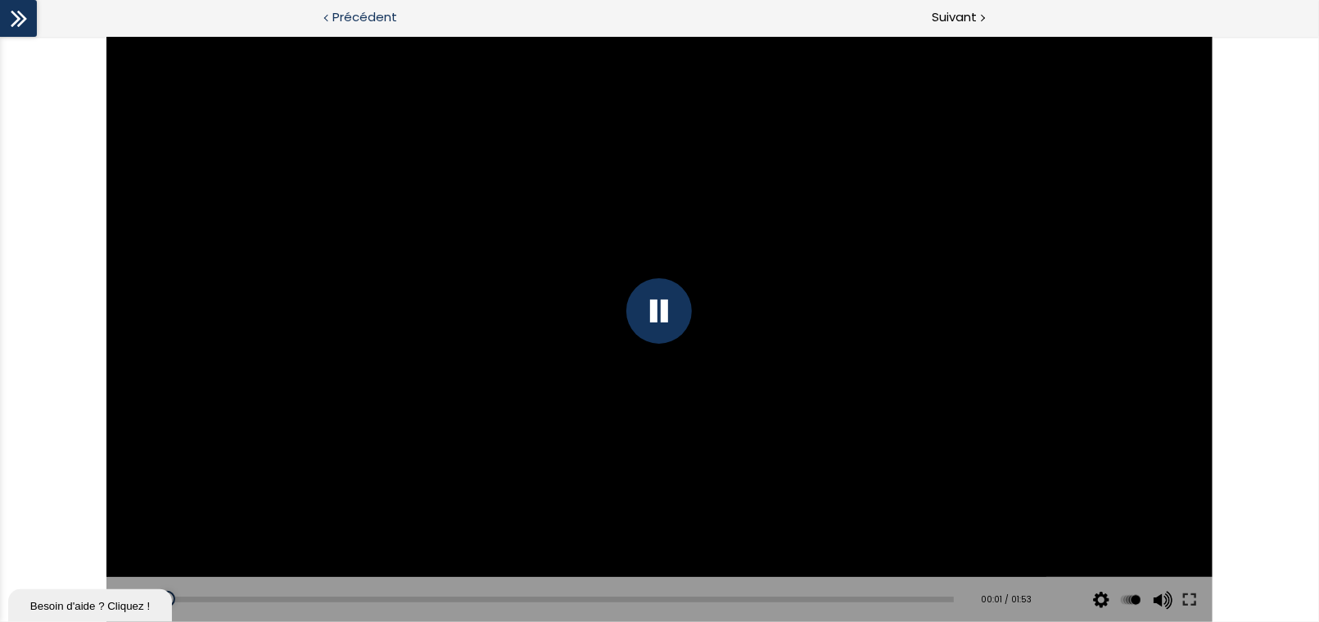
click at [352, 21] on span "Précédent" at bounding box center [364, 17] width 65 height 20
click at [961, 21] on span "Suivant" at bounding box center [954, 17] width 45 height 20
click at [957, 20] on span "Suivant" at bounding box center [954, 17] width 45 height 20
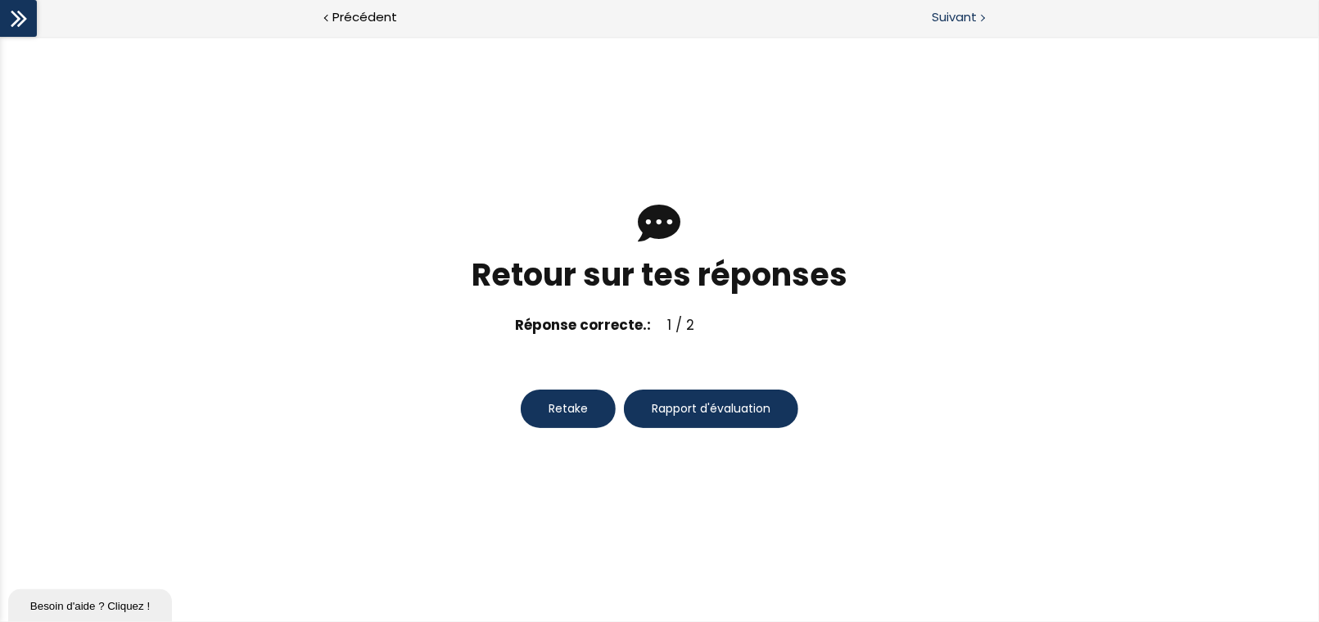
click at [957, 20] on span "Suivant" at bounding box center [954, 17] width 45 height 20
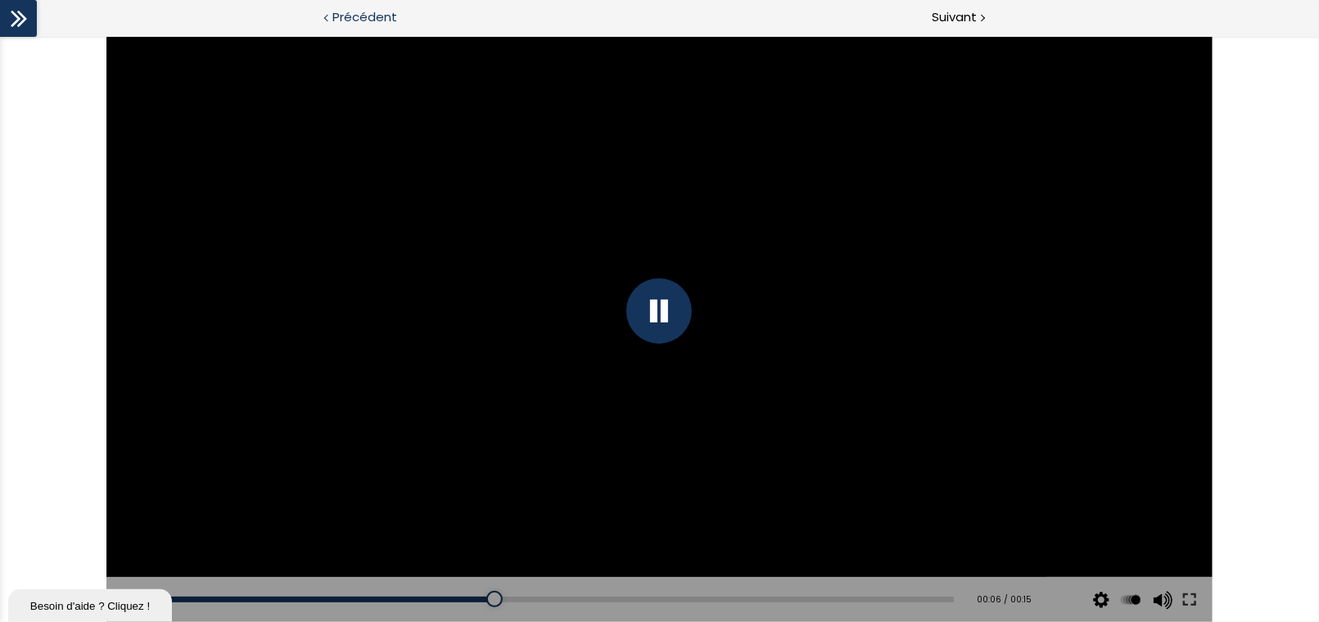
click at [365, 15] on span "Précédent" at bounding box center [364, 17] width 65 height 20
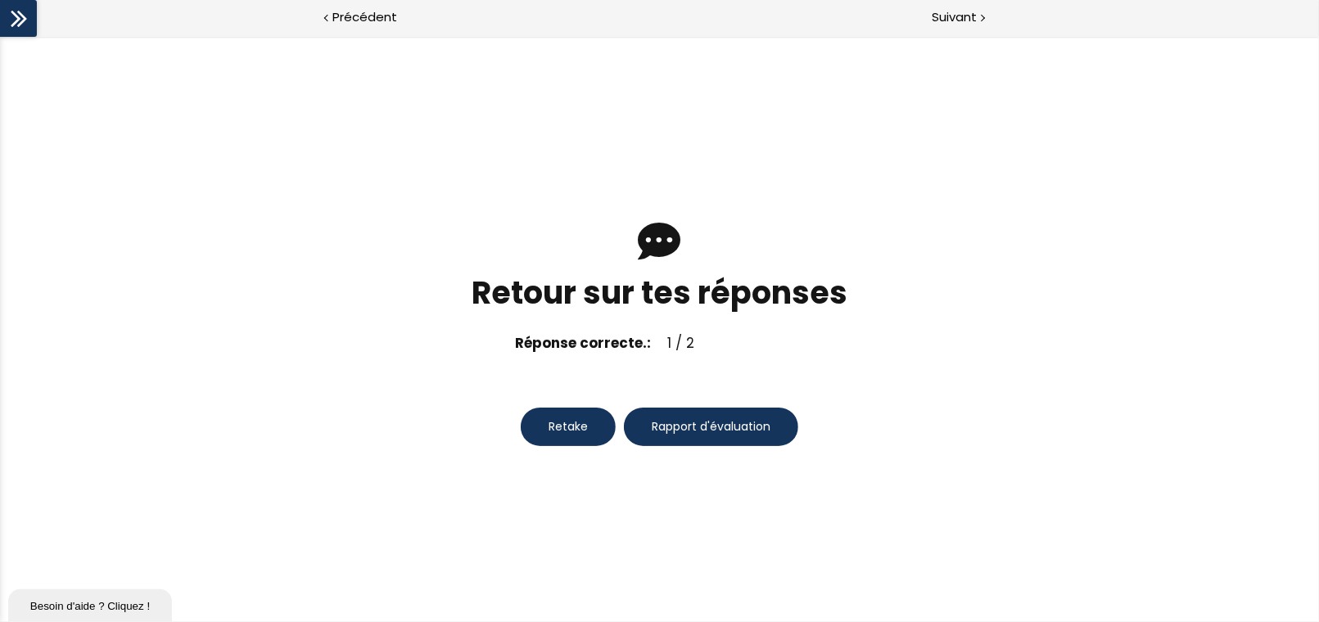
click at [713, 416] on button "Rapport d'évaluation" at bounding box center [711, 426] width 174 height 38
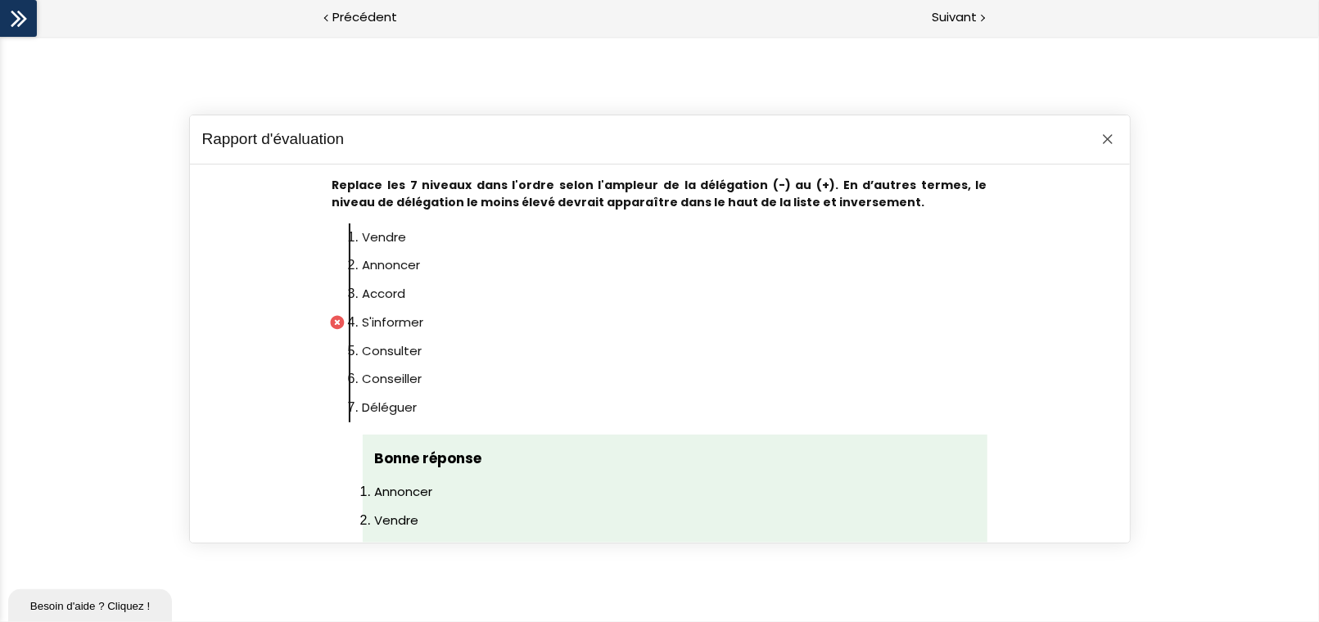
click at [1114, 142] on div at bounding box center [1108, 139] width 20 height 20
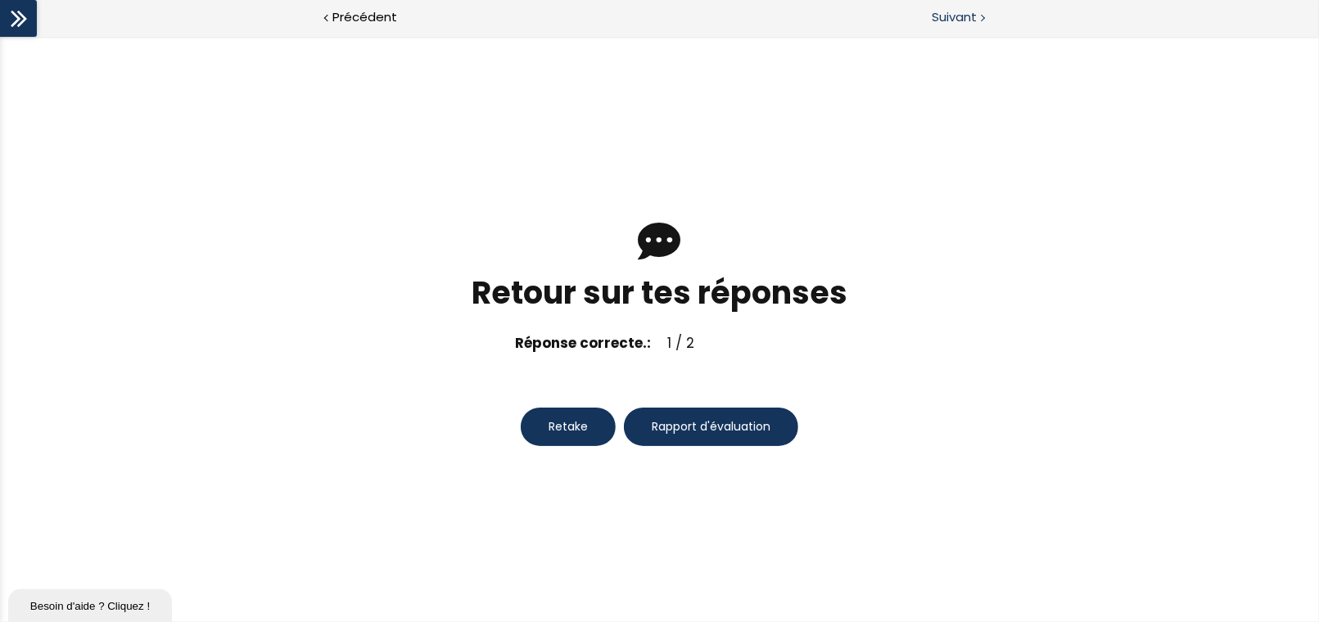
click at [959, 19] on span "Suivant" at bounding box center [954, 17] width 45 height 20
